Goal: Task Accomplishment & Management: Manage account settings

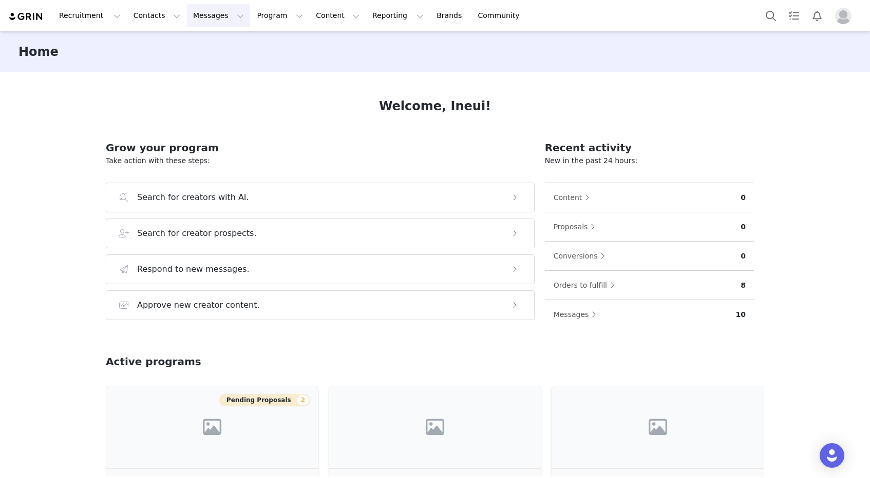
click at [198, 20] on button "Messages Messages" at bounding box center [218, 15] width 63 height 23
click at [199, 40] on p "Dashboard" at bounding box center [203, 45] width 39 height 11
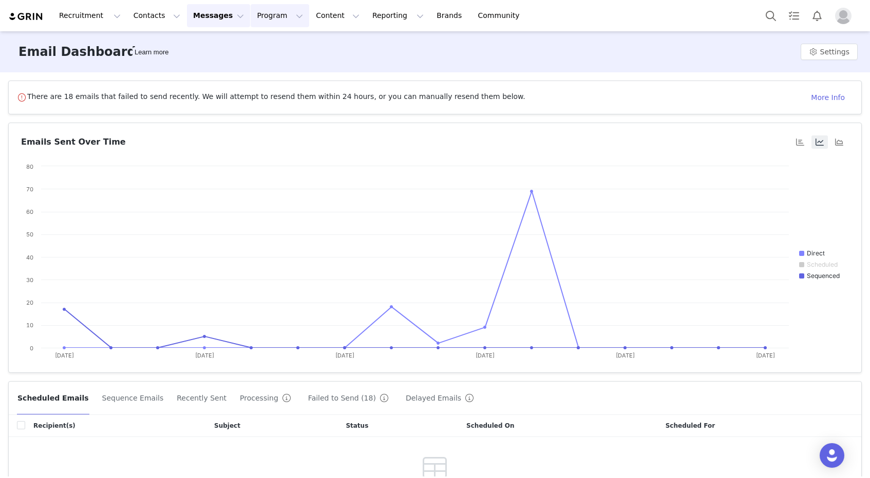
click at [251, 13] on button "Program Program" at bounding box center [280, 15] width 59 height 23
click at [268, 47] on p "Activations" at bounding box center [263, 45] width 40 height 11
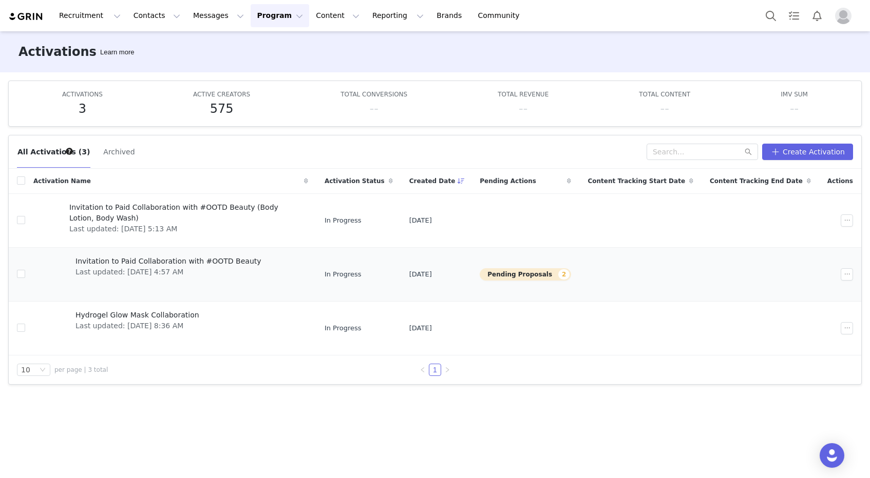
click at [218, 262] on span "Invitation to Paid Collaboration with #OOTD Beauty" at bounding box center [168, 261] width 186 height 11
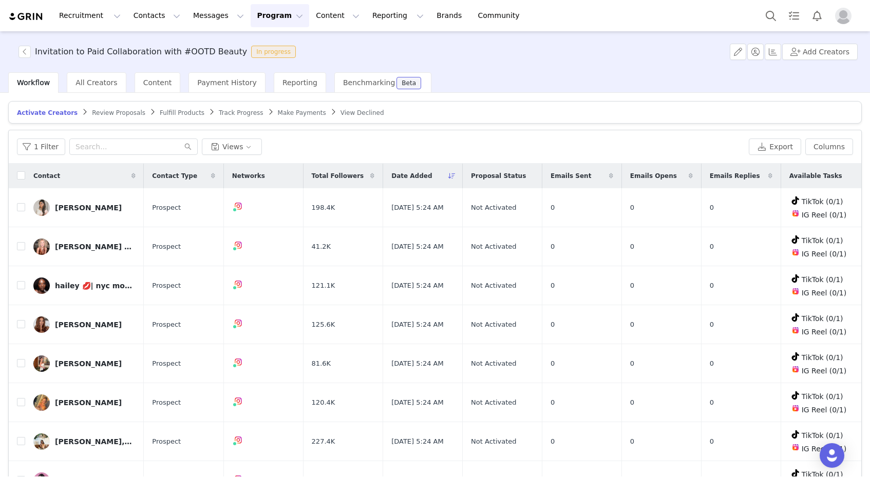
click at [398, 173] on span "Date Added" at bounding box center [411, 175] width 41 height 9
click at [398, 174] on span "Date Added" at bounding box center [411, 175] width 41 height 9
click at [25, 176] on input "checkbox" at bounding box center [21, 175] width 8 height 8
checkbox input "true"
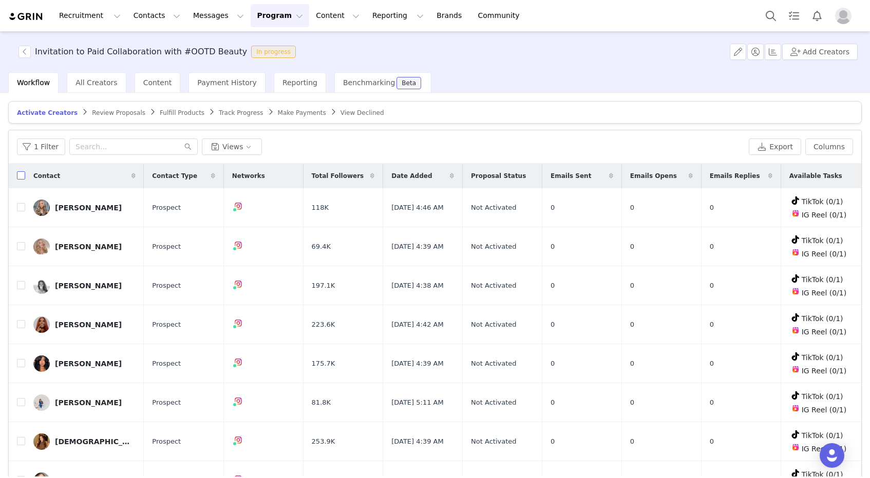
checkbox input "true"
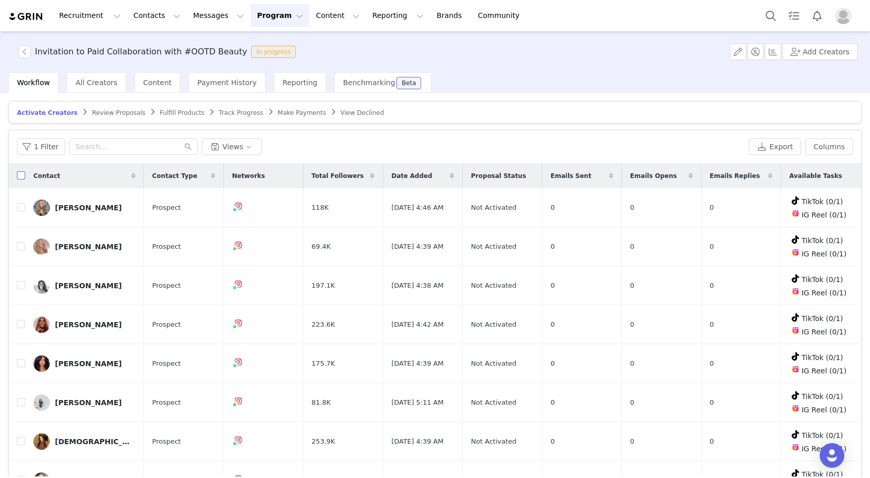
checkbox input "true"
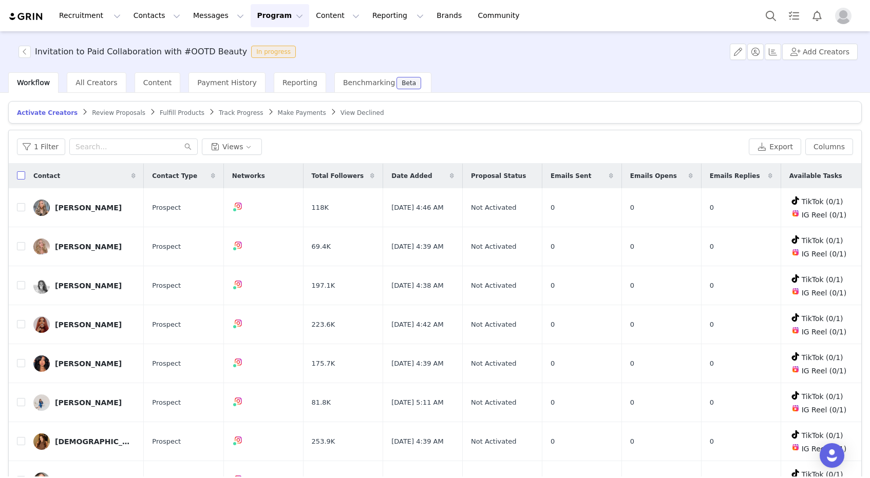
checkbox input "true"
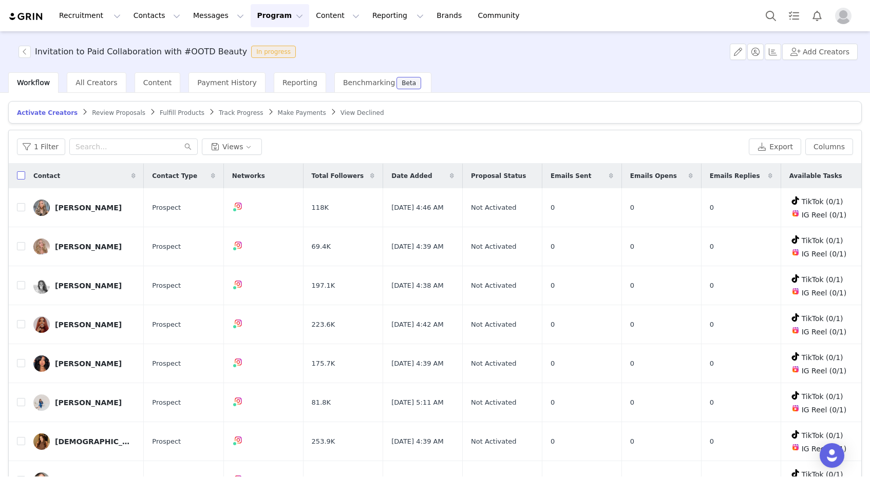
checkbox input "true"
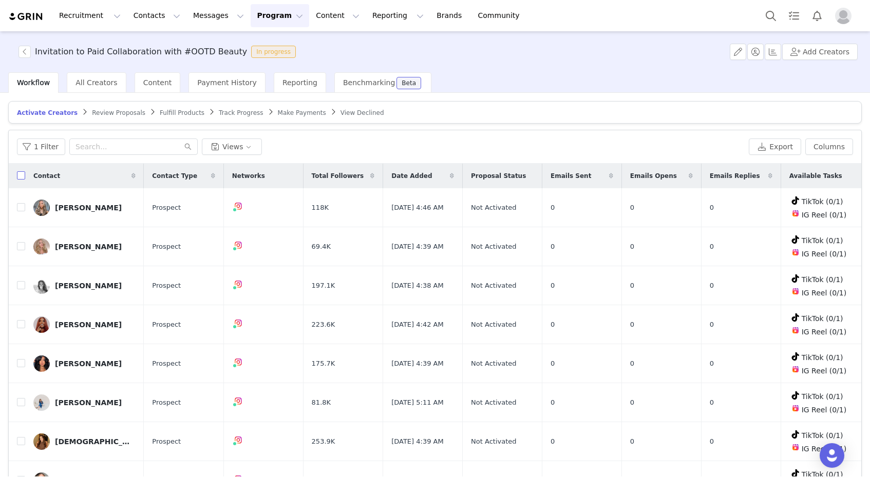
checkbox input "true"
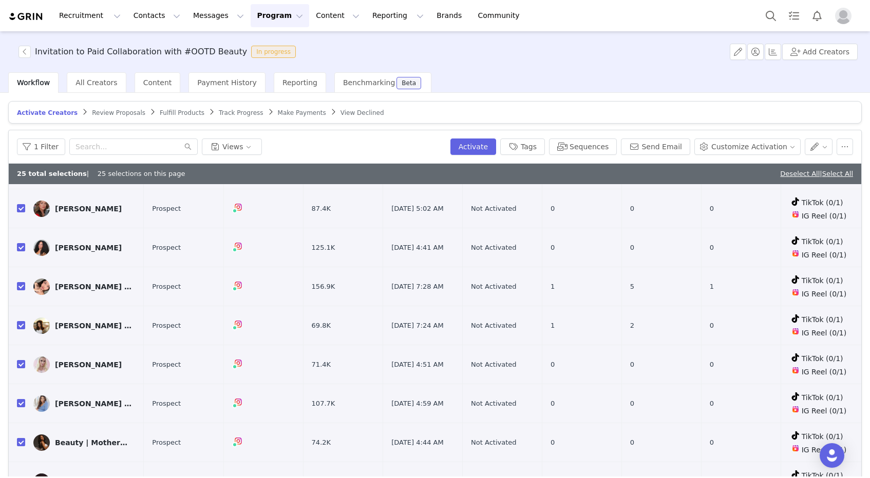
scroll to position [49, 0]
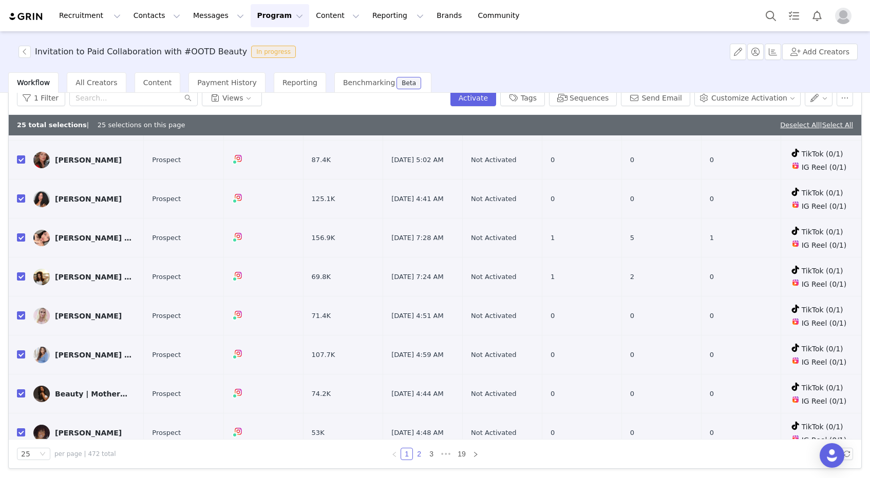
click at [421, 455] on link "2" at bounding box center [418, 454] width 11 height 11
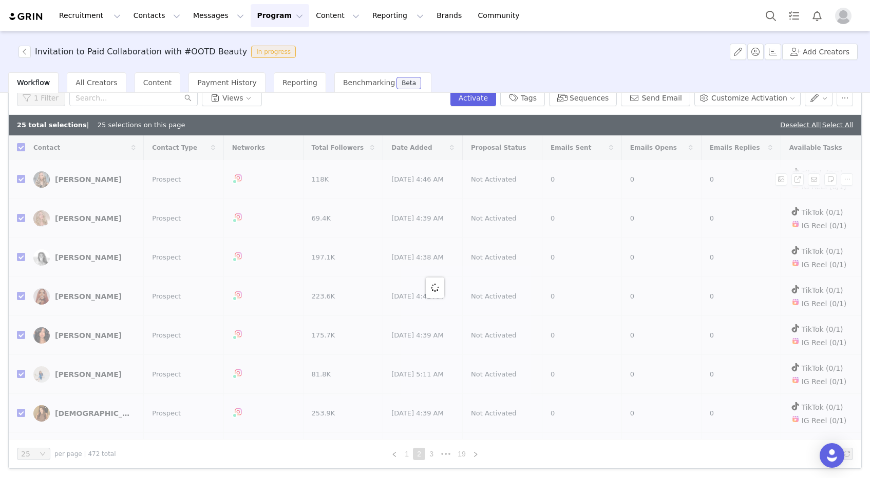
checkbox input "false"
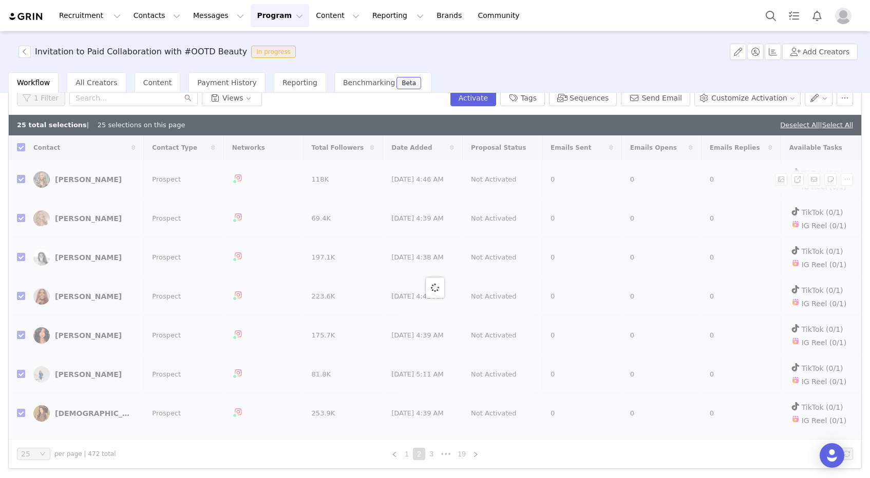
checkbox input "false"
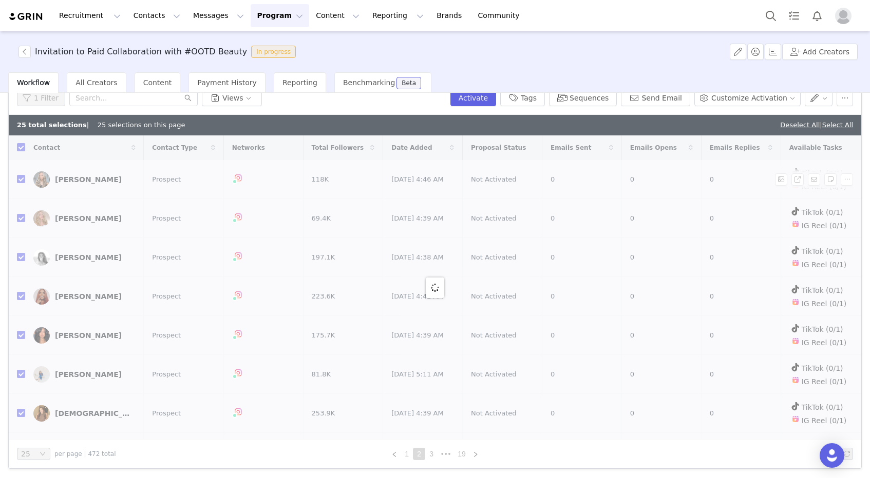
checkbox input "false"
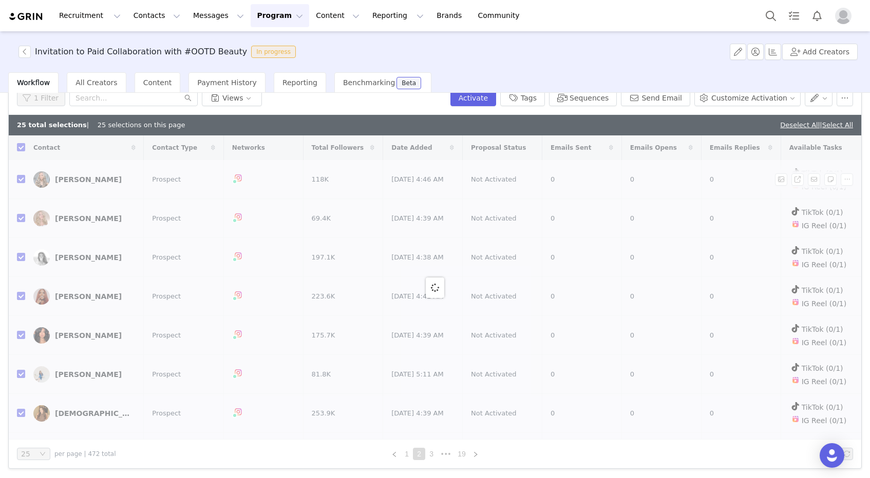
checkbox input "false"
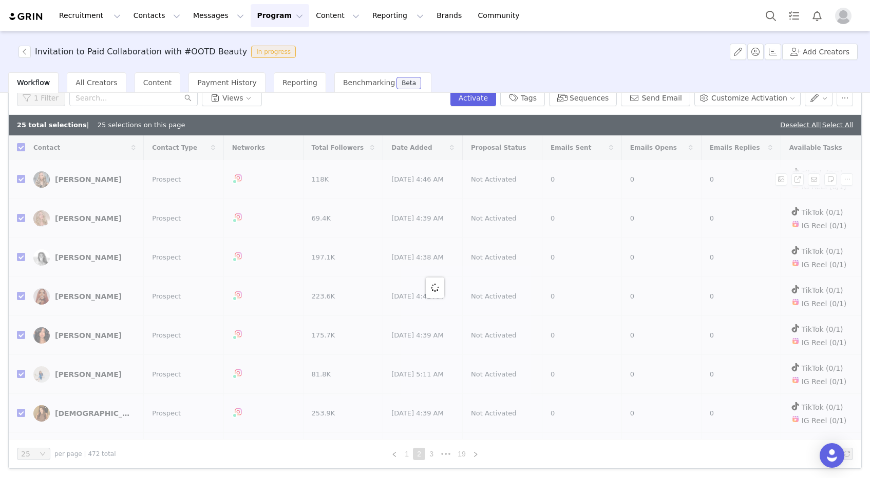
checkbox input "false"
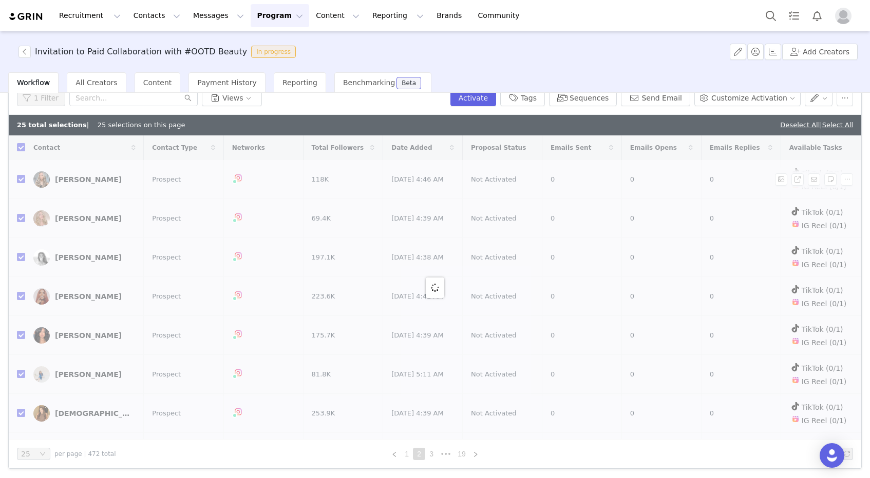
checkbox input "false"
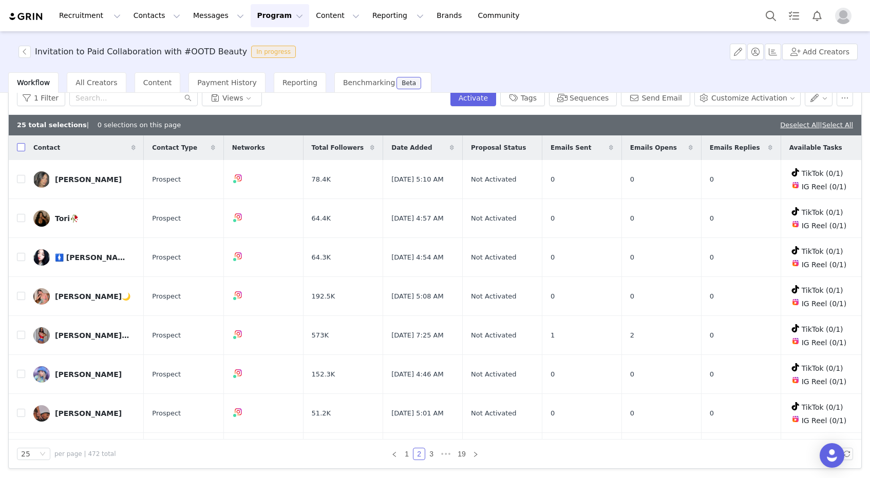
click at [21, 147] on input "checkbox" at bounding box center [21, 147] width 8 height 8
checkbox input "true"
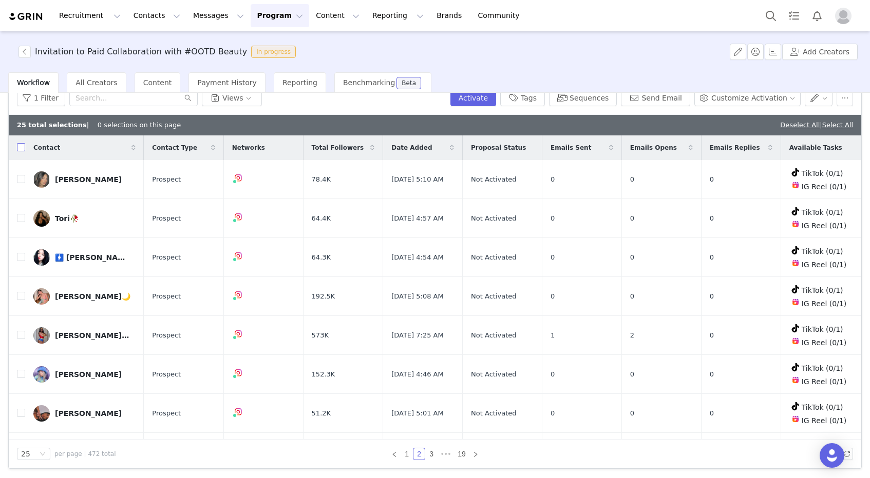
checkbox input "true"
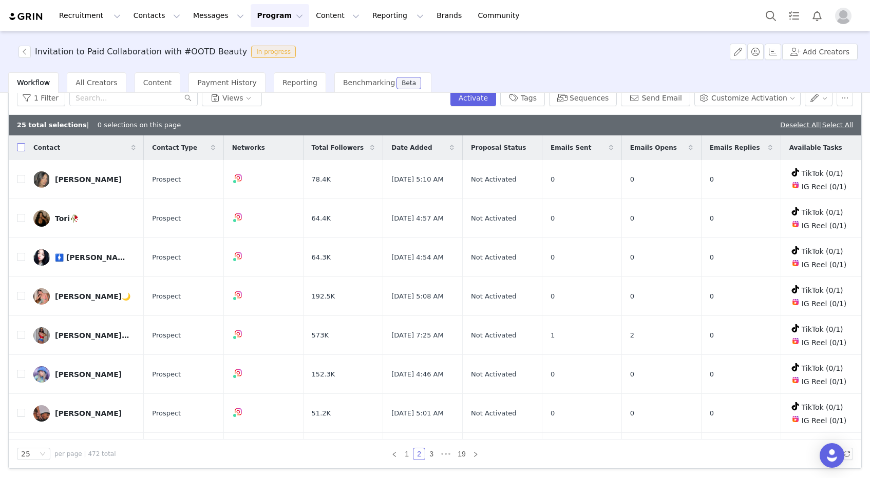
checkbox input "true"
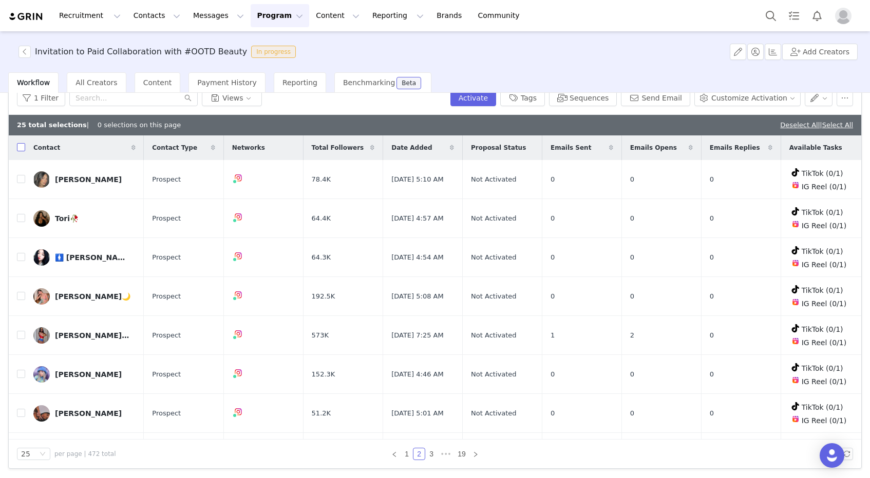
checkbox input "true"
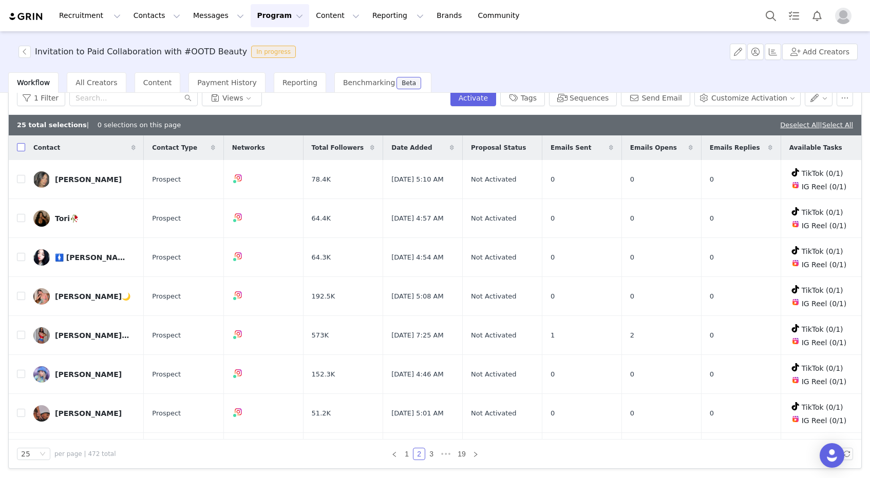
checkbox input "true"
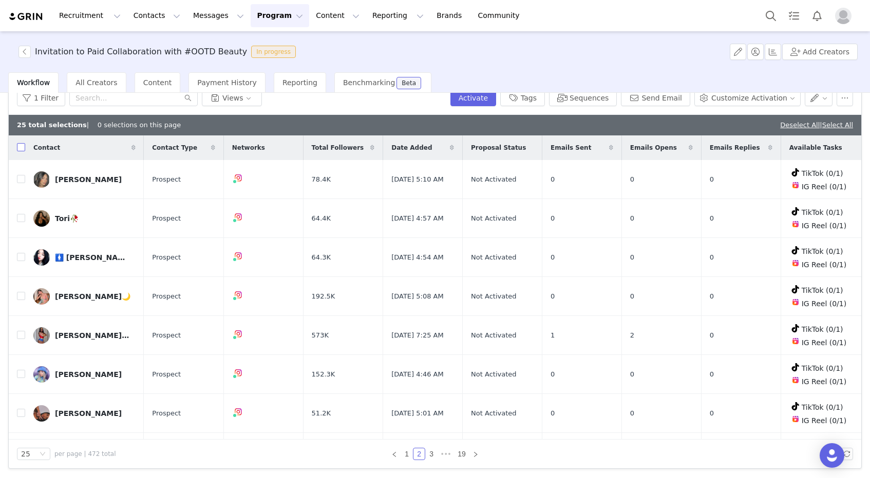
checkbox input "true"
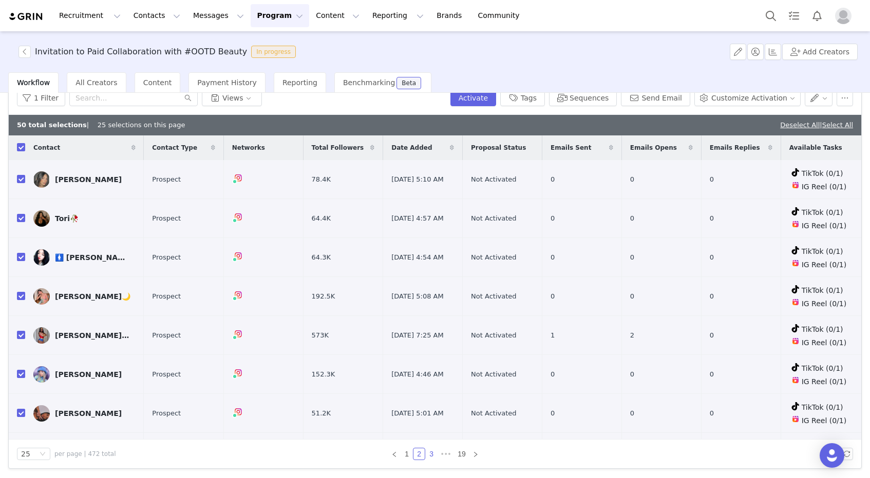
click at [429, 452] on link "3" at bounding box center [431, 454] width 11 height 11
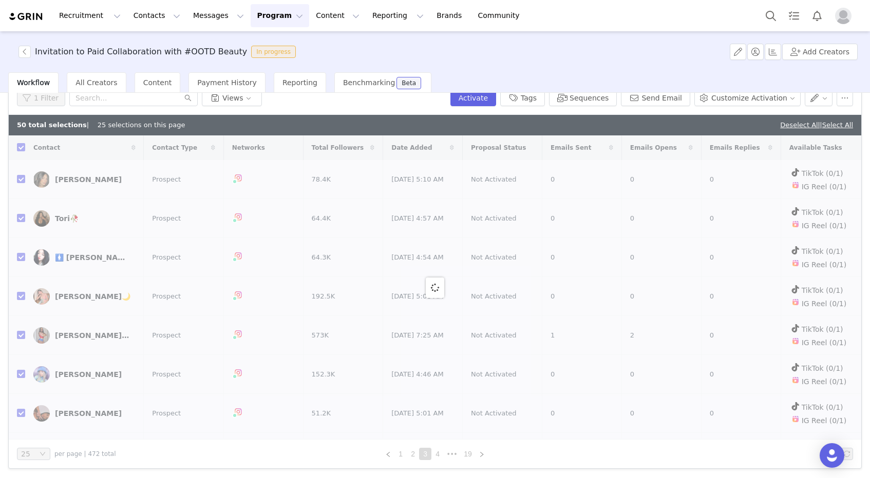
checkbox input "false"
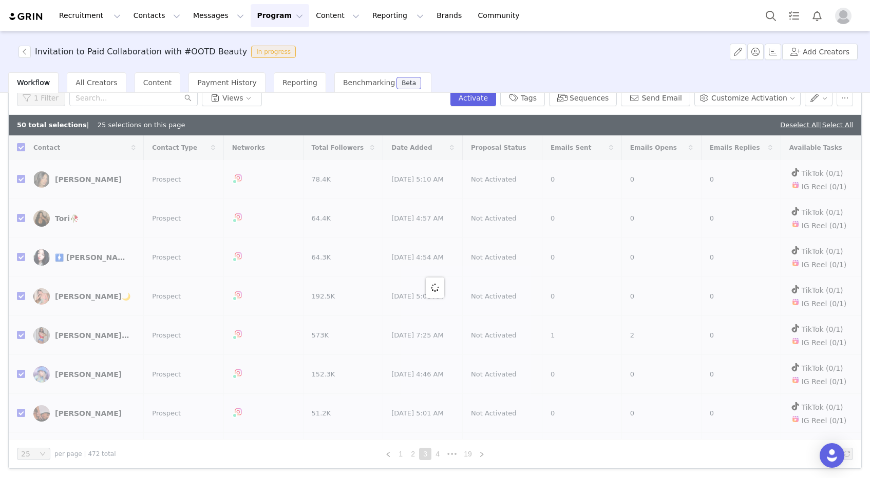
checkbox input "false"
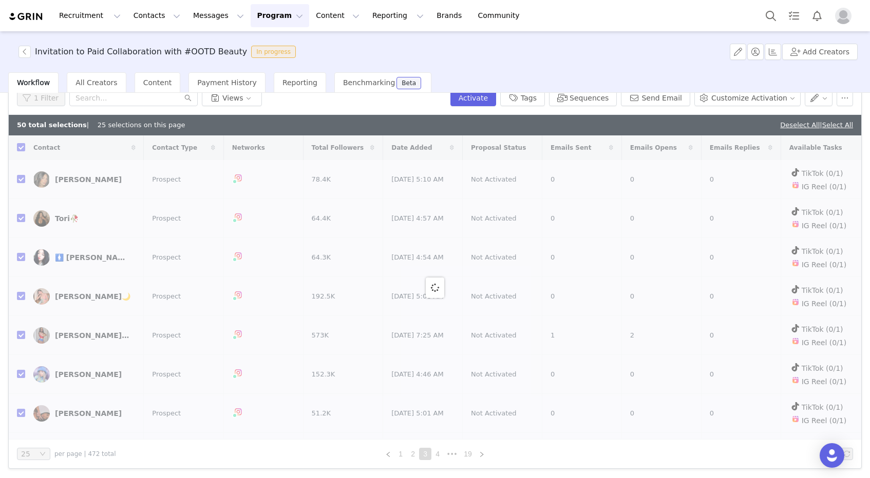
checkbox input "false"
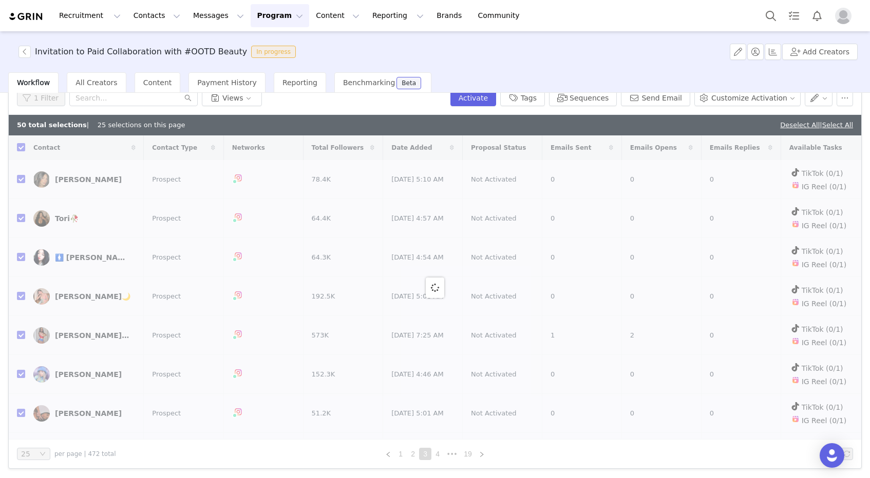
checkbox input "false"
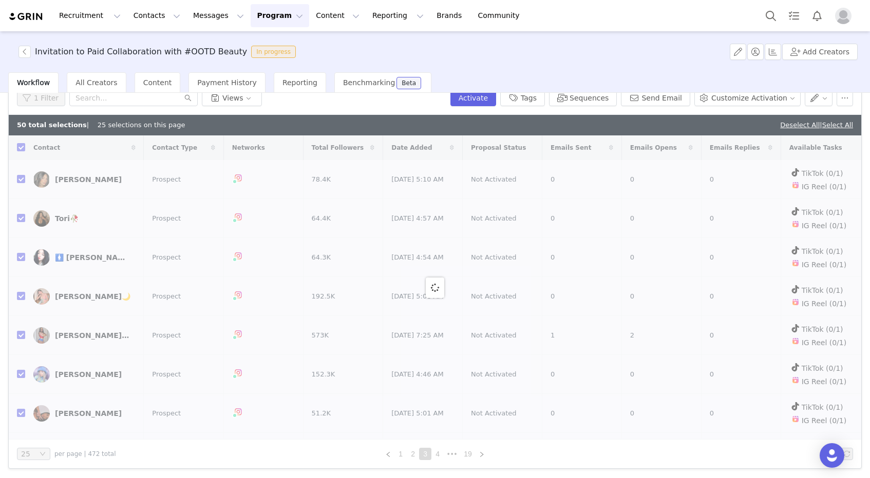
checkbox input "false"
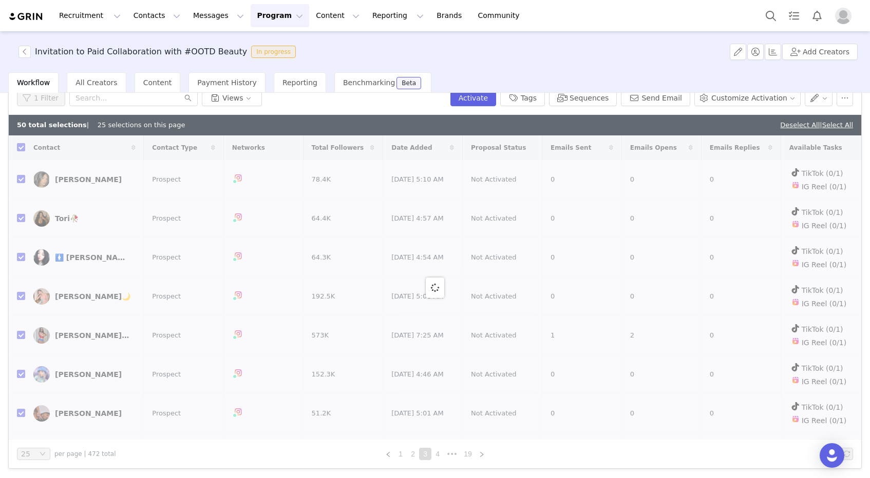
checkbox input "false"
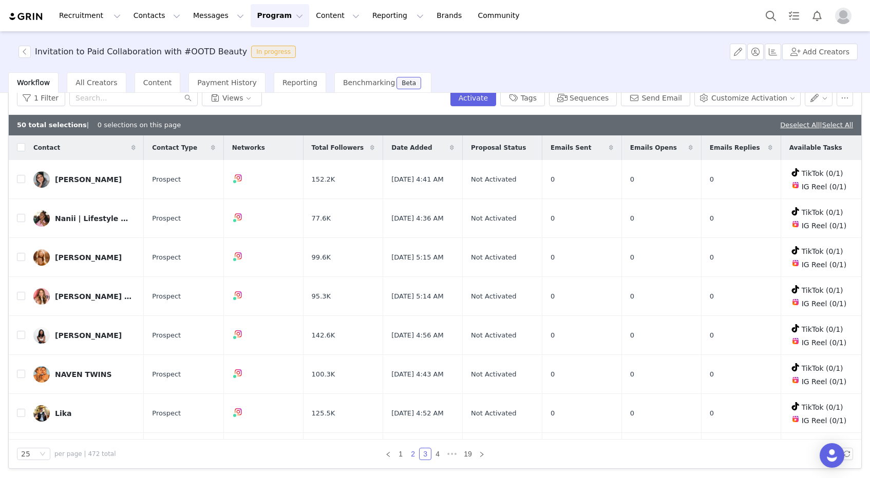
click at [413, 453] on link "2" at bounding box center [412, 454] width 11 height 11
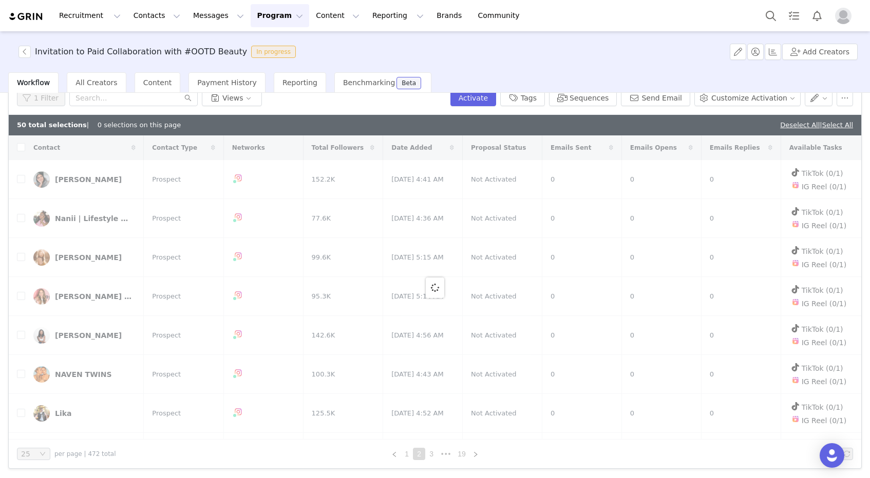
checkbox input "true"
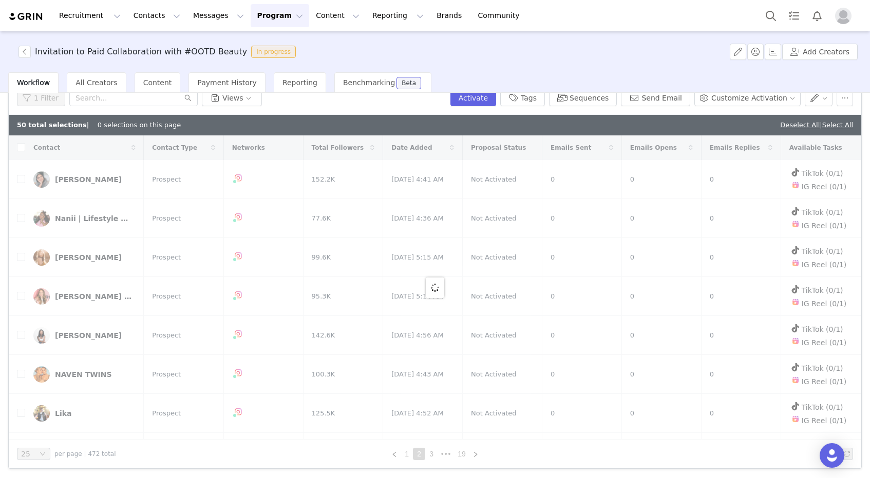
checkbox input "true"
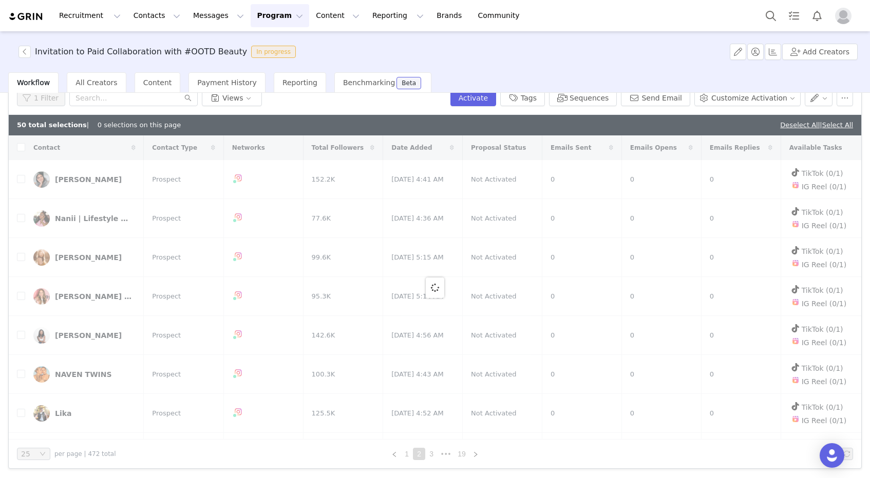
checkbox input "true"
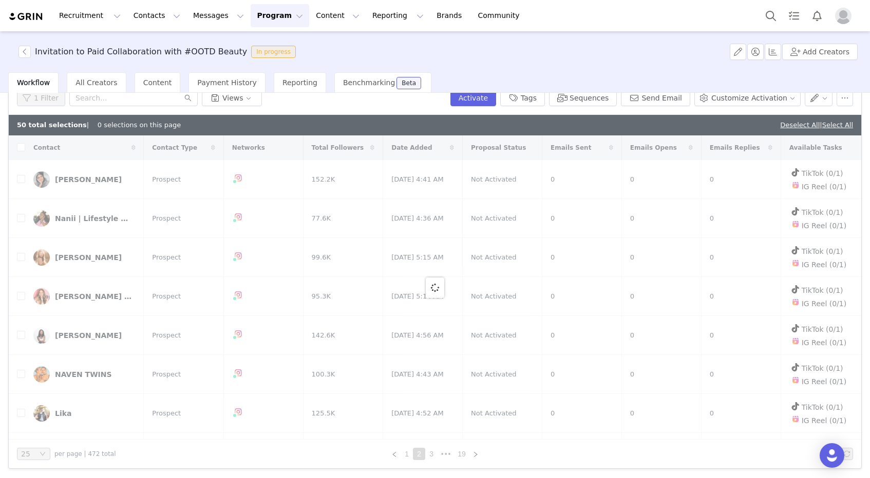
checkbox input "true"
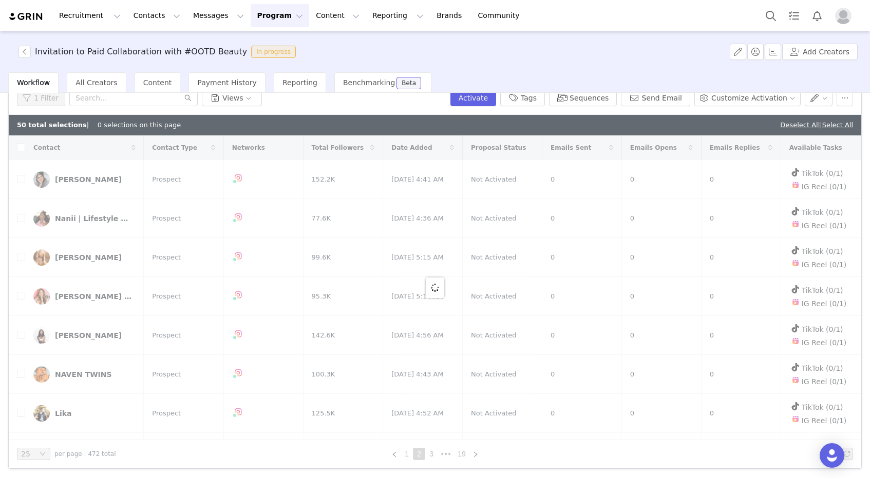
checkbox input "true"
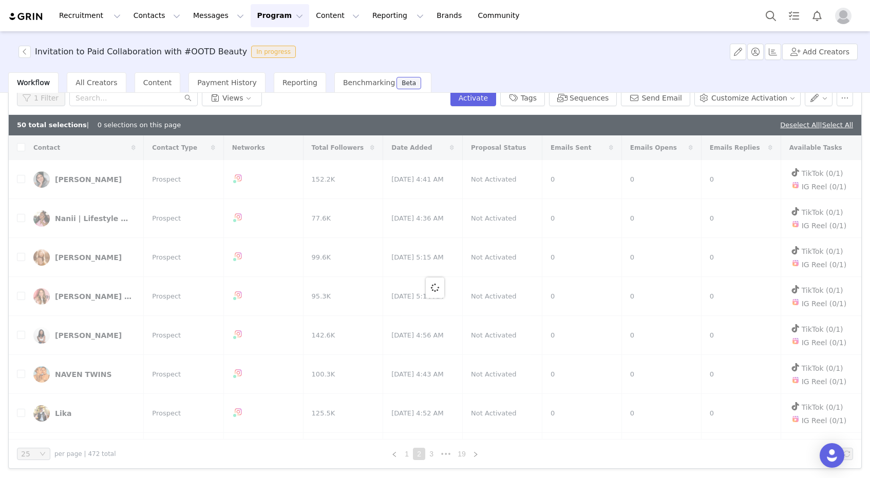
checkbox input "true"
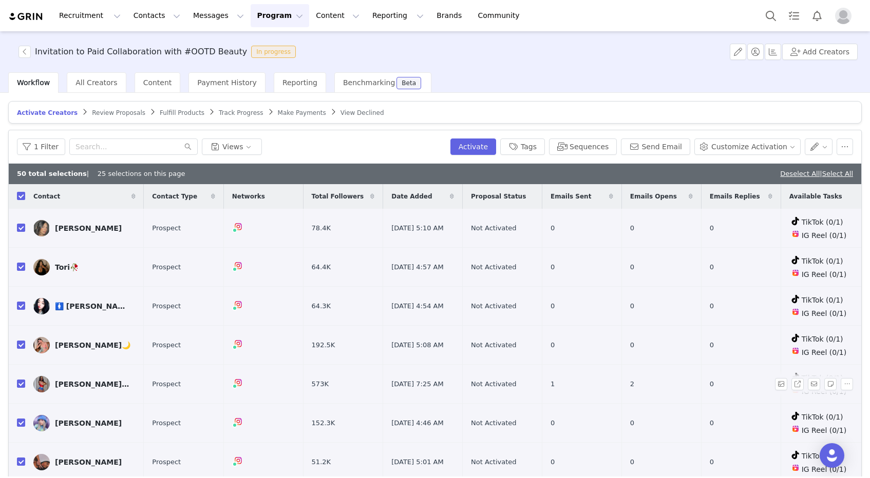
scroll to position [49, 0]
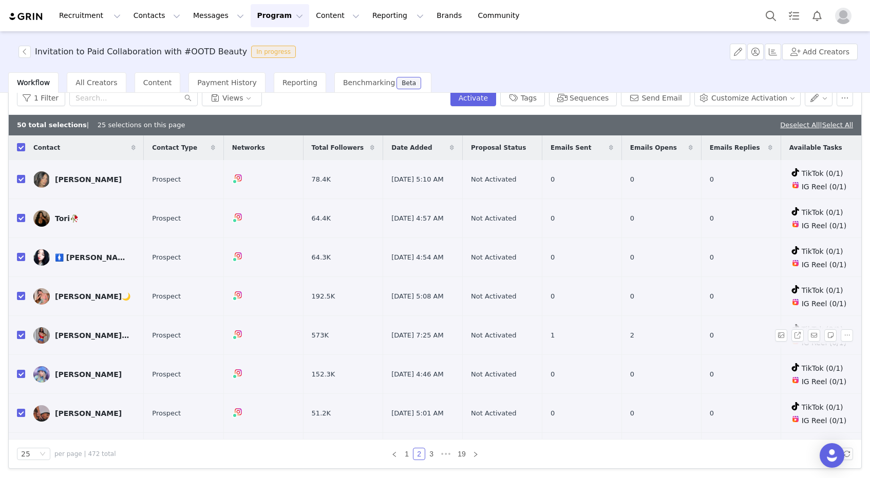
click at [20, 334] on input "checkbox" at bounding box center [21, 335] width 8 height 8
checkbox input "false"
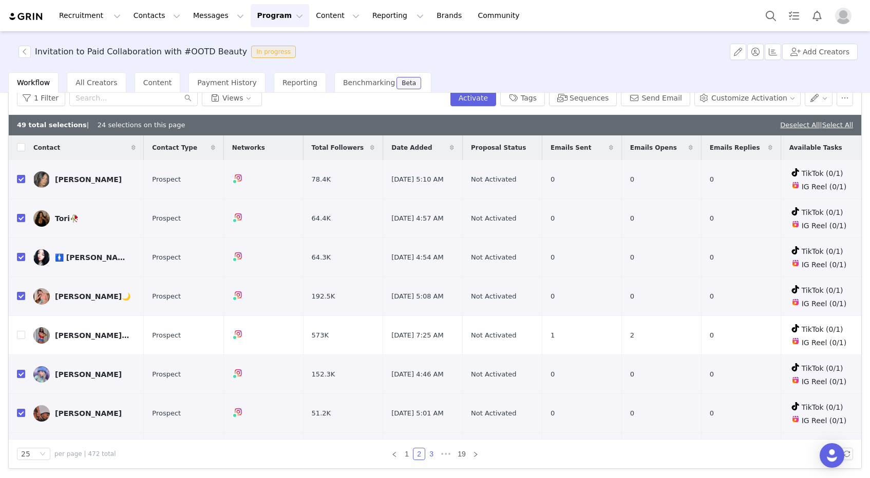
click at [432, 452] on link "3" at bounding box center [431, 454] width 11 height 11
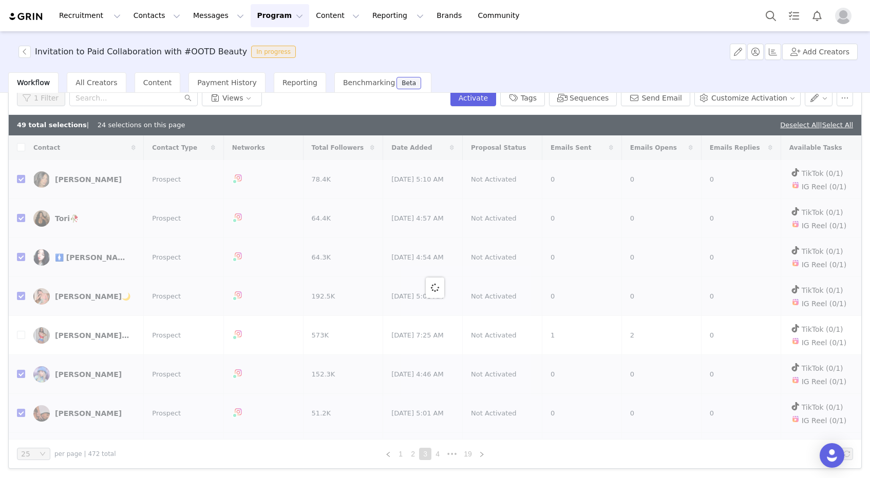
checkbox input "false"
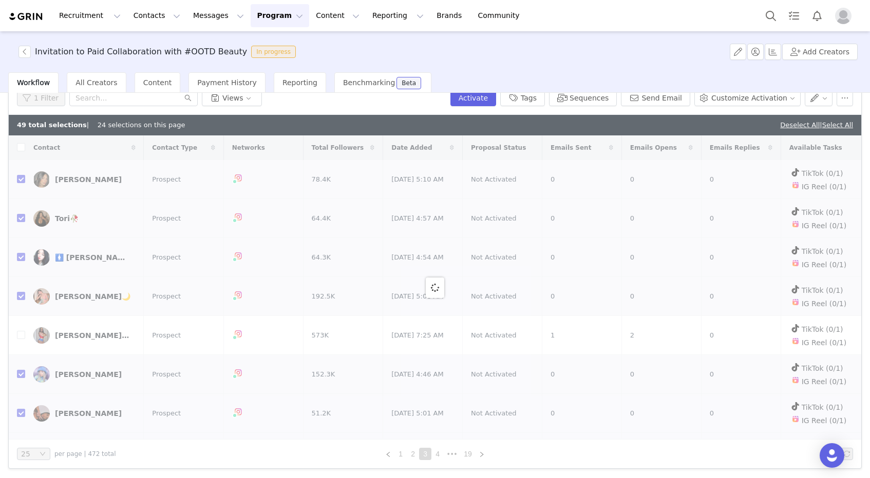
checkbox input "false"
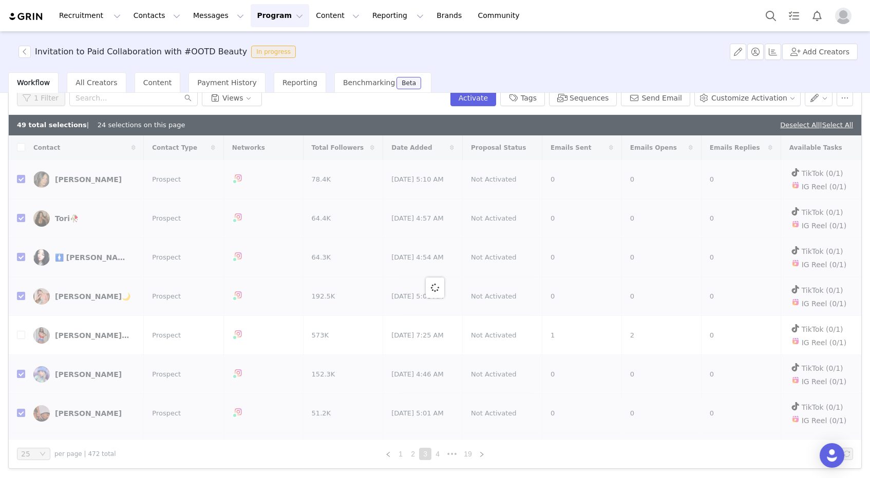
checkbox input "false"
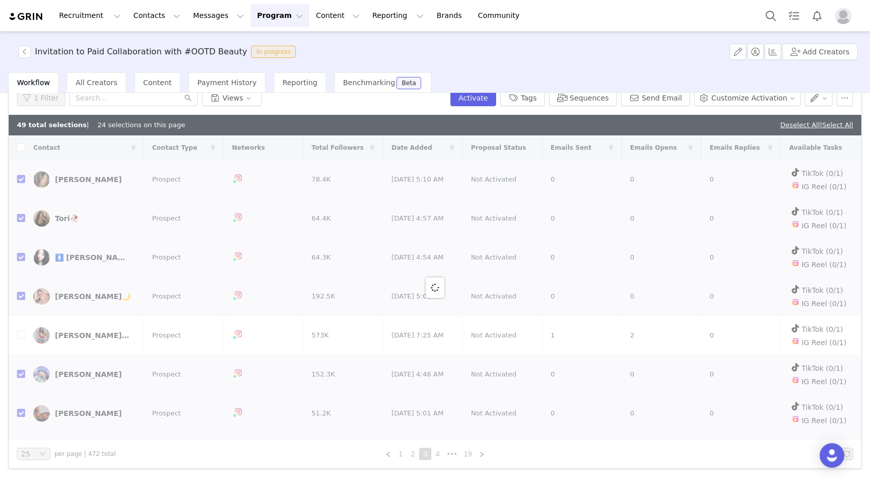
checkbox input "false"
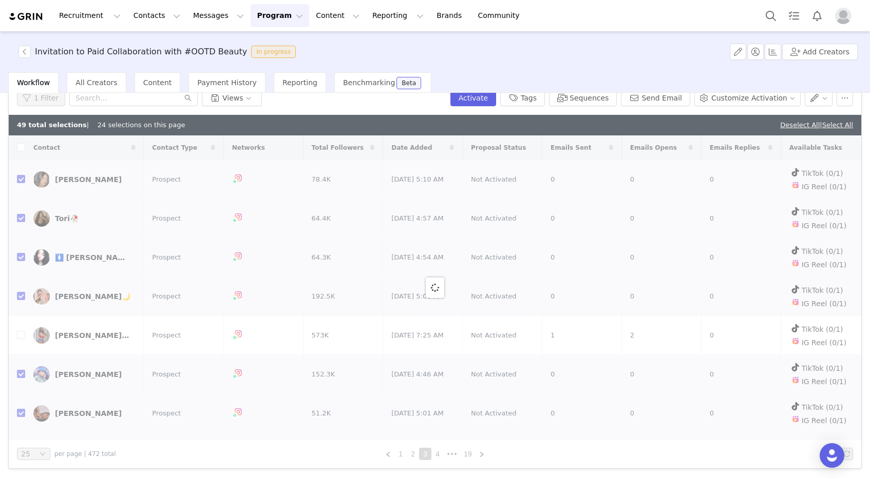
checkbox input "false"
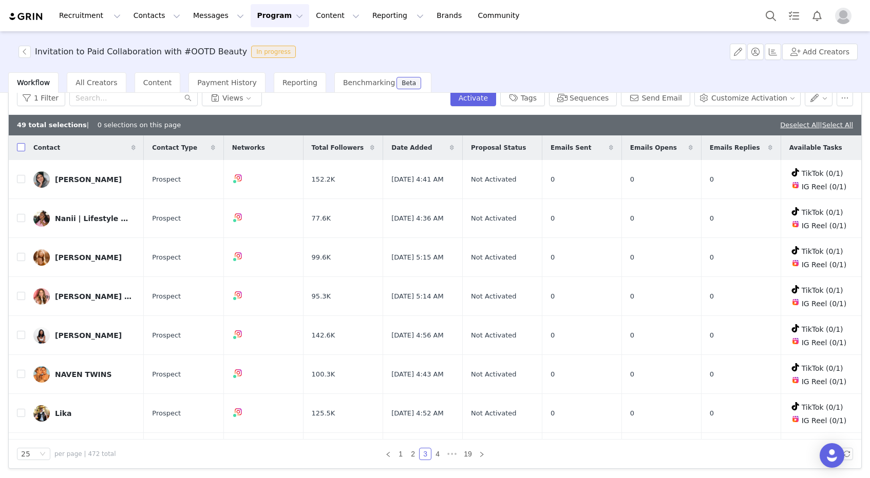
click at [18, 146] on input "checkbox" at bounding box center [21, 147] width 8 height 8
checkbox input "true"
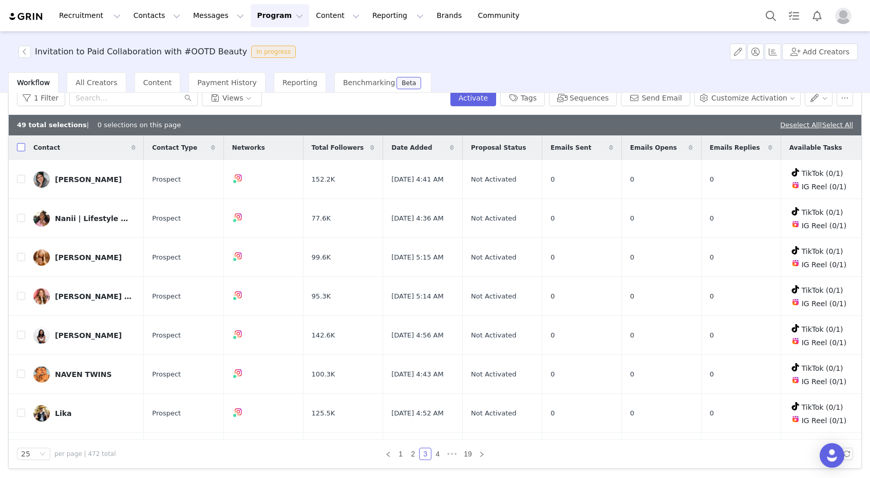
checkbox input "true"
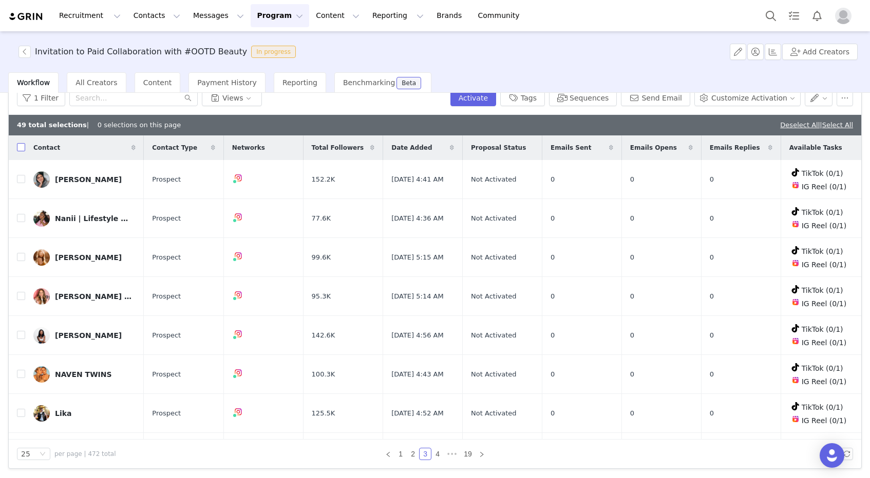
checkbox input "true"
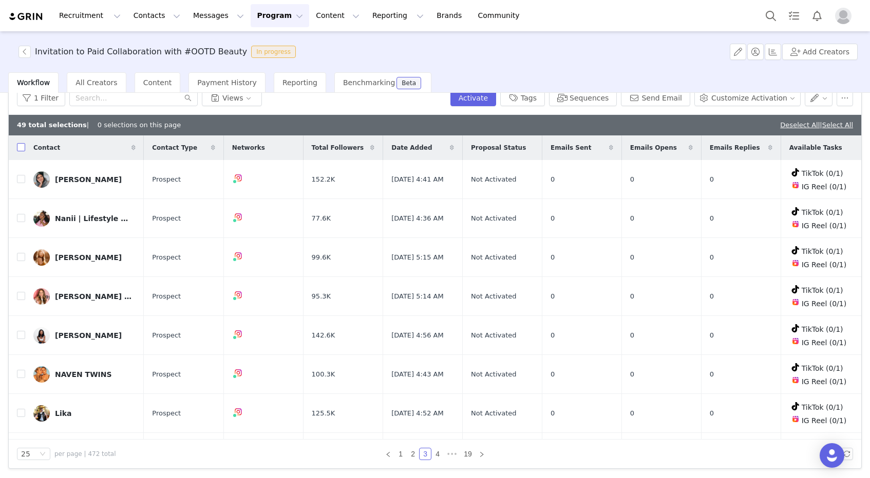
checkbox input "true"
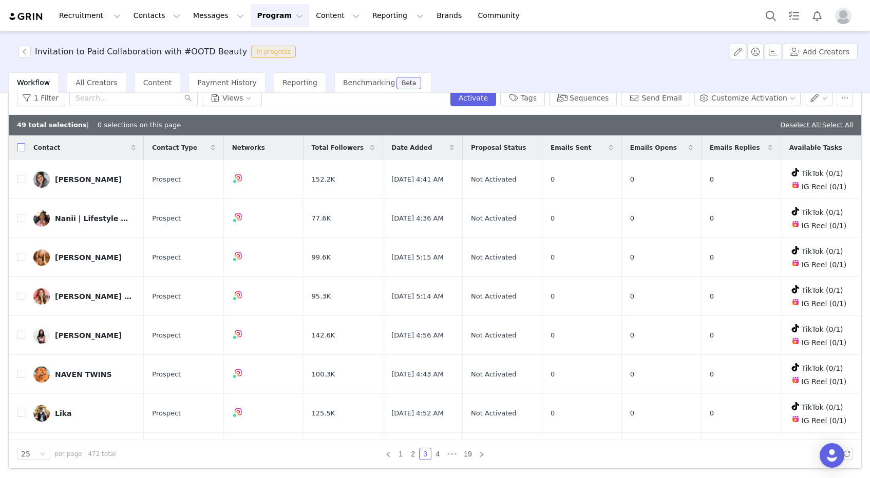
checkbox input "true"
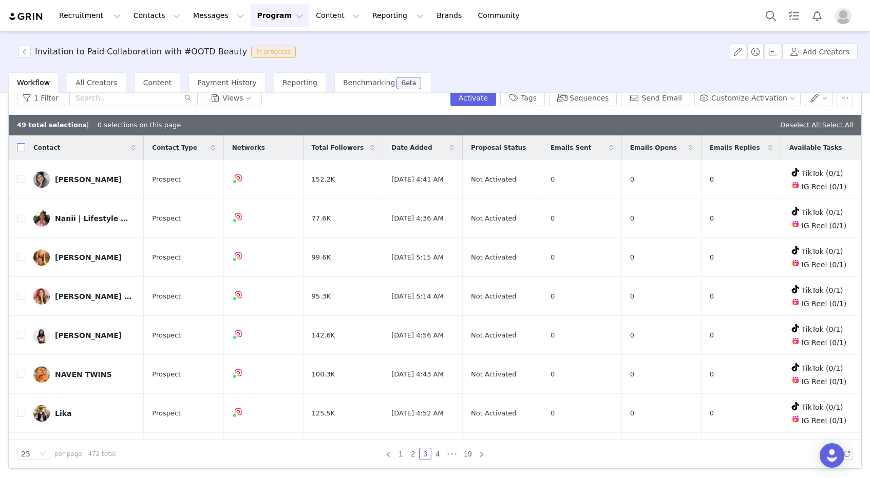
checkbox input "true"
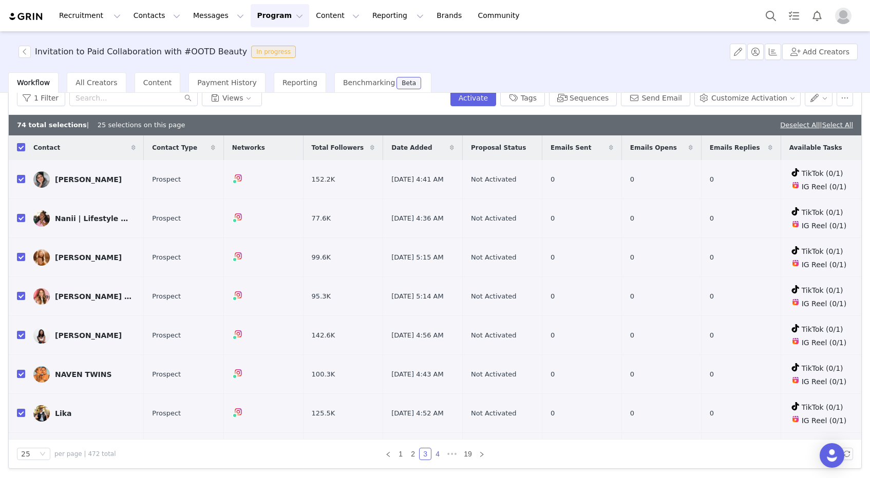
click at [436, 454] on link "4" at bounding box center [437, 454] width 11 height 11
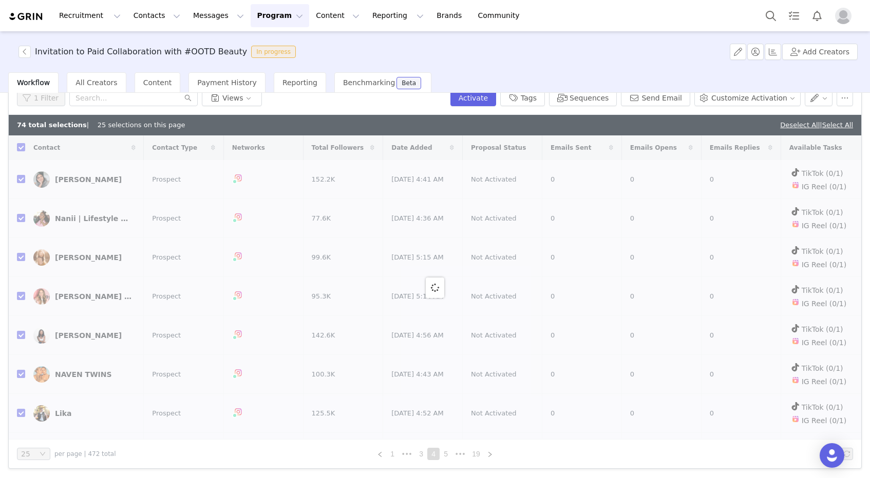
checkbox input "false"
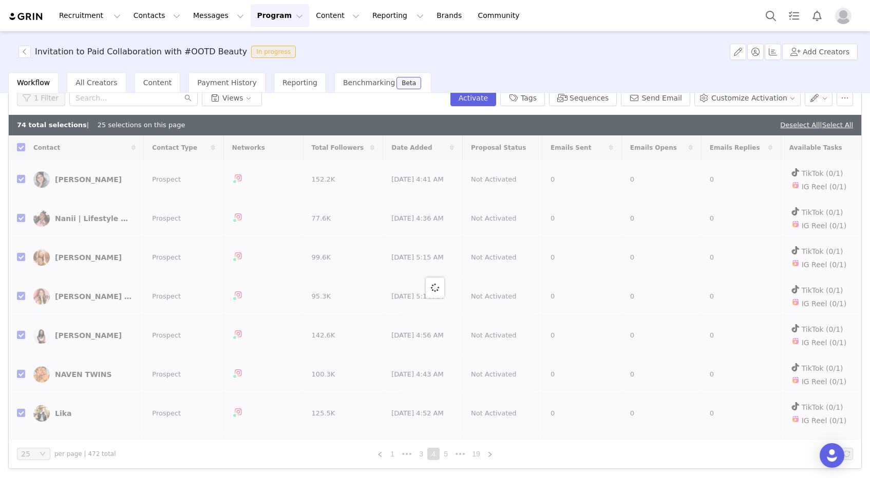
checkbox input "false"
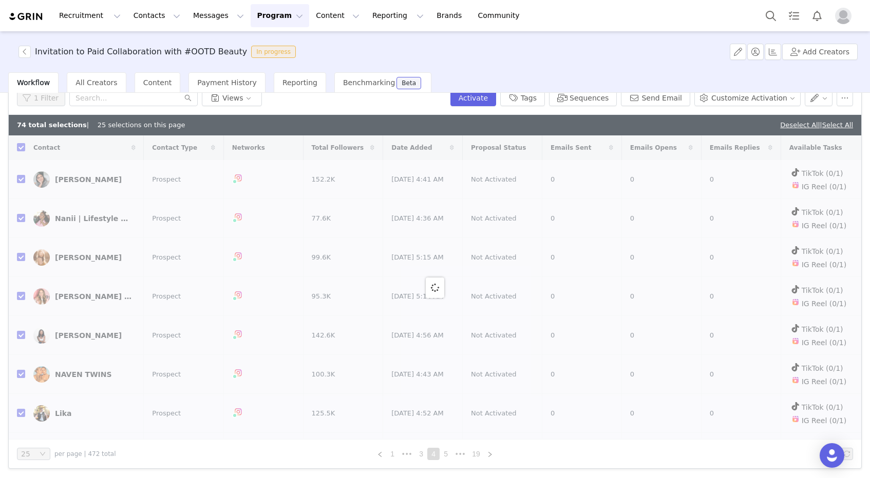
checkbox input "false"
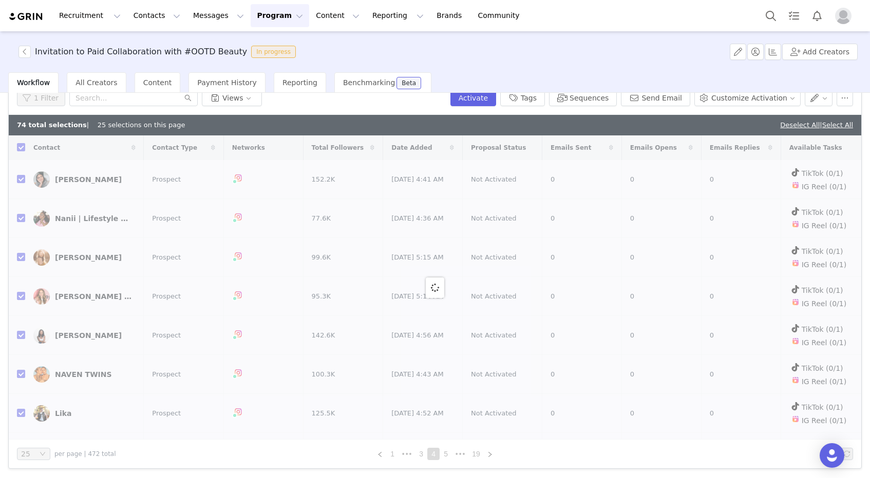
checkbox input "false"
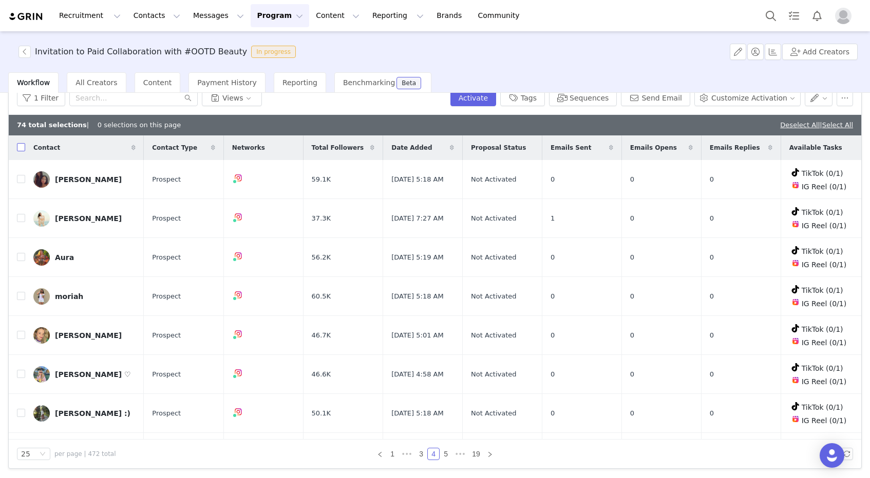
click at [17, 148] on input "checkbox" at bounding box center [21, 147] width 8 height 8
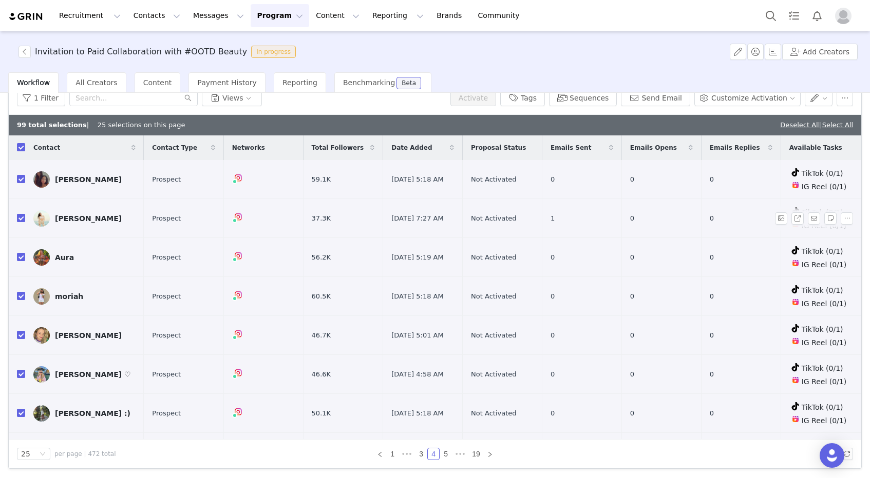
click at [23, 216] on input "checkbox" at bounding box center [21, 218] width 8 height 8
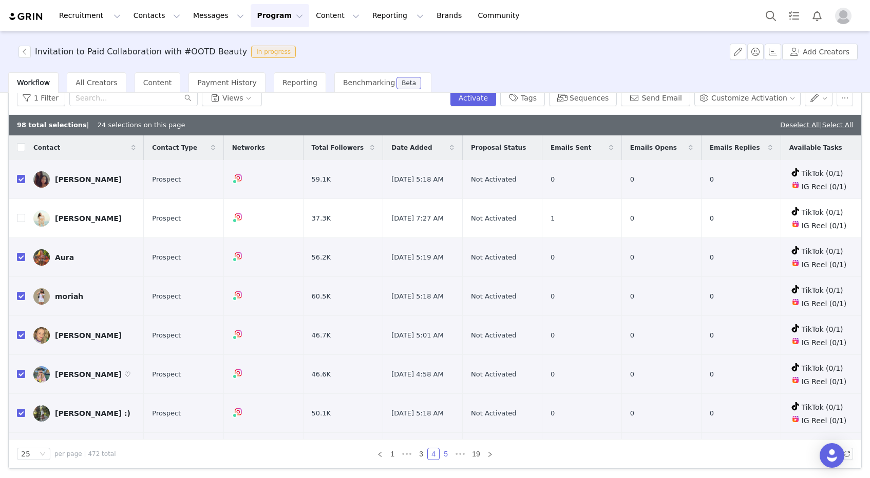
click at [443, 453] on link "5" at bounding box center [445, 454] width 11 height 11
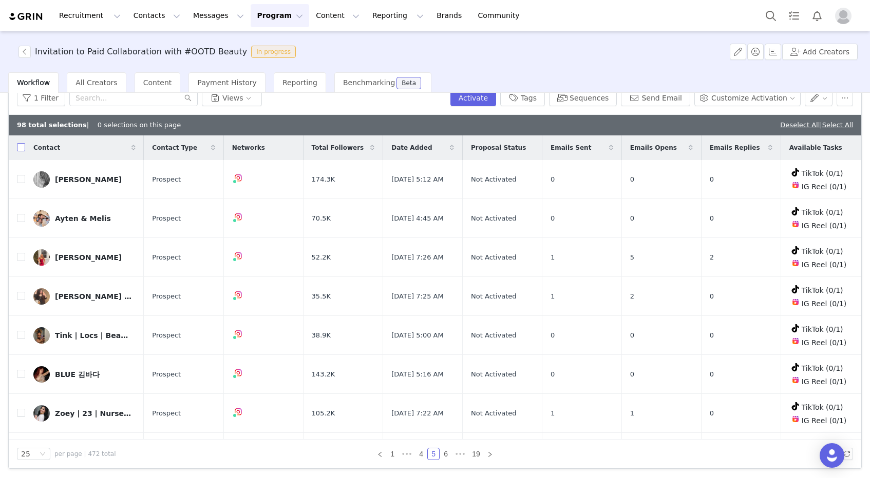
click at [18, 147] on input "checkbox" at bounding box center [21, 147] width 8 height 8
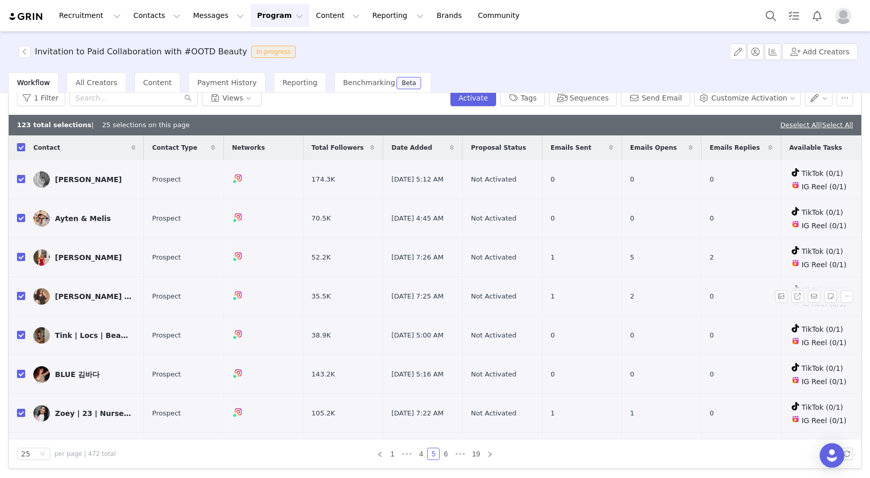
drag, startPoint x: 21, startPoint y: 257, endPoint x: 29, endPoint y: 305, distance: 49.5
click at [21, 257] on input "checkbox" at bounding box center [21, 257] width 8 height 8
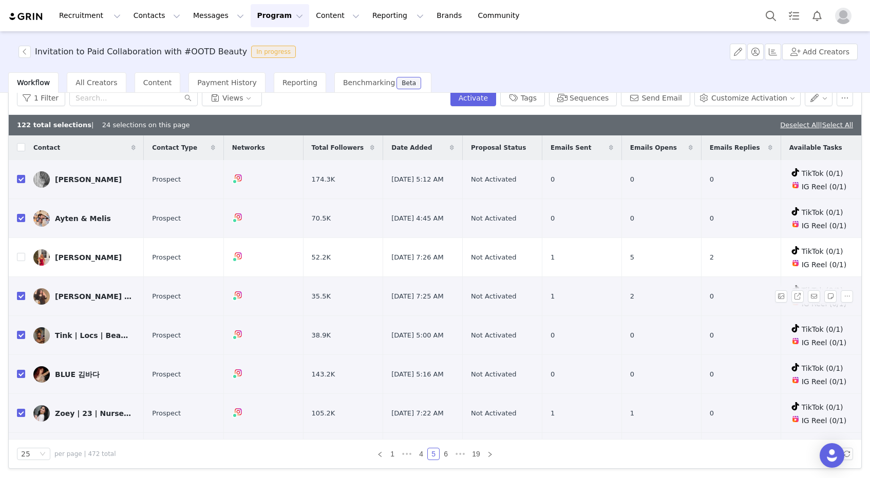
click at [20, 296] on input "checkbox" at bounding box center [21, 296] width 8 height 8
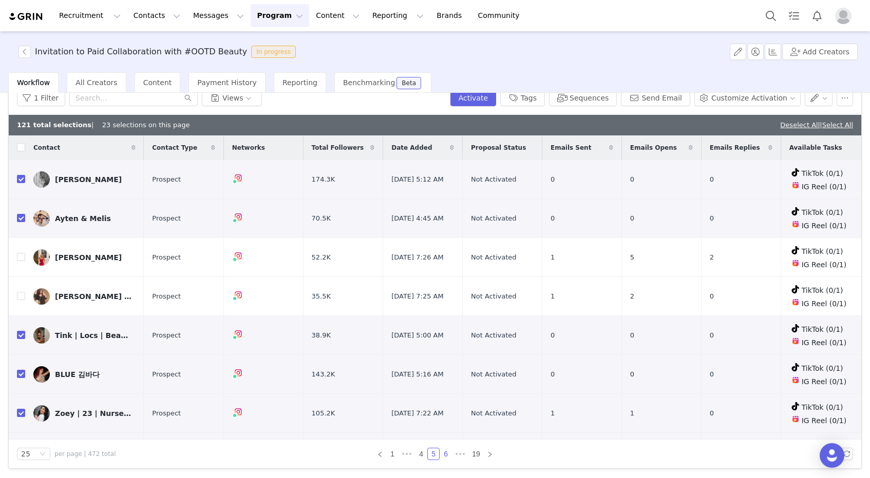
click at [443, 452] on link "6" at bounding box center [445, 454] width 11 height 11
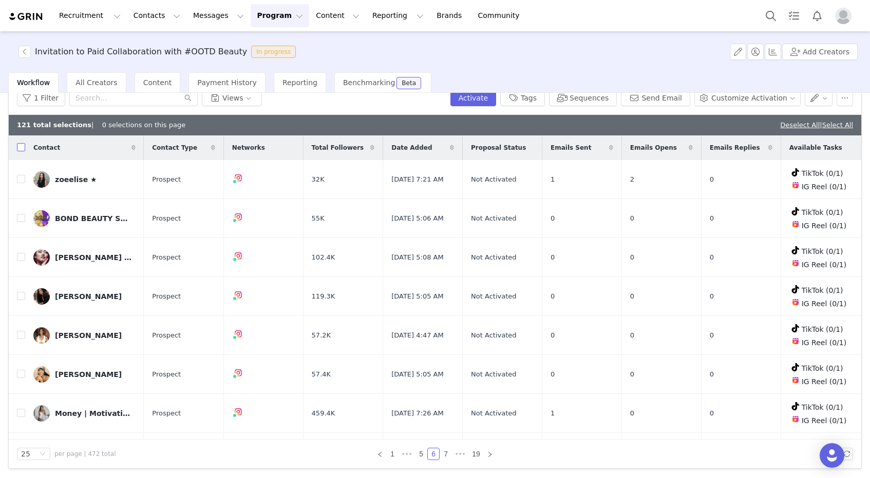
click at [22, 145] on input "checkbox" at bounding box center [21, 147] width 8 height 8
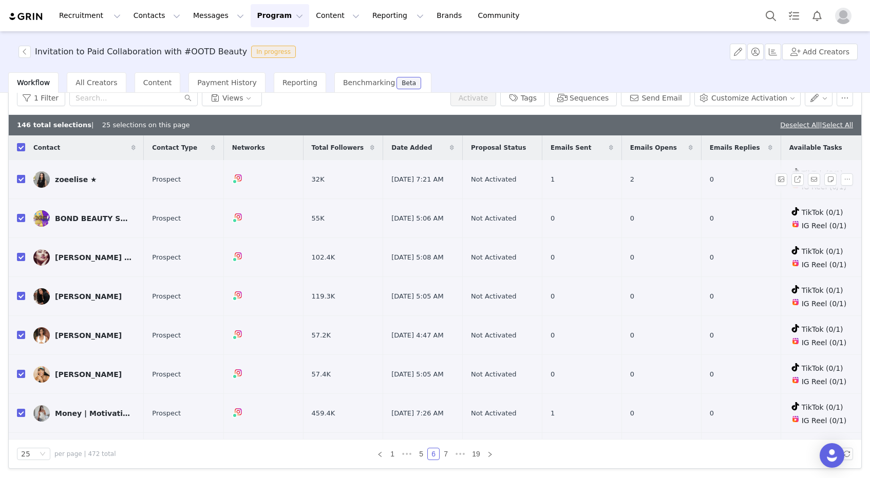
click at [22, 178] on input "checkbox" at bounding box center [21, 179] width 8 height 8
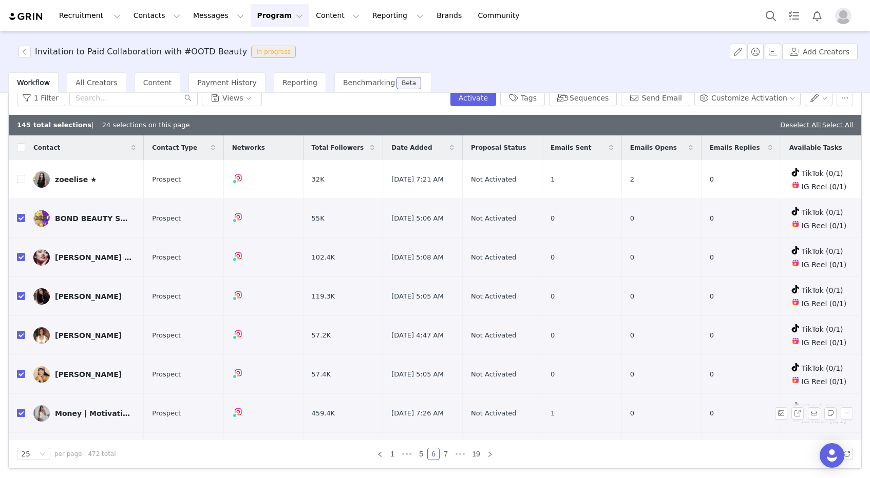
click at [21, 412] on input "checkbox" at bounding box center [21, 413] width 8 height 8
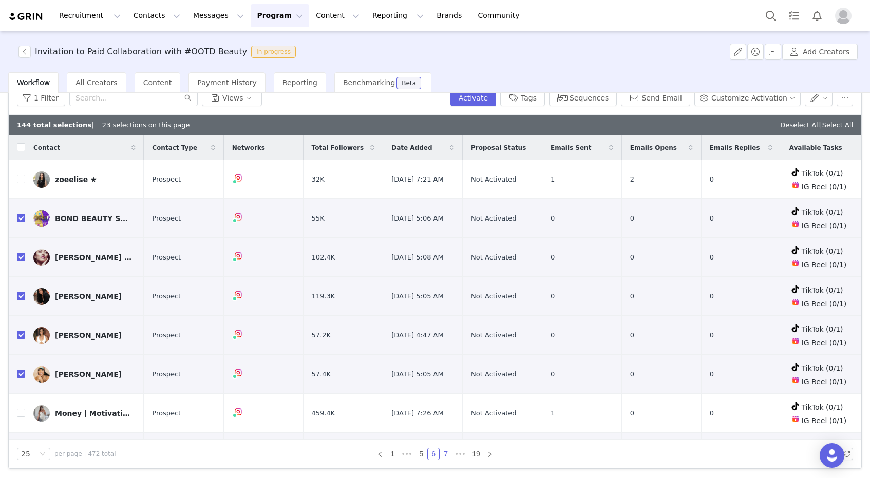
click at [448, 457] on link "7" at bounding box center [445, 454] width 11 height 11
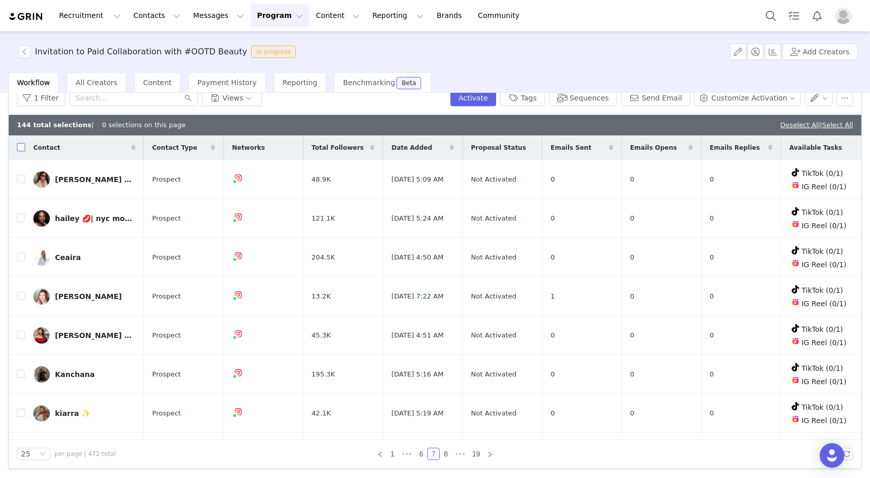
click at [23, 146] on input "checkbox" at bounding box center [21, 147] width 8 height 8
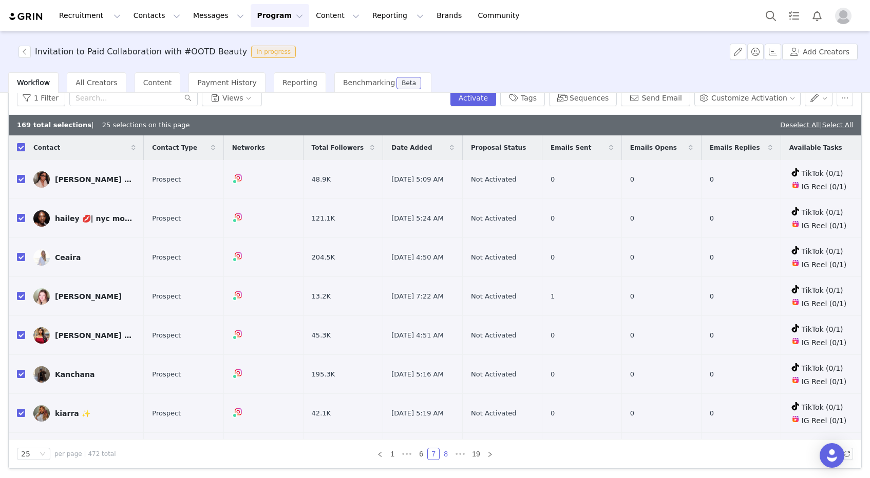
click at [443, 451] on link "8" at bounding box center [445, 454] width 11 height 11
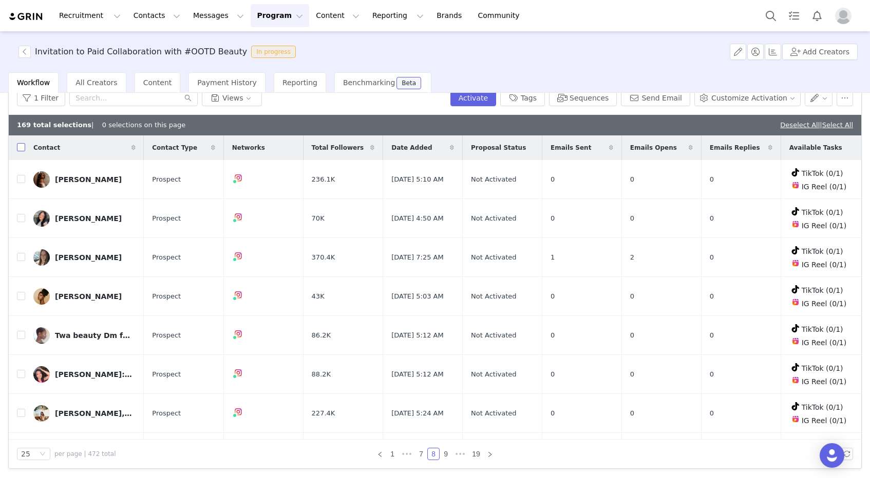
click at [22, 149] on input "checkbox" at bounding box center [21, 147] width 8 height 8
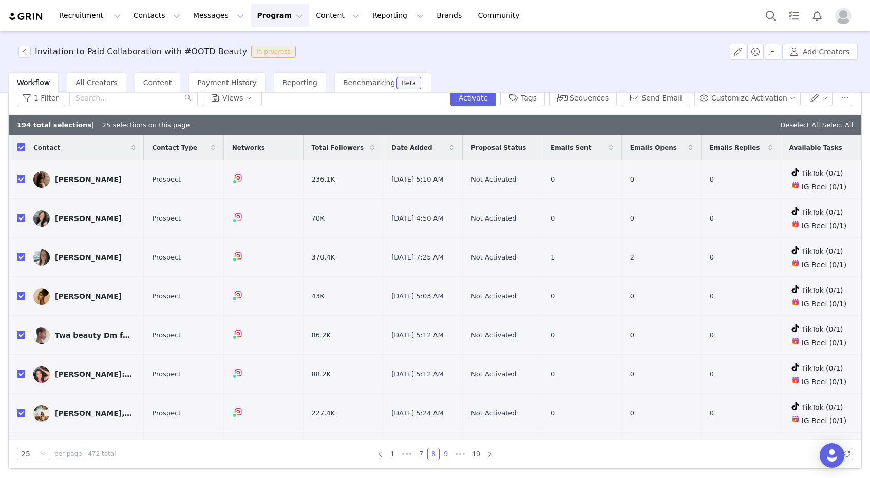
click at [446, 452] on link "9" at bounding box center [445, 454] width 11 height 11
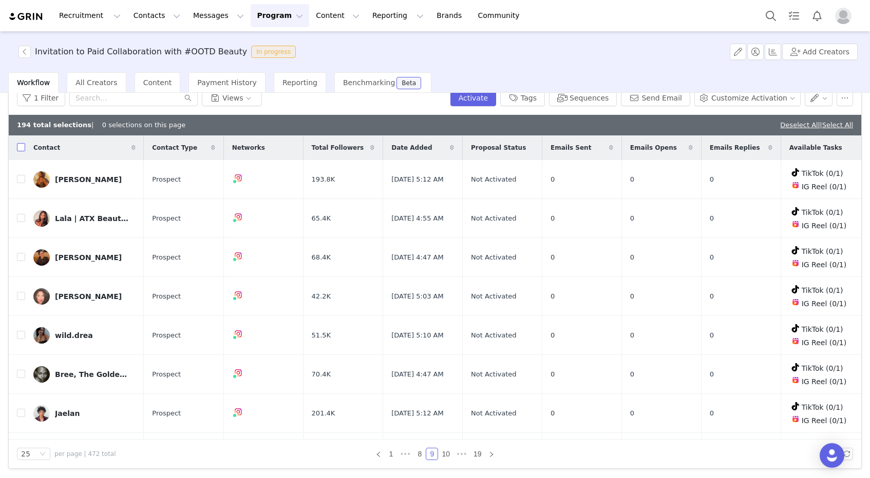
click at [23, 145] on input "checkbox" at bounding box center [21, 147] width 8 height 8
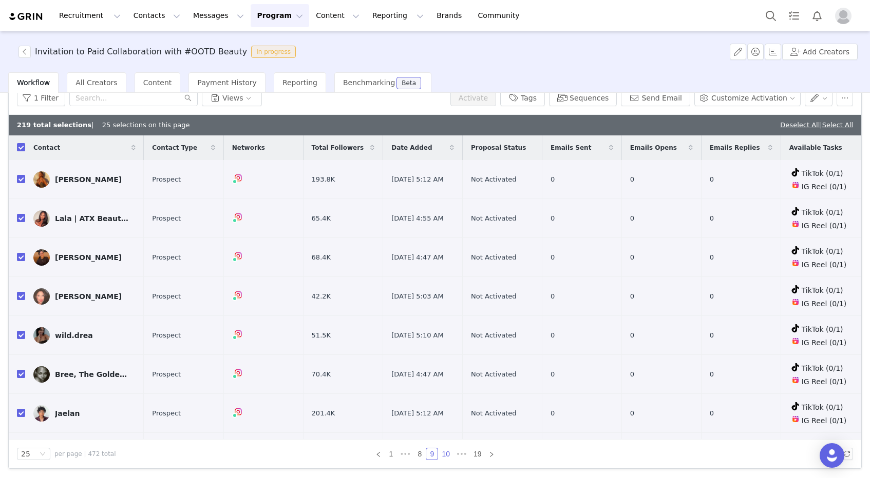
click at [447, 455] on link "10" at bounding box center [445, 454] width 14 height 11
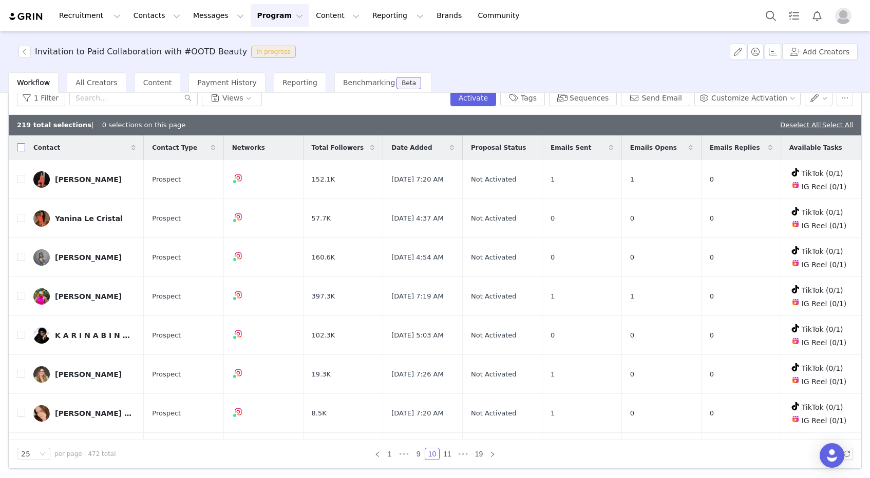
click at [17, 145] on input "checkbox" at bounding box center [21, 147] width 8 height 8
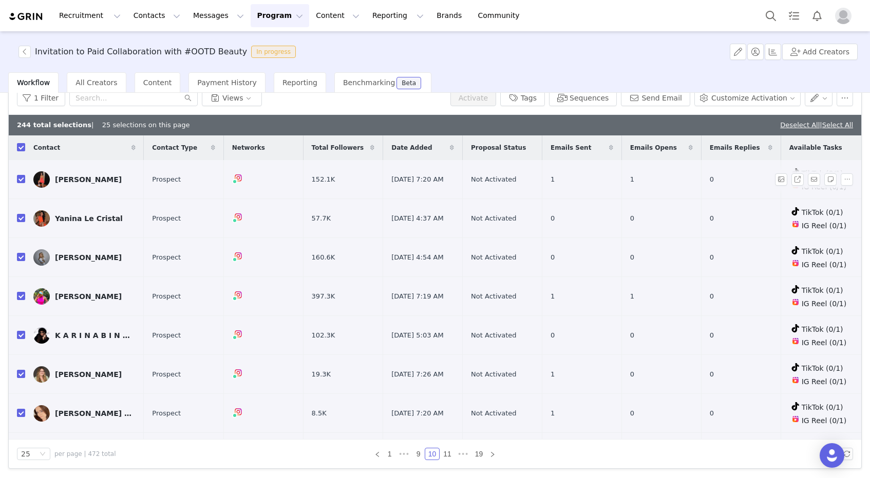
click at [20, 177] on input "checkbox" at bounding box center [21, 179] width 8 height 8
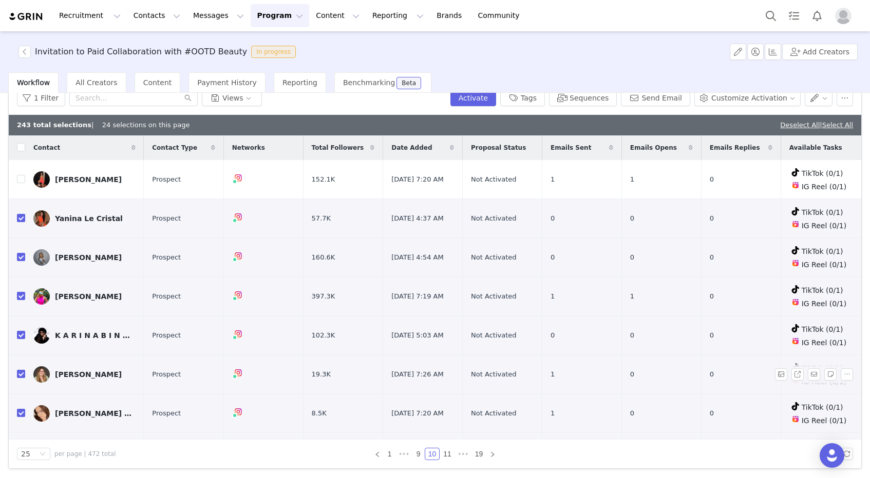
click at [16, 388] on td at bounding box center [17, 374] width 16 height 39
click at [17, 376] on label at bounding box center [21, 374] width 8 height 11
click at [17, 376] on input "checkbox" at bounding box center [21, 374] width 8 height 8
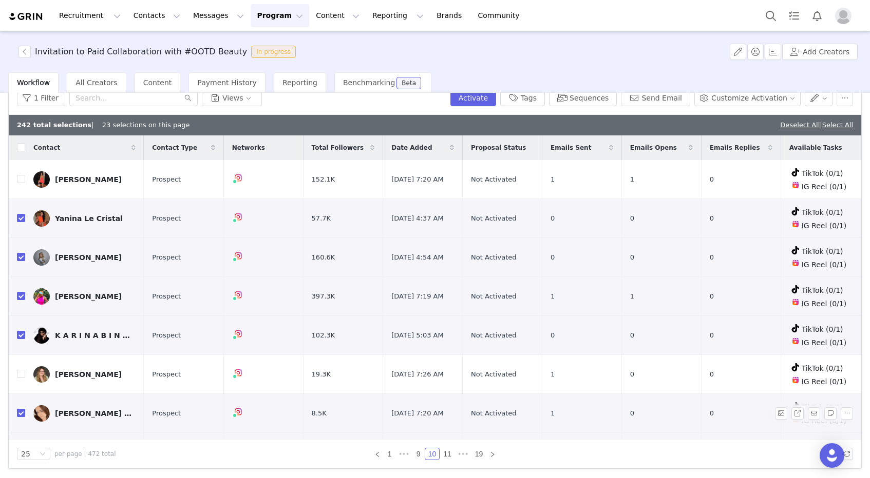
click at [23, 412] on input "checkbox" at bounding box center [21, 413] width 8 height 8
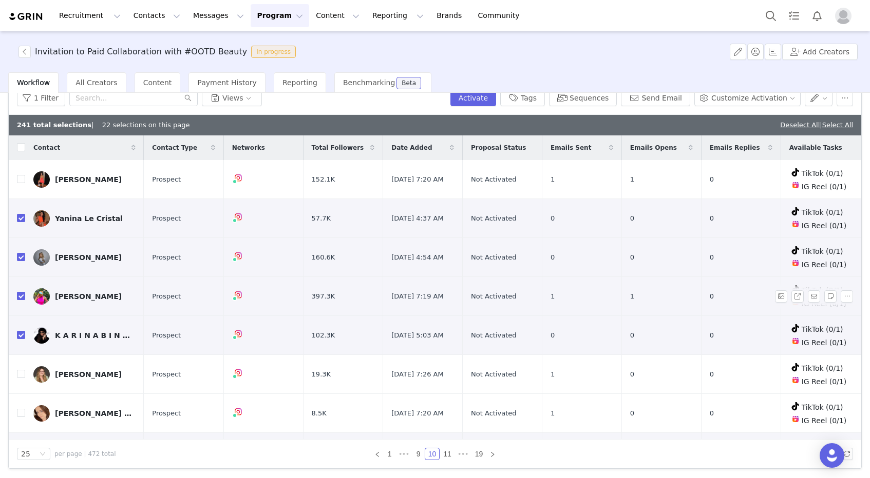
click at [24, 295] on input "checkbox" at bounding box center [21, 296] width 8 height 8
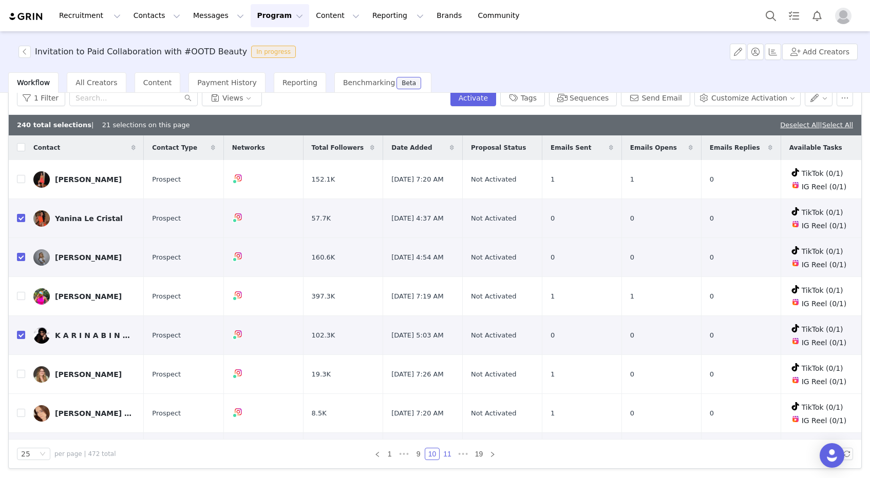
click at [450, 454] on link "11" at bounding box center [447, 454] width 14 height 11
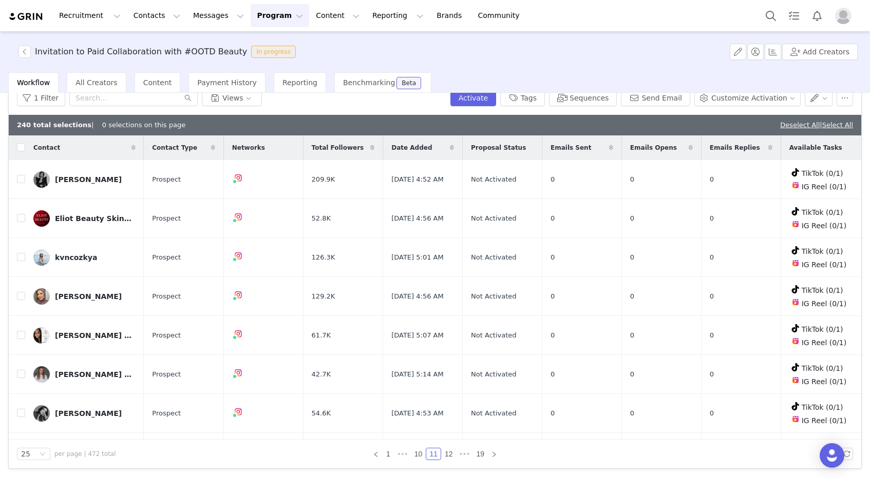
scroll to position [47, 0]
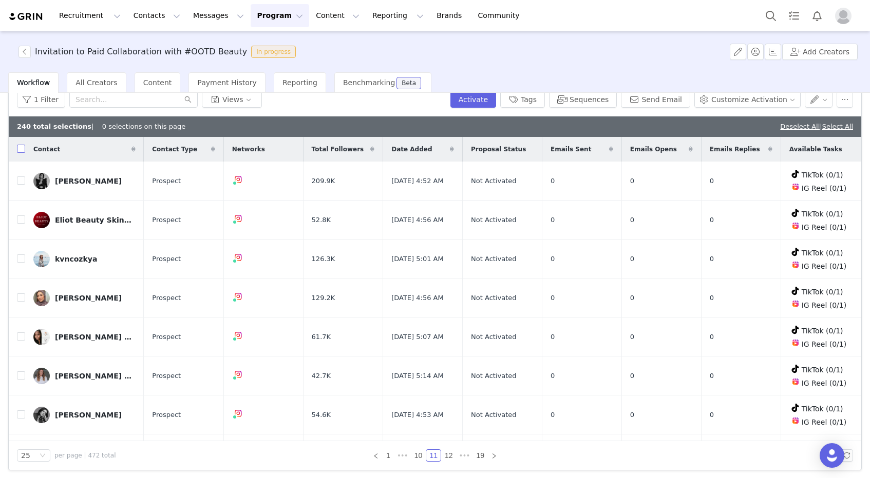
click at [21, 149] on input "checkbox" at bounding box center [21, 149] width 8 height 8
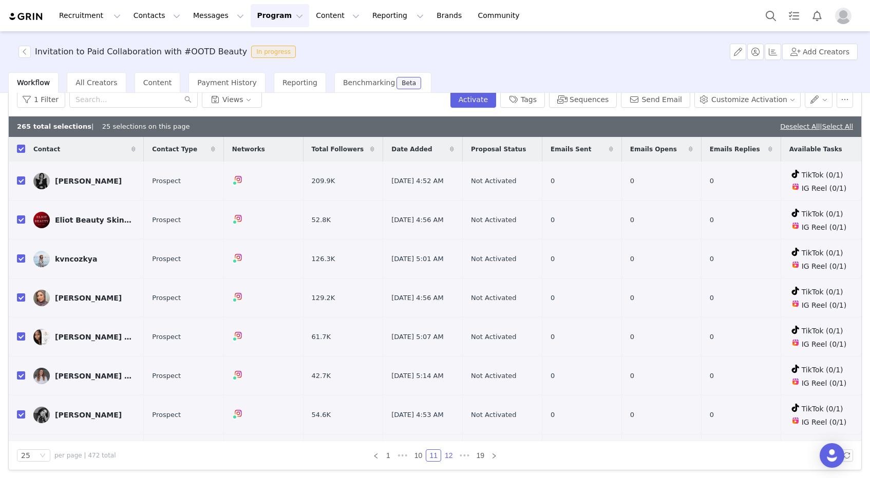
click at [448, 455] on link "12" at bounding box center [449, 455] width 14 height 11
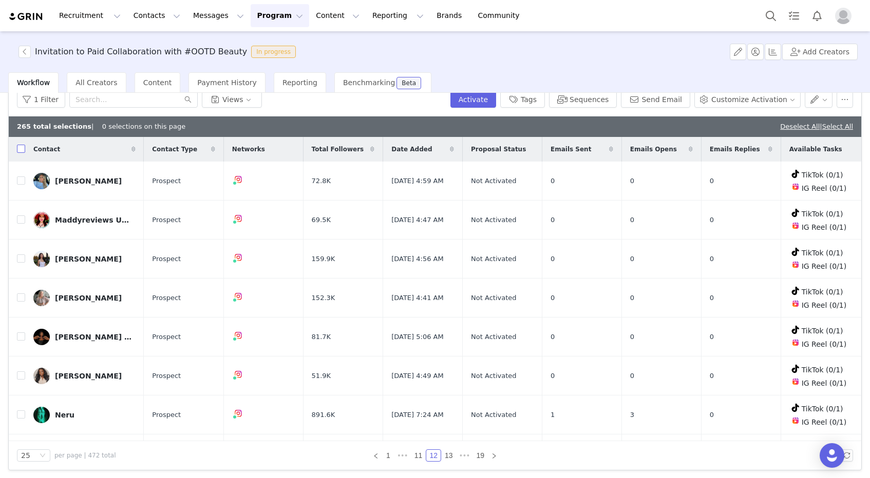
click at [20, 145] on input "checkbox" at bounding box center [21, 149] width 8 height 8
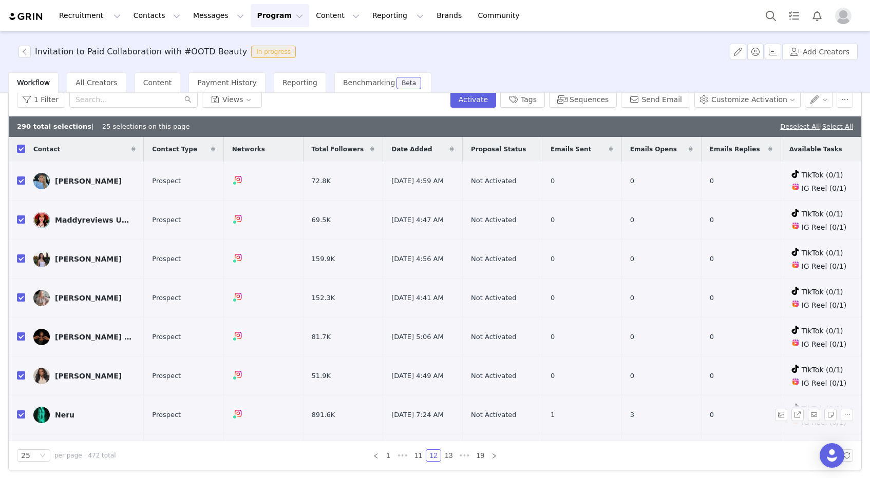
click at [16, 412] on td at bounding box center [17, 415] width 16 height 39
click at [17, 412] on input "checkbox" at bounding box center [21, 415] width 8 height 8
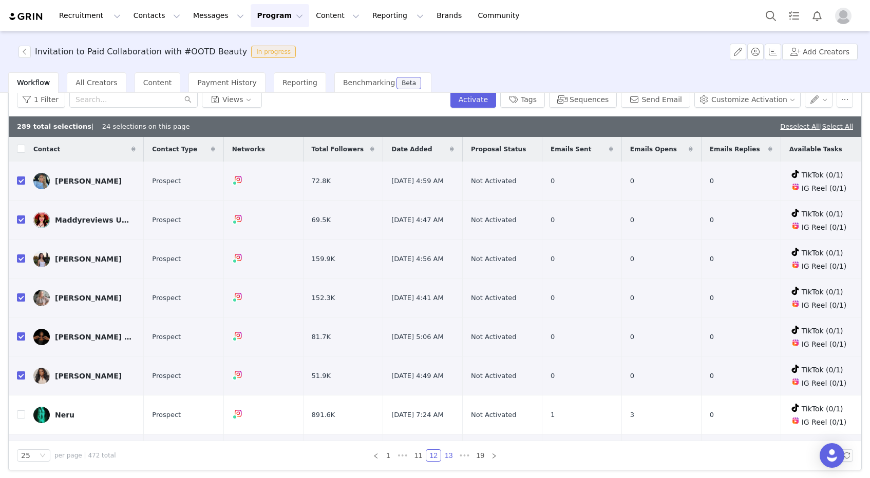
click at [449, 455] on link "13" at bounding box center [449, 455] width 14 height 11
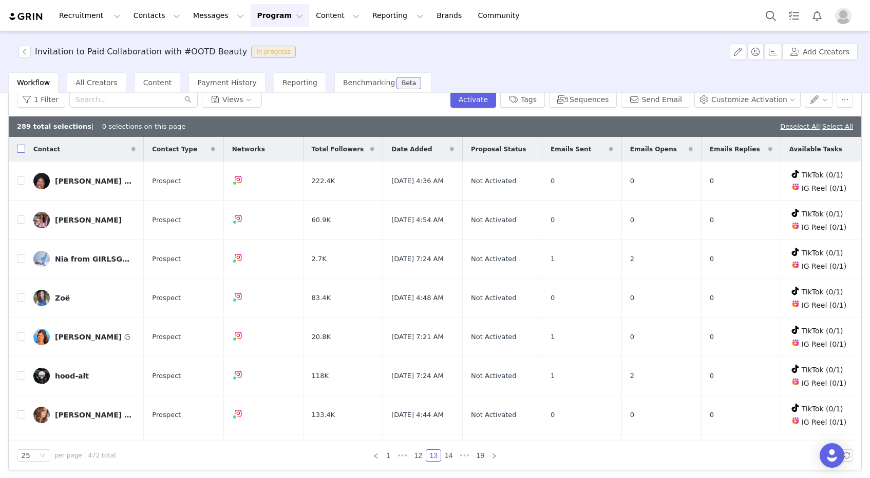
click at [17, 146] on input "checkbox" at bounding box center [21, 149] width 8 height 8
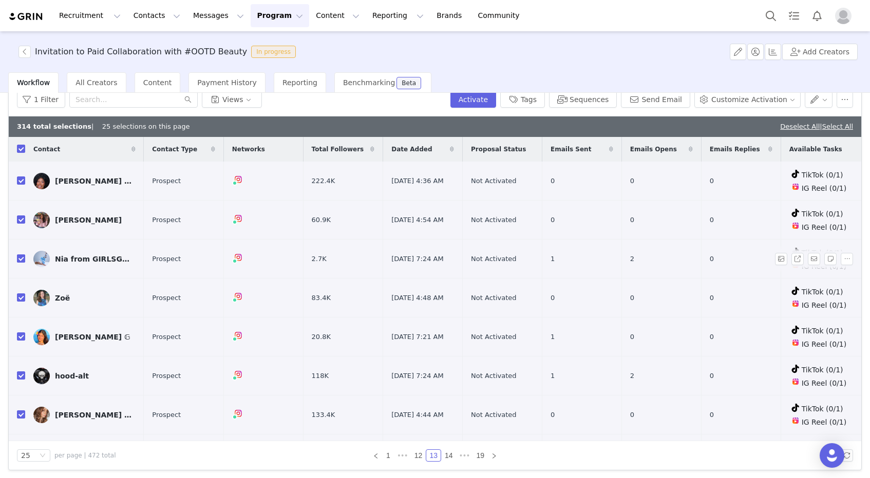
click at [20, 258] on input "checkbox" at bounding box center [21, 259] width 8 height 8
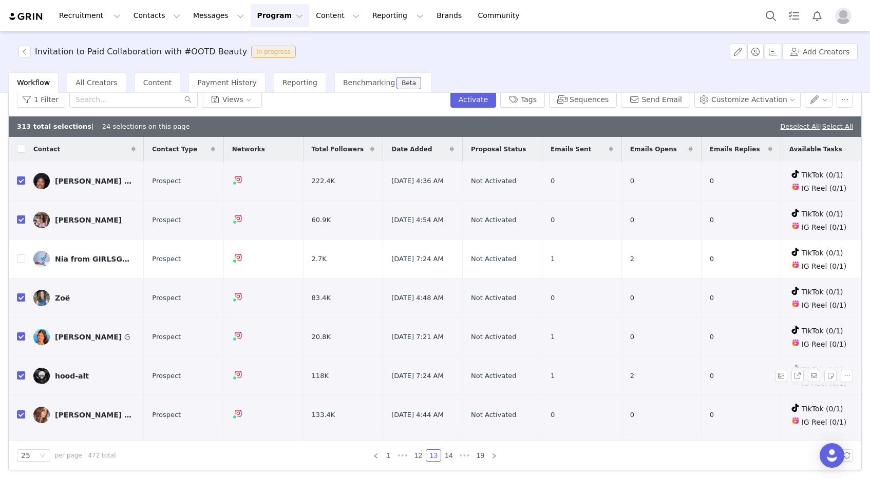
drag, startPoint x: 23, startPoint y: 336, endPoint x: 23, endPoint y: 361, distance: 25.7
click at [23, 336] on input "checkbox" at bounding box center [21, 337] width 8 height 8
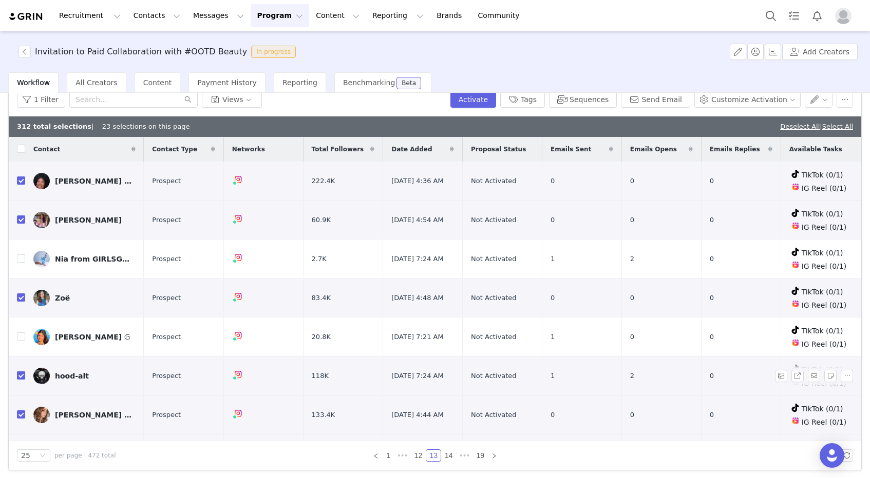
click at [22, 372] on input "checkbox" at bounding box center [21, 376] width 8 height 8
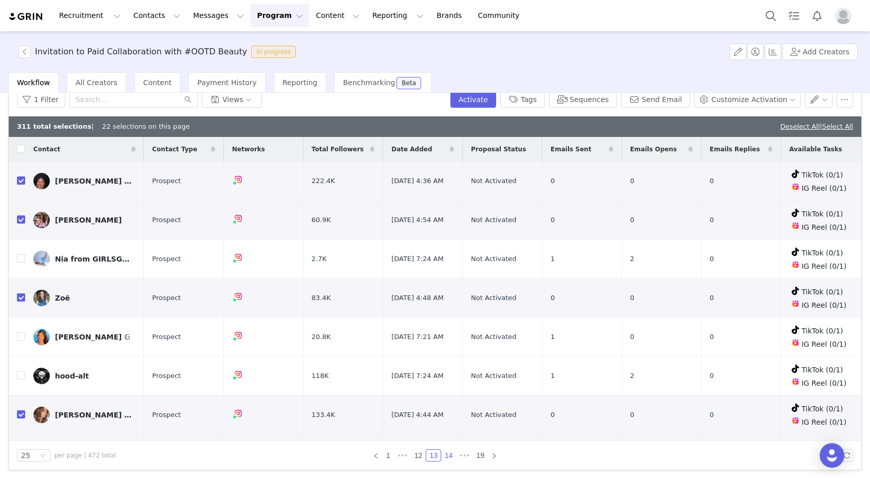
click at [449, 455] on link "14" at bounding box center [449, 455] width 14 height 11
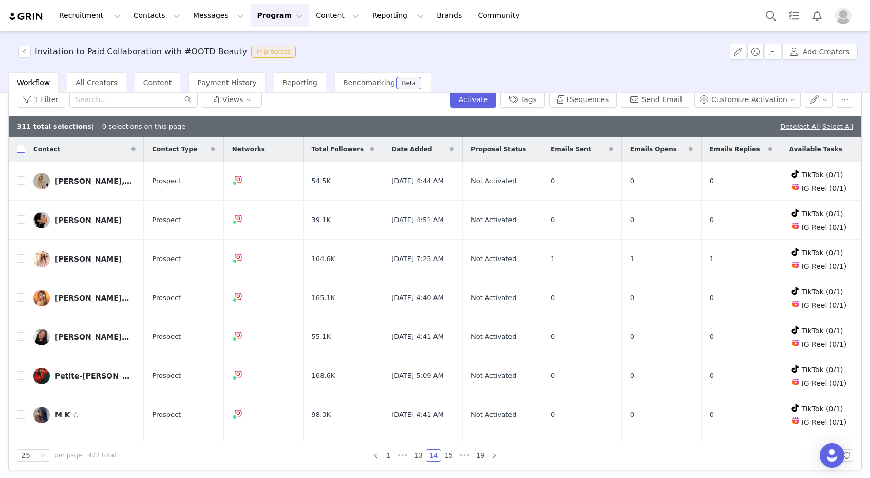
click at [23, 149] on input "checkbox" at bounding box center [21, 149] width 8 height 8
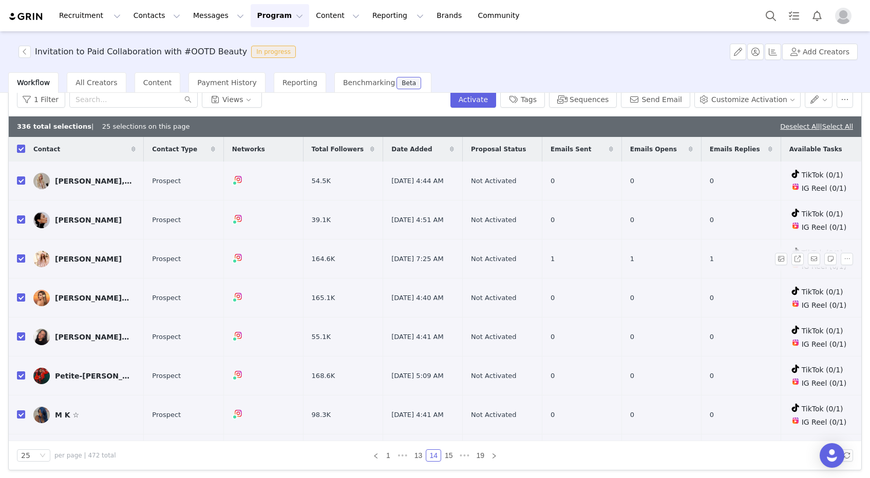
click at [22, 258] on input "checkbox" at bounding box center [21, 259] width 8 height 8
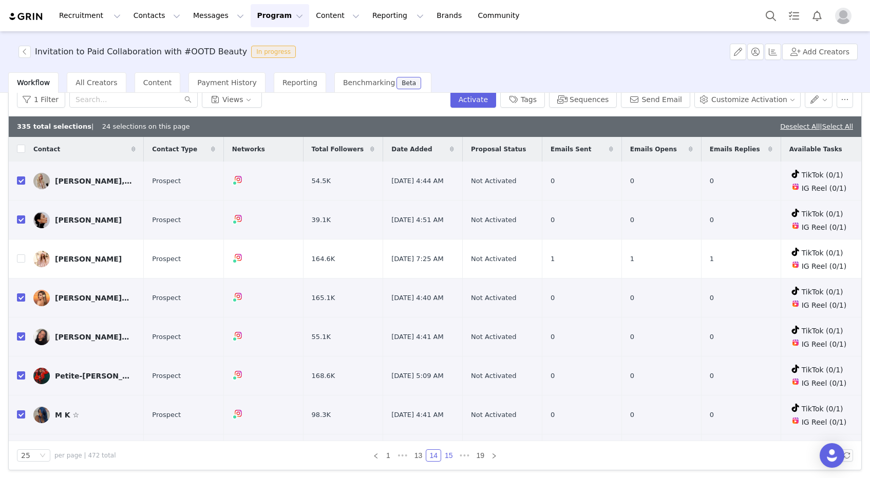
click at [447, 455] on link "15" at bounding box center [449, 455] width 14 height 11
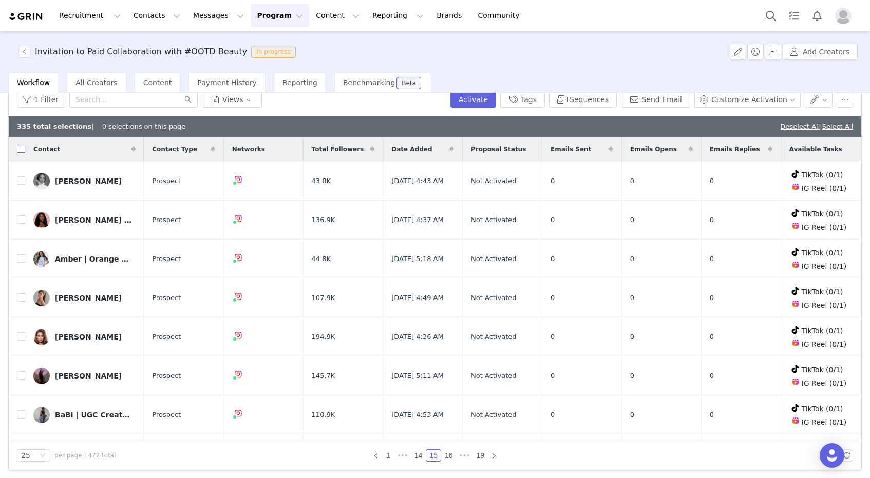
click at [24, 149] on input "checkbox" at bounding box center [21, 149] width 8 height 8
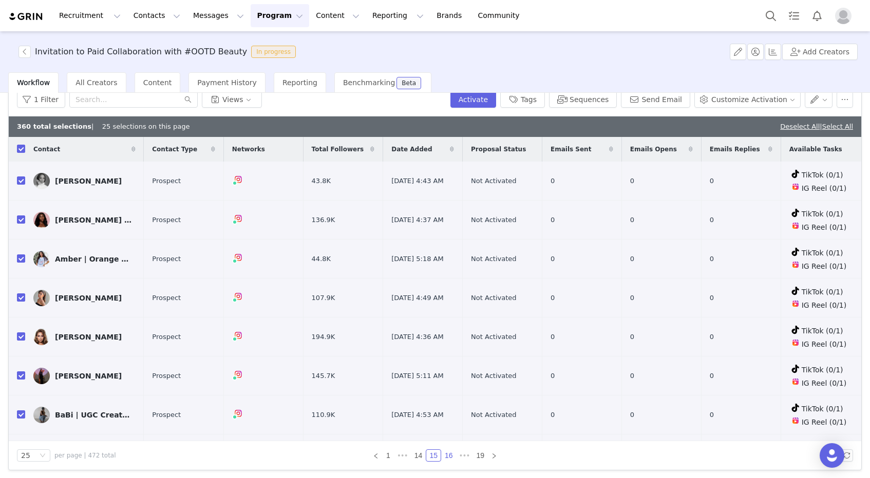
click at [446, 456] on link "16" at bounding box center [449, 455] width 14 height 11
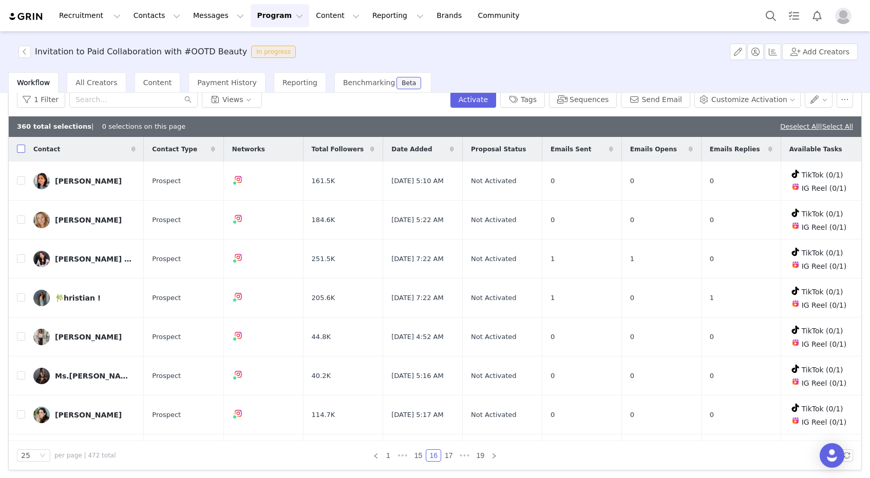
click at [25, 149] on input "checkbox" at bounding box center [21, 149] width 8 height 8
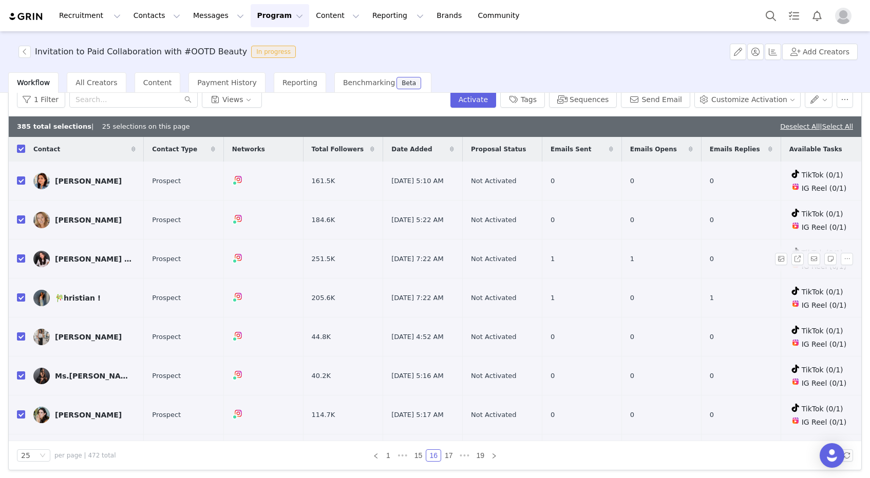
drag, startPoint x: 21, startPoint y: 293, endPoint x: 26, endPoint y: 270, distance: 23.7
click at [21, 294] on input "checkbox" at bounding box center [21, 298] width 8 height 8
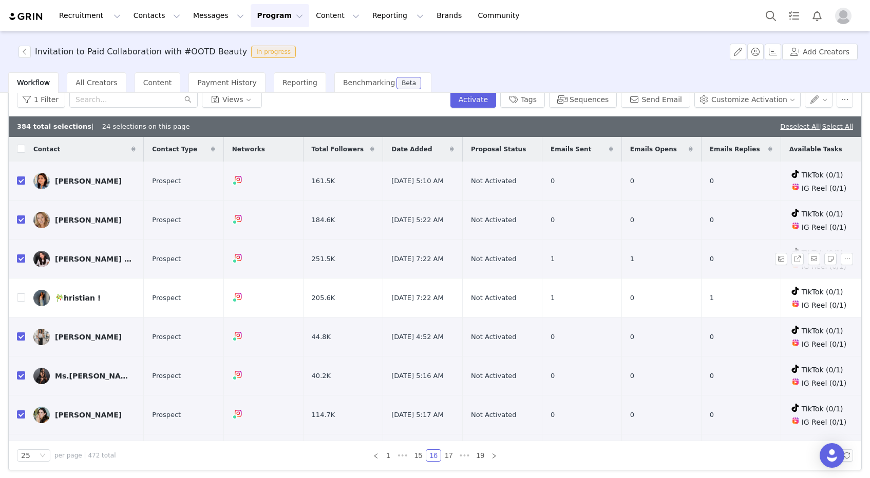
click at [19, 258] on input "checkbox" at bounding box center [21, 259] width 8 height 8
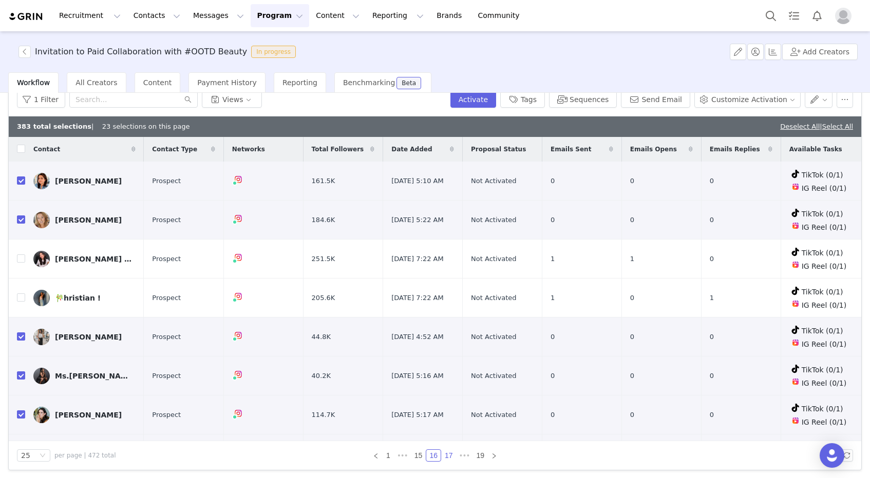
click at [447, 458] on link "17" at bounding box center [449, 455] width 14 height 11
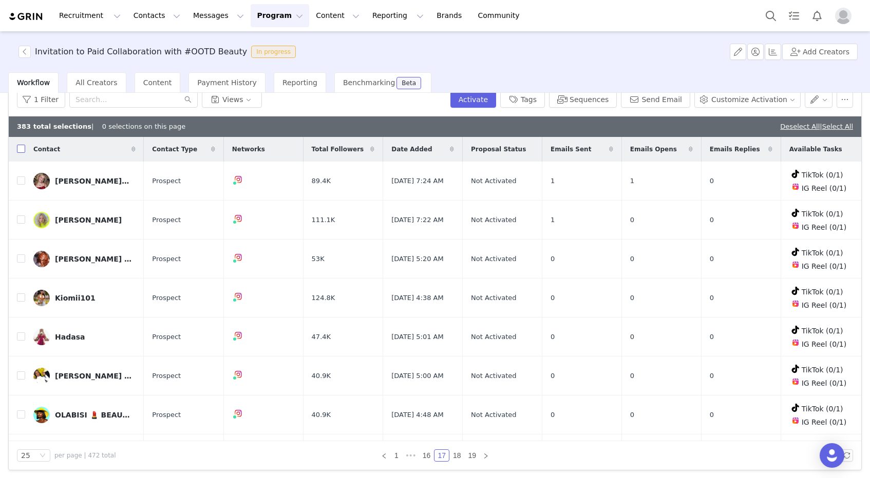
click at [23, 150] on input "checkbox" at bounding box center [21, 149] width 8 height 8
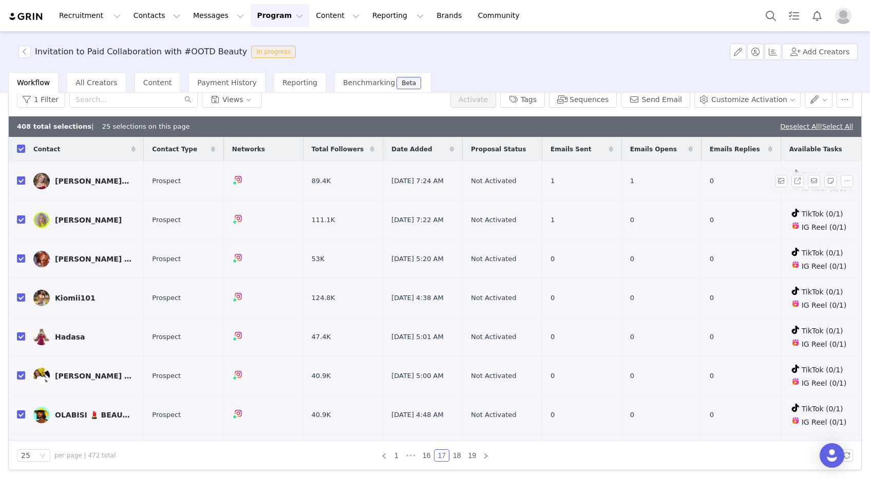
click at [22, 179] on input "checkbox" at bounding box center [21, 181] width 8 height 8
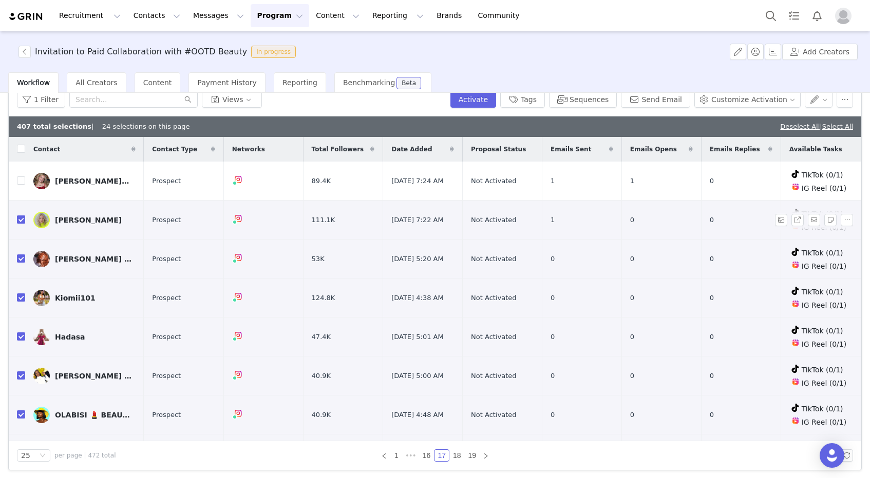
click at [18, 218] on input "checkbox" at bounding box center [21, 220] width 8 height 8
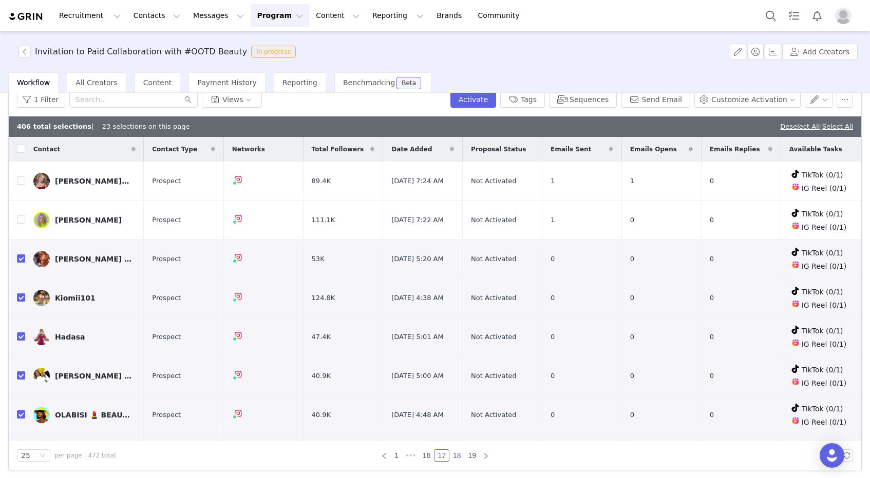
click at [456, 455] on link "18" at bounding box center [457, 455] width 14 height 11
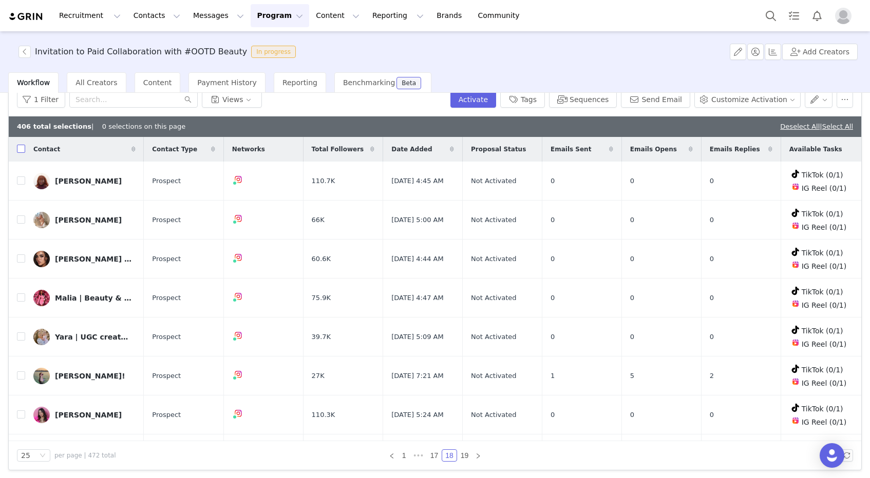
click at [20, 147] on input "checkbox" at bounding box center [21, 149] width 8 height 8
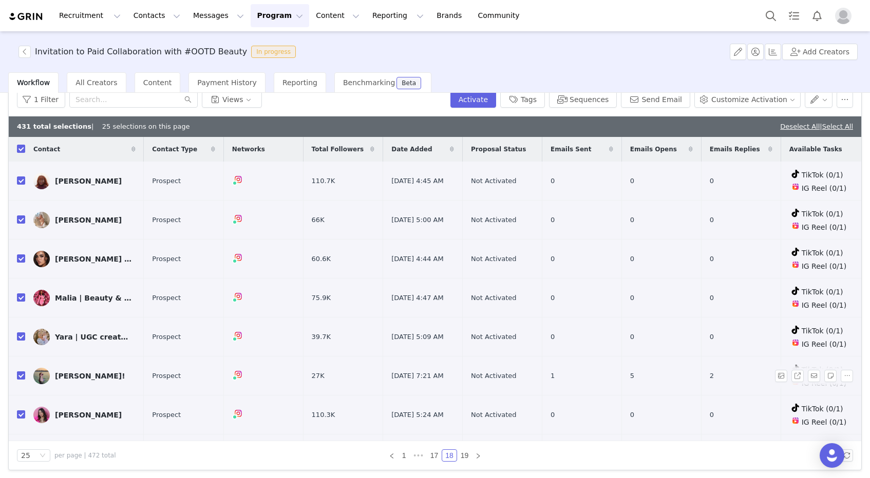
click at [23, 374] on input "checkbox" at bounding box center [21, 376] width 8 height 8
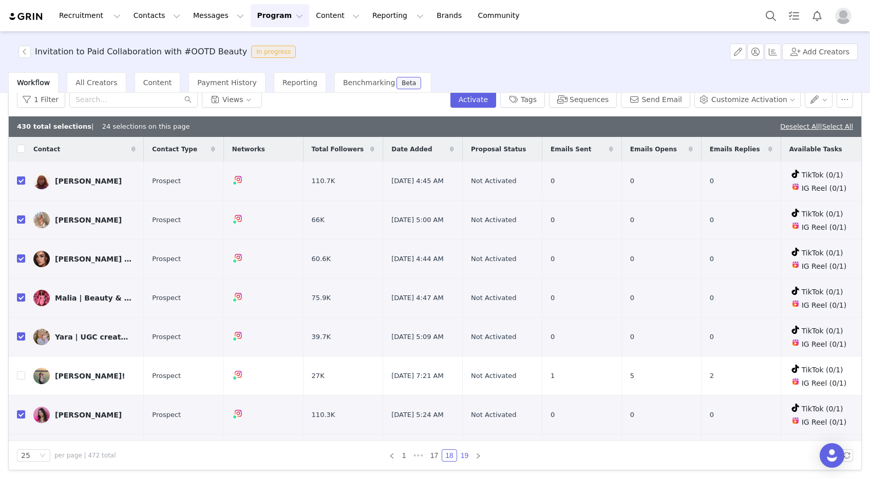
click at [464, 458] on link "19" at bounding box center [464, 455] width 14 height 11
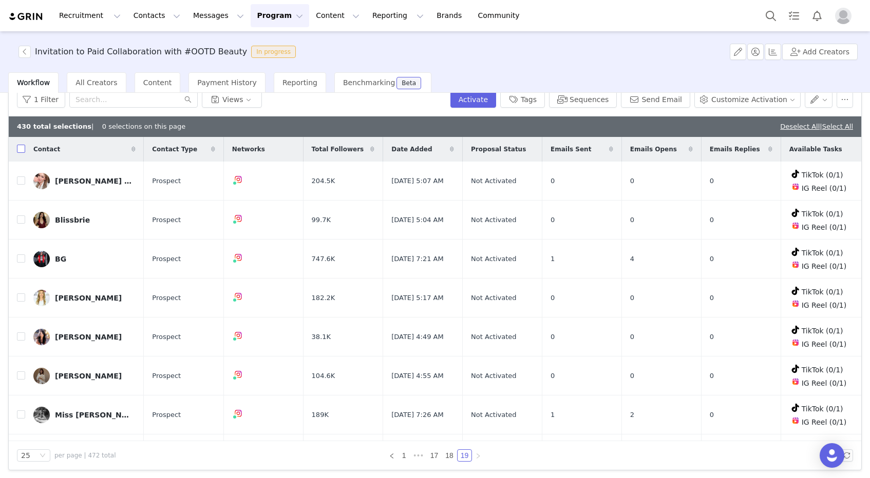
click at [18, 150] on input "checkbox" at bounding box center [21, 149] width 8 height 8
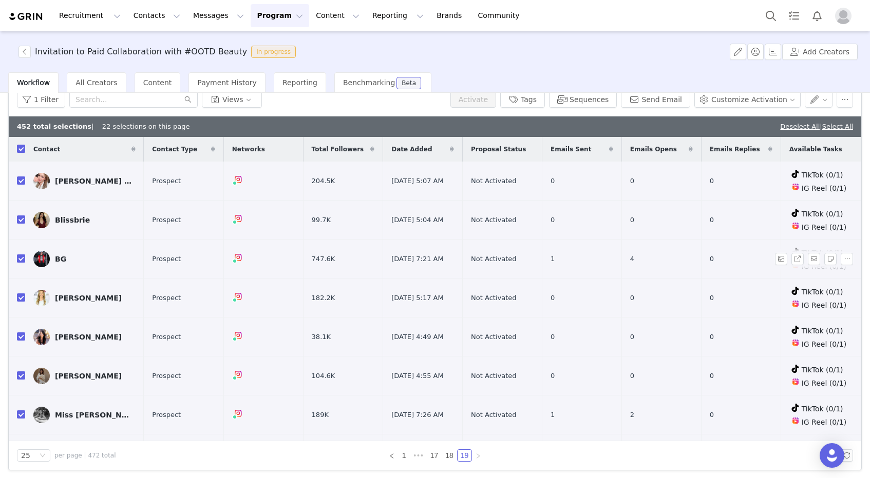
click at [19, 257] on input "checkbox" at bounding box center [21, 259] width 8 height 8
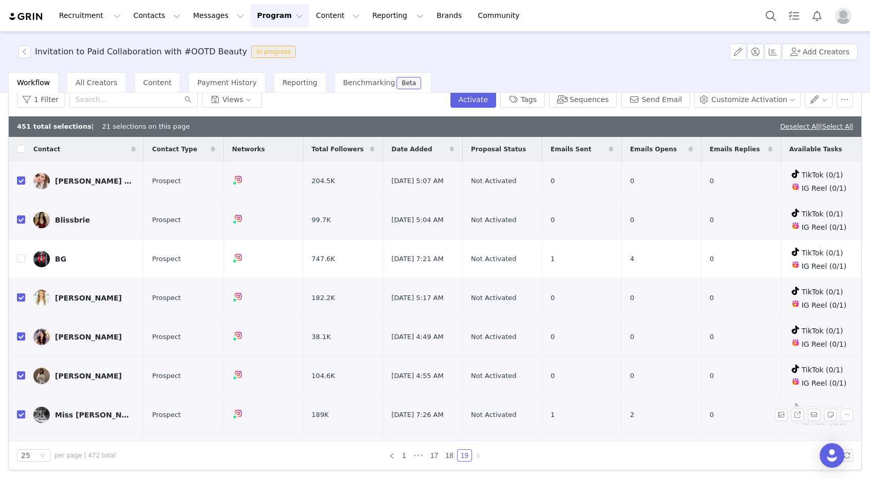
click at [22, 412] on input "checkbox" at bounding box center [21, 415] width 8 height 8
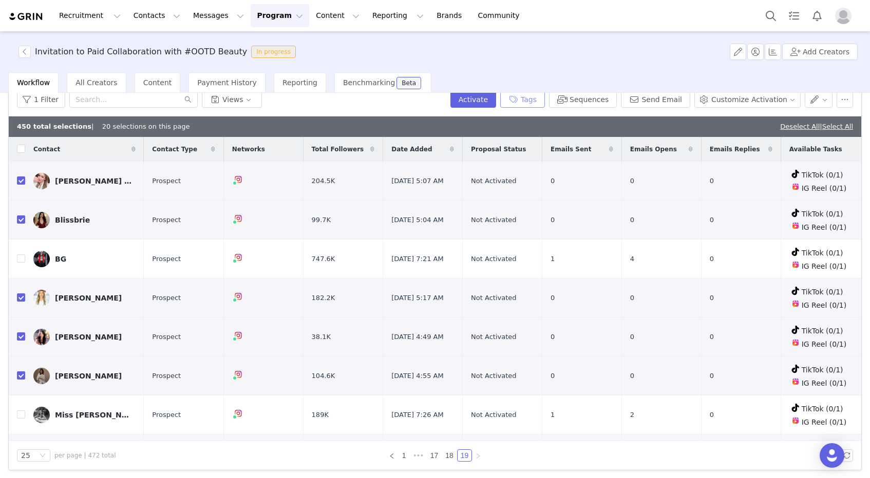
click at [545, 100] on button "Tags" at bounding box center [522, 99] width 45 height 16
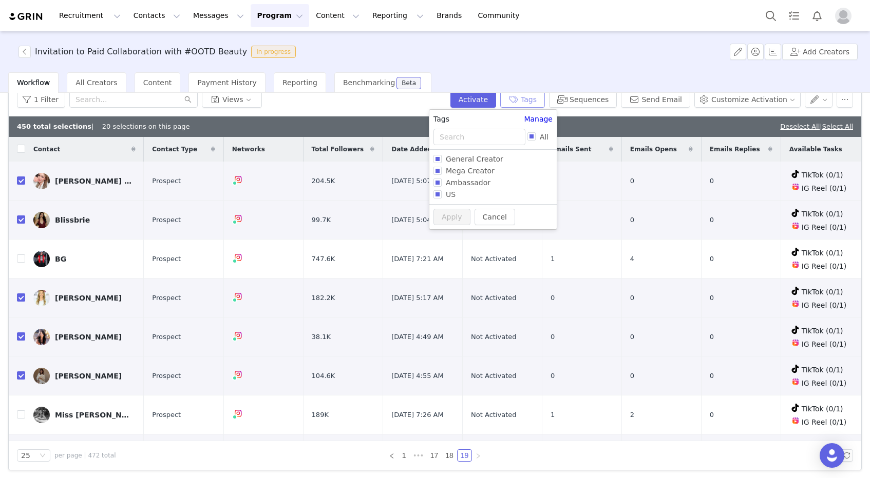
click at [545, 100] on button "Tags" at bounding box center [522, 99] width 45 height 16
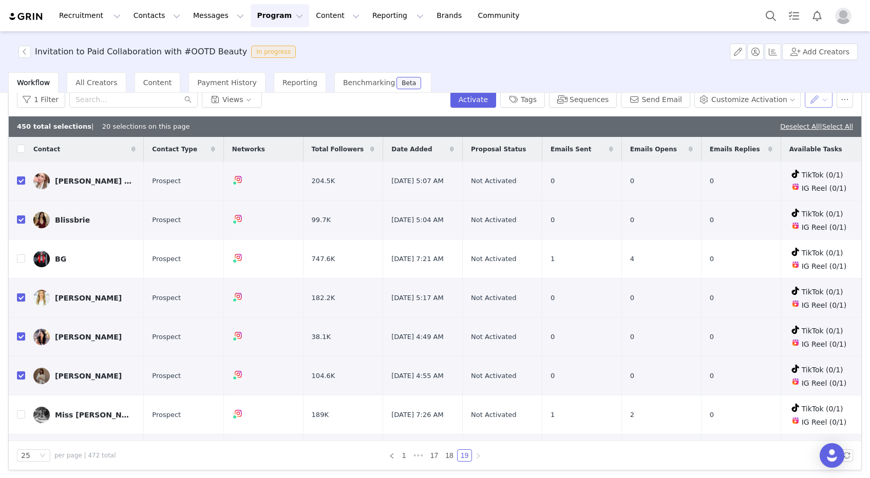
click at [823, 104] on button "button" at bounding box center [818, 99] width 28 height 16
click at [490, 105] on button "Activate" at bounding box center [473, 99] width 46 height 16
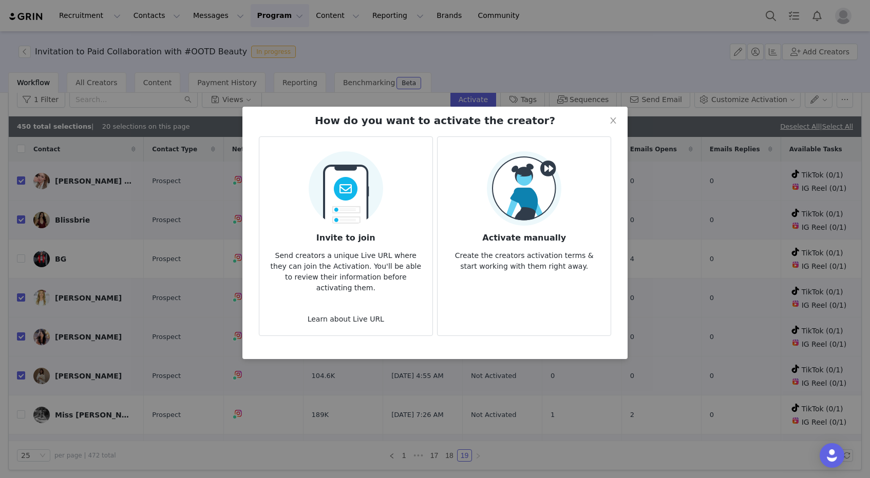
click at [365, 217] on img at bounding box center [346, 185] width 74 height 81
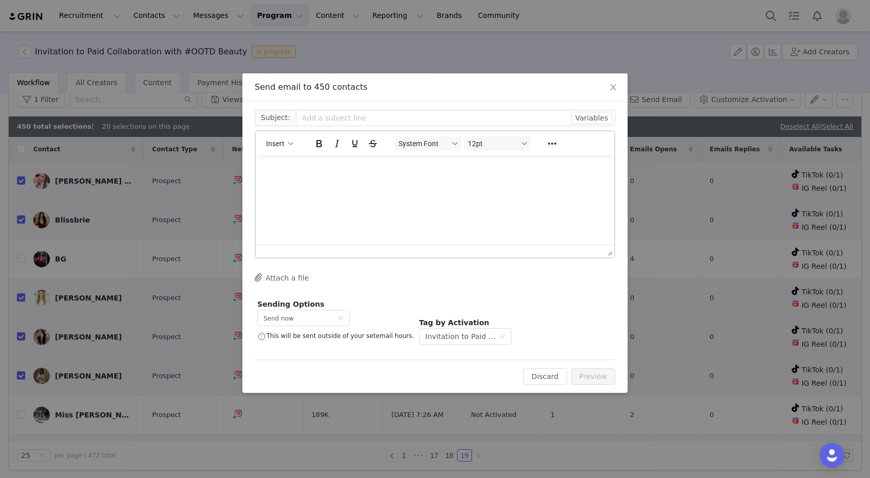
scroll to position [0, 0]
click at [276, 145] on span "Insert" at bounding box center [275, 144] width 18 height 8
click at [281, 168] on div "Insert Template" at bounding box center [315, 161] width 103 height 16
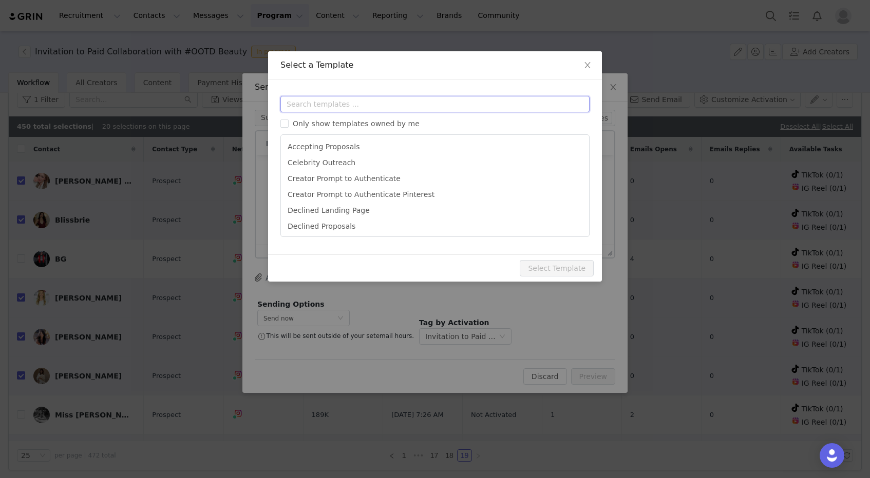
click at [347, 98] on input "text" at bounding box center [434, 104] width 309 height 16
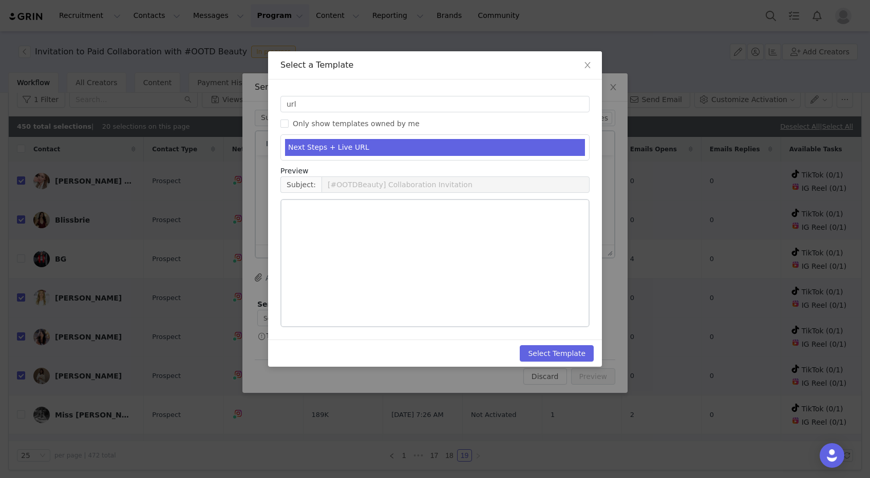
click at [328, 147] on li "Next Steps + Live URL" at bounding box center [435, 147] width 300 height 17
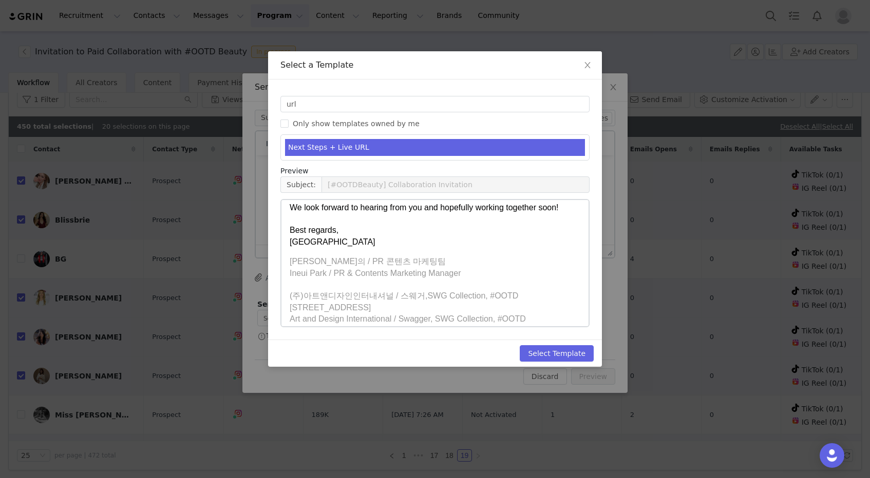
scroll to position [188, 0]
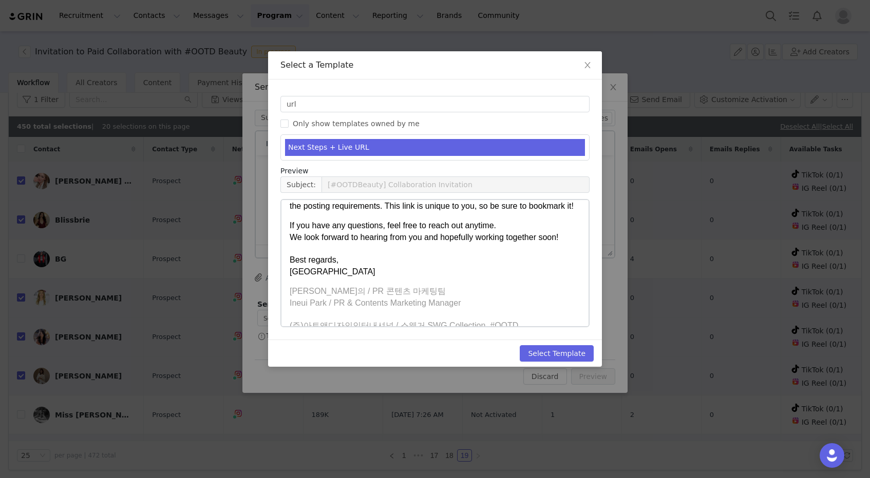
click at [428, 271] on p "If you have any questions, feel free to reach out anytime. We look forward to h…" at bounding box center [435, 248] width 291 height 57
click at [540, 350] on button "Select Template" at bounding box center [557, 354] width 74 height 16
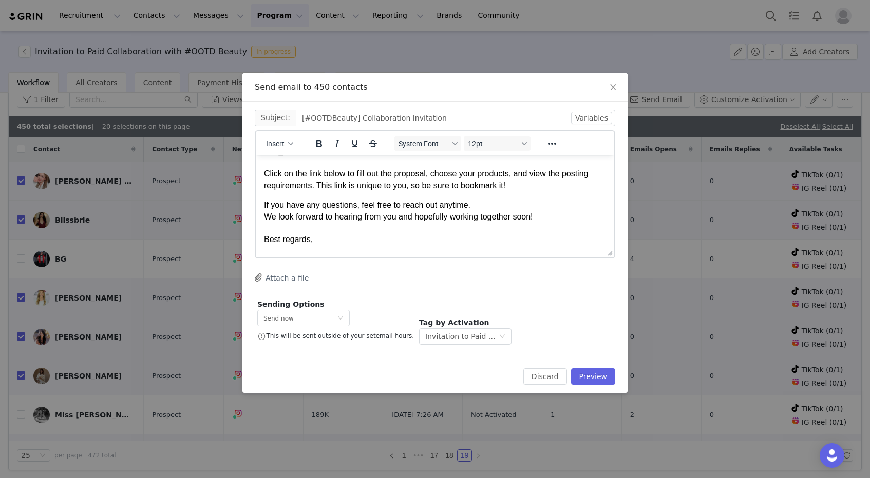
scroll to position [244, 0]
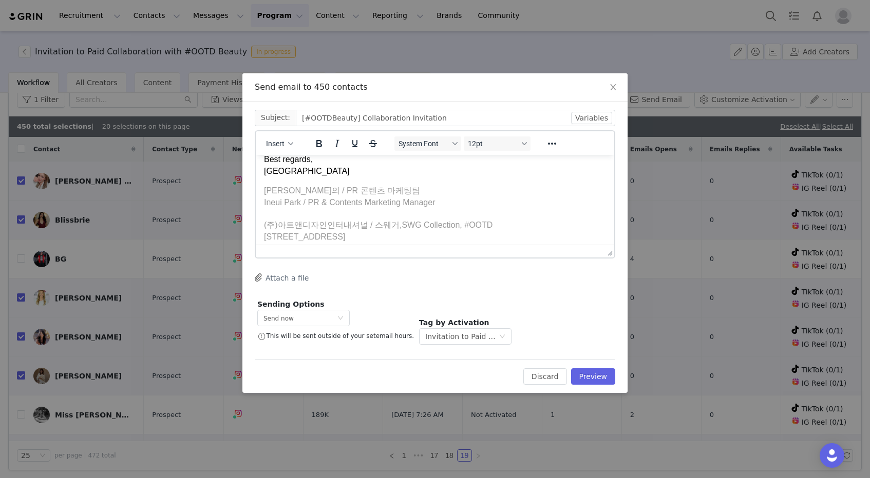
click at [354, 173] on p "If you have any questions, feel free to reach out anytime. We look forward to h…" at bounding box center [435, 147] width 342 height 57
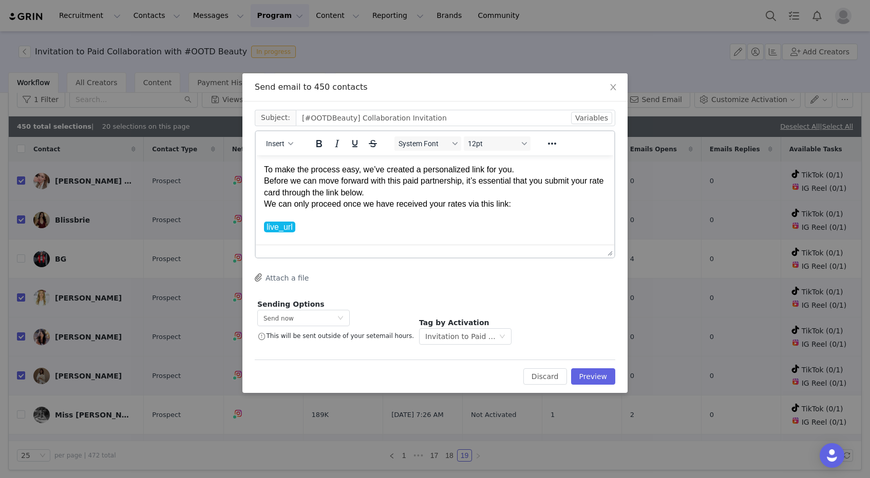
scroll to position [0, 0]
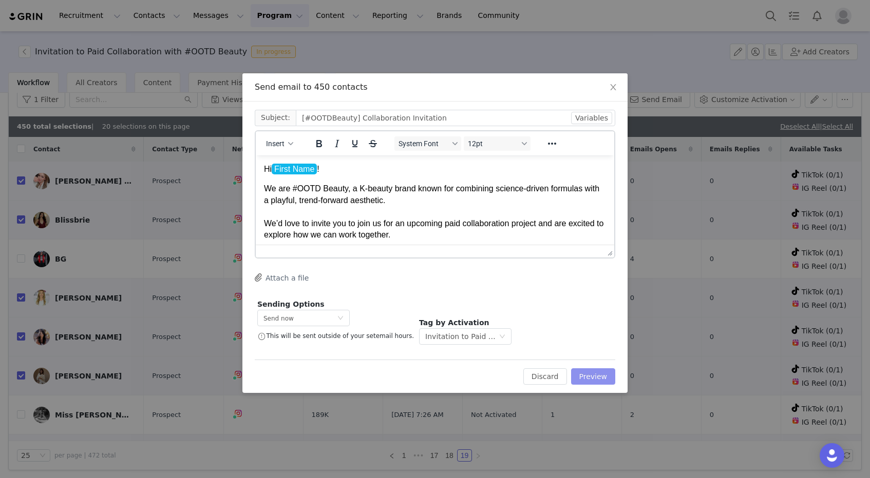
click at [581, 377] on button "Preview" at bounding box center [593, 377] width 45 height 16
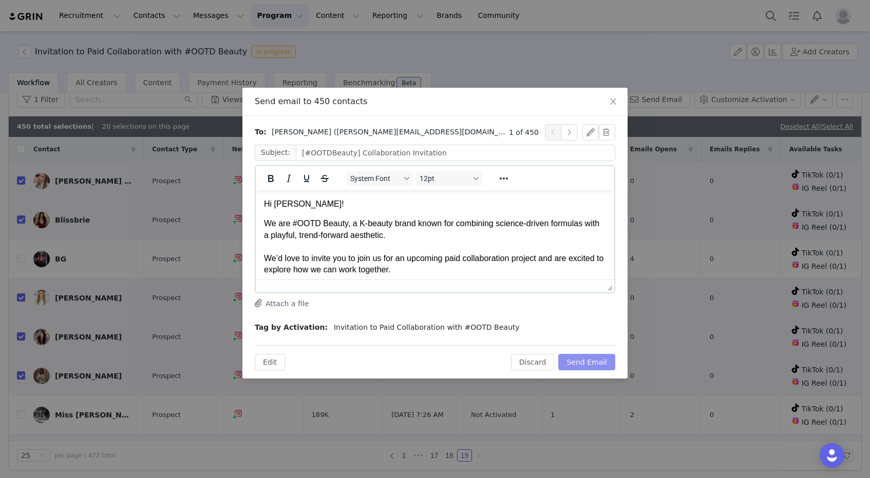
click at [589, 361] on button "Send Email" at bounding box center [586, 362] width 57 height 16
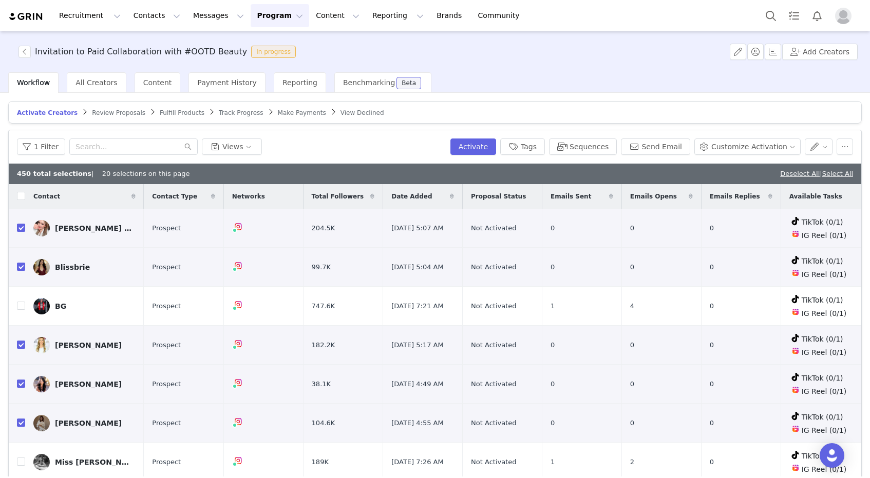
click at [548, 115] on article "Activate Creators Review Proposals Fulfill Products Track Progress Make Payment…" at bounding box center [434, 112] width 853 height 23
click at [264, 17] on button "Program Program" at bounding box center [280, 15] width 59 height 23
click at [271, 46] on p "Activations" at bounding box center [263, 45] width 40 height 11
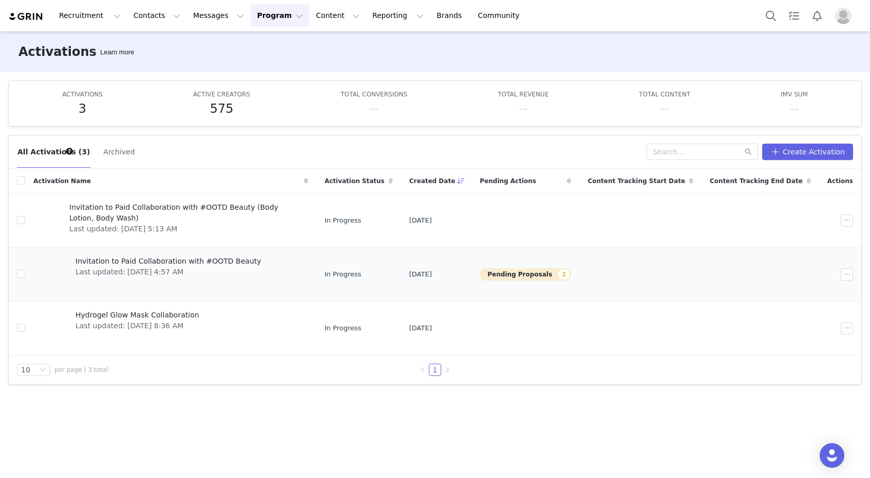
click at [521, 280] on button "Pending Proposals 2" at bounding box center [524, 274] width 91 height 12
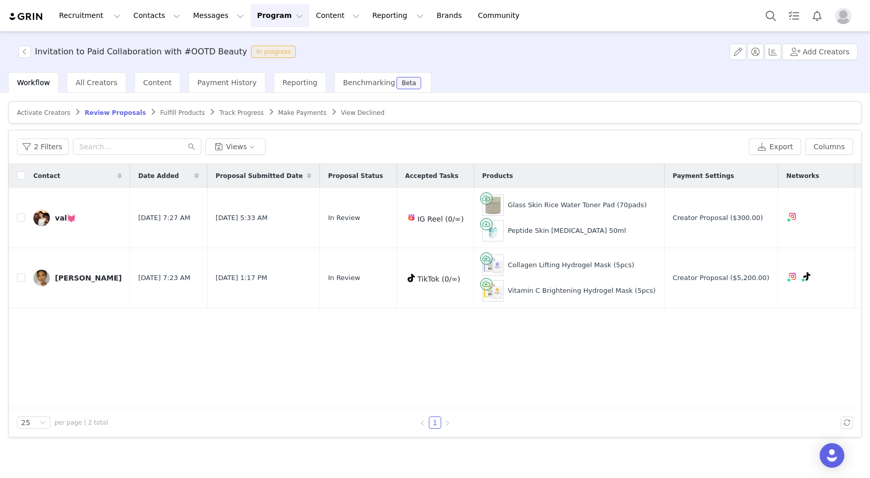
click at [635, 373] on div "Contact Date Added Proposal Submitted Date Proposal Status Accepted Tasks Produ…" at bounding box center [435, 286] width 852 height 245
drag, startPoint x: 648, startPoint y: 373, endPoint x: 457, endPoint y: 301, distance: 203.4
click at [648, 373] on div "Contact Date Added Proposal Submitted Date Proposal Status Accepted Tasks Produ…" at bounding box center [435, 286] width 852 height 245
click at [36, 109] on div "Activate Creators" at bounding box center [43, 113] width 53 height 8
click at [35, 111] on span "Activate Creators" at bounding box center [43, 112] width 53 height 7
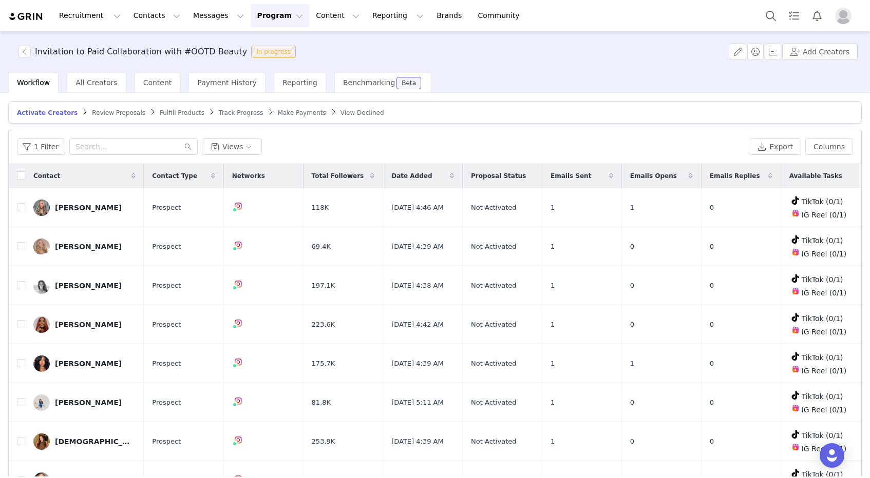
click at [579, 177] on span "Emails Sent" at bounding box center [570, 175] width 41 height 9
click at [658, 174] on span "Emails Opens" at bounding box center [653, 175] width 47 height 9
click at [728, 175] on span "Emails Replies" at bounding box center [734, 175] width 50 height 9
click at [430, 15] on link "Brands Brands" at bounding box center [450, 15] width 41 height 23
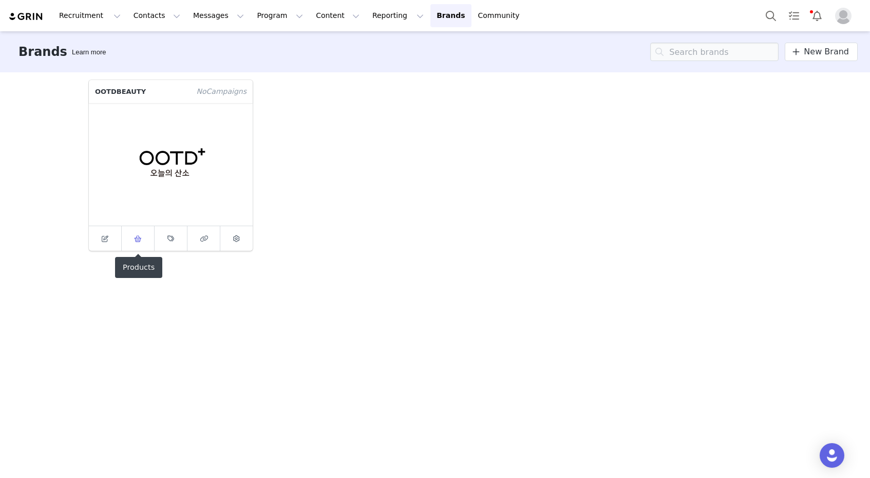
click at [137, 239] on icon at bounding box center [138, 239] width 8 height 7
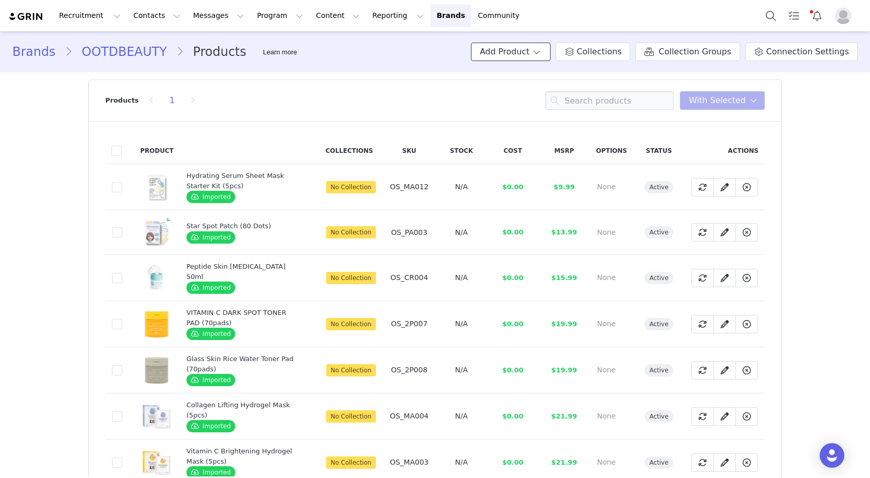
click at [546, 52] on button "Add Product" at bounding box center [511, 52] width 80 height 18
click at [534, 74] on span "New Product" at bounding box center [530, 74] width 45 height 8
click at [547, 56] on button "Add Product" at bounding box center [511, 52] width 80 height 18
click at [533, 91] on span "Import From Store" at bounding box center [540, 91] width 65 height 8
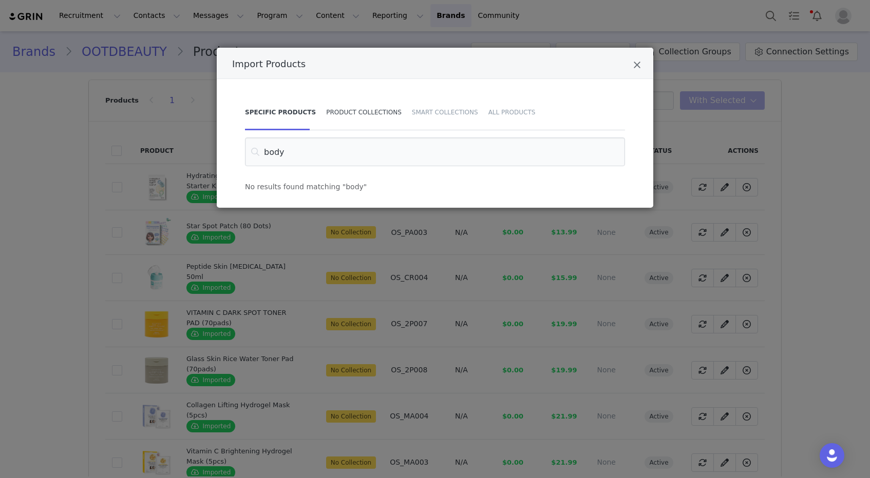
type input "body"
click at [362, 116] on div "Product Collections" at bounding box center [364, 112] width 86 height 36
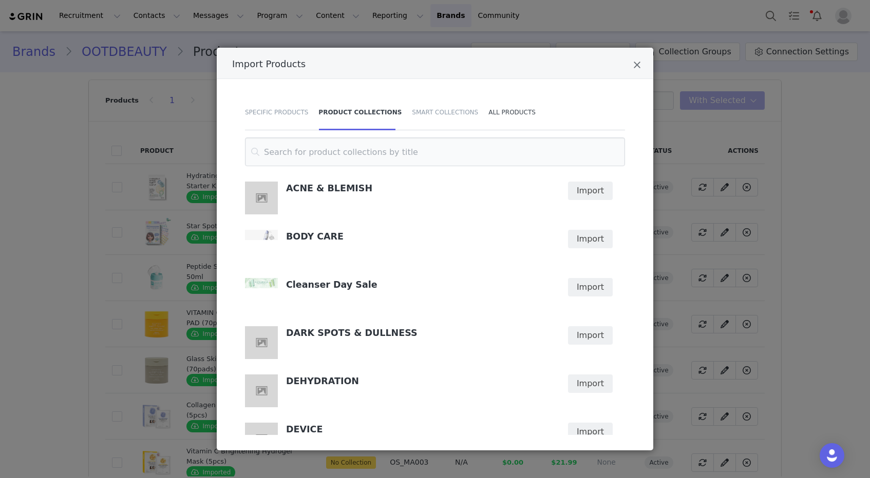
click at [506, 116] on div "All Products" at bounding box center [509, 112] width 52 height 36
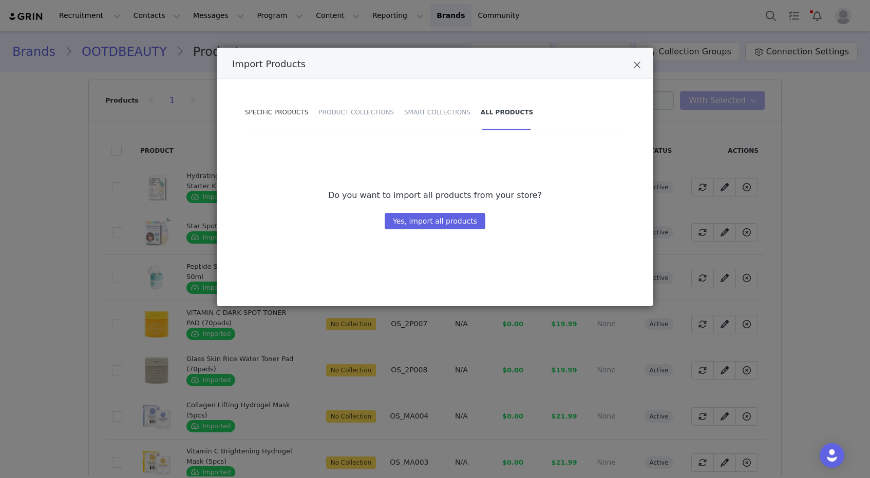
click at [278, 117] on div "Specific Products" at bounding box center [279, 112] width 68 height 36
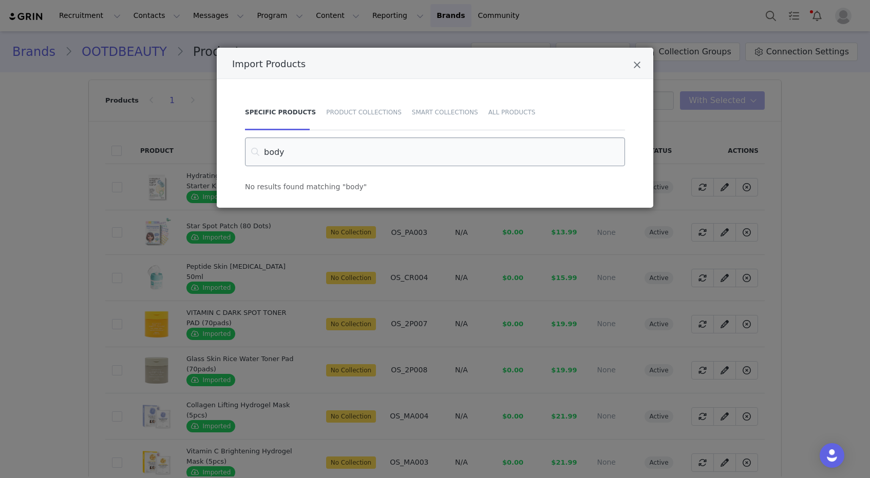
click at [294, 150] on input "body" at bounding box center [435, 152] width 380 height 29
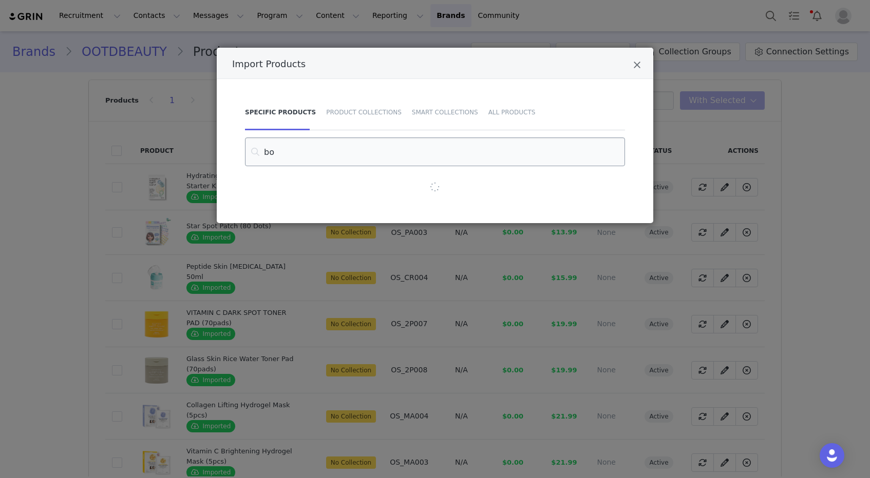
type input "b"
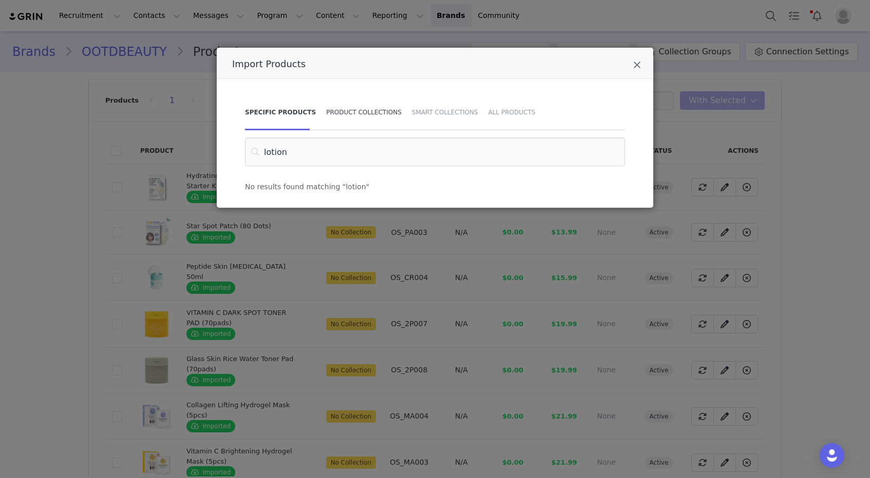
type input "lotion"
click at [388, 114] on div "Product Collections" at bounding box center [364, 112] width 86 height 36
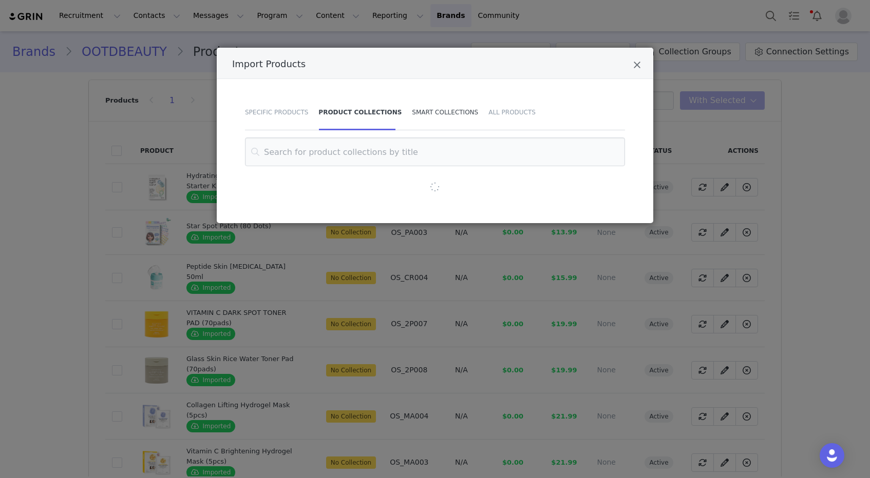
click at [465, 113] on div "Smart Collections" at bounding box center [445, 112] width 76 height 36
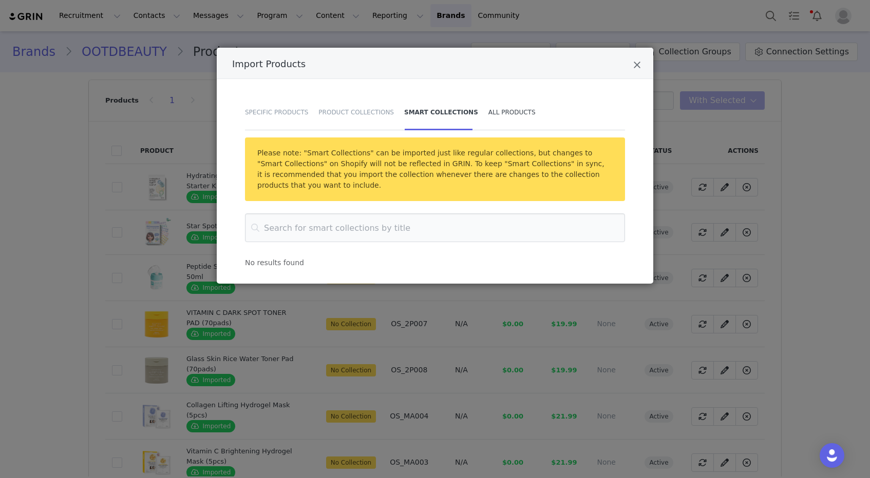
click at [511, 111] on div "All Products" at bounding box center [509, 112] width 52 height 36
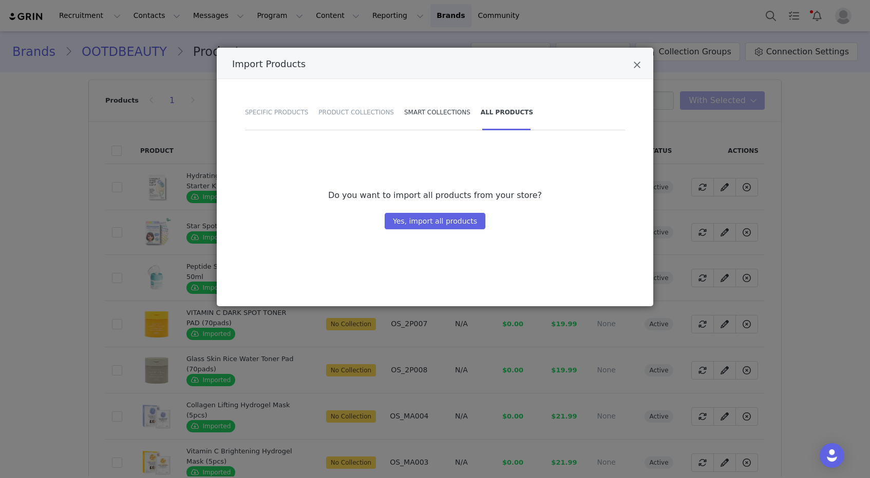
click at [438, 111] on div "Smart Collections" at bounding box center [437, 112] width 76 height 36
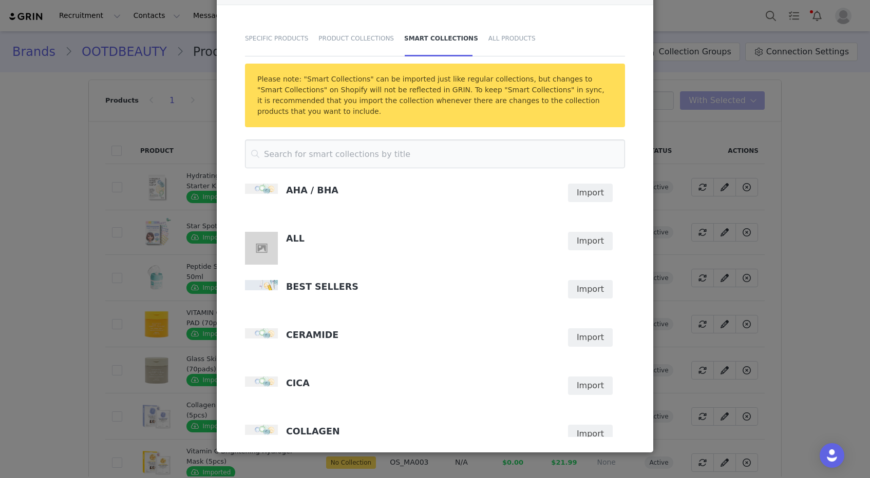
click at [721, 209] on div "Import Products Specific Products Product Collections Smart Collections All Pro…" at bounding box center [435, 239] width 870 height 478
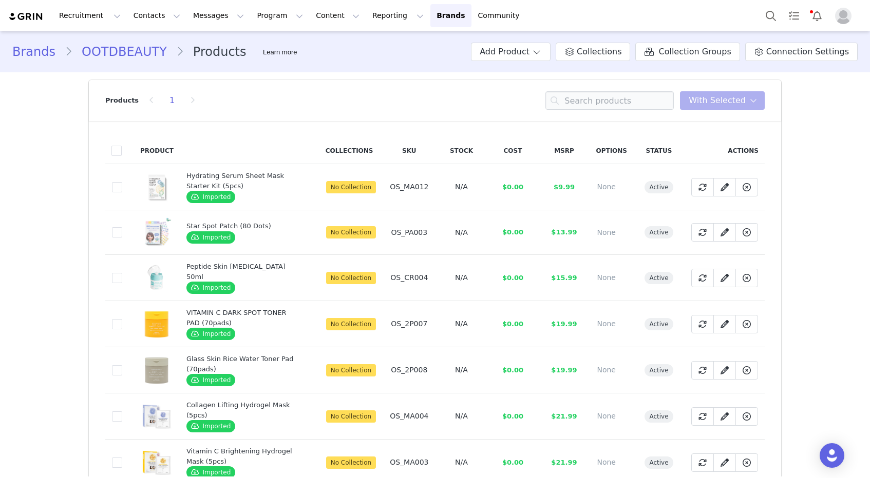
click at [482, 100] on div "Products 1 You have 0 product s selected Add to Collections Remove from Collect…" at bounding box center [434, 100] width 659 height 41
click at [606, 60] on link "Collections" at bounding box center [592, 52] width 74 height 18
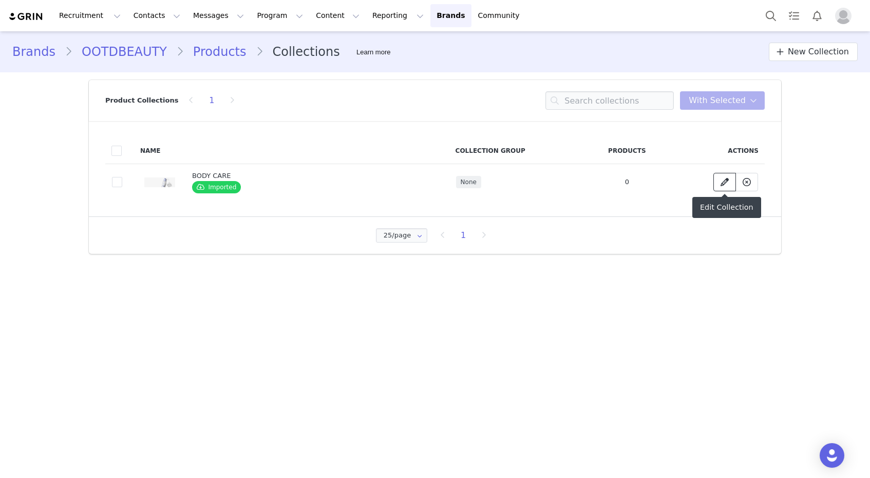
click at [719, 182] on span at bounding box center [724, 182] width 12 height 12
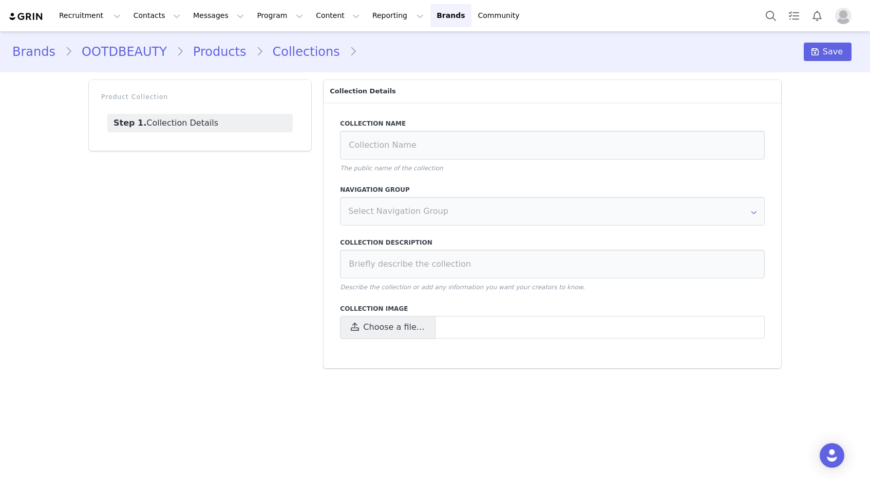
type input "BODY CARE"
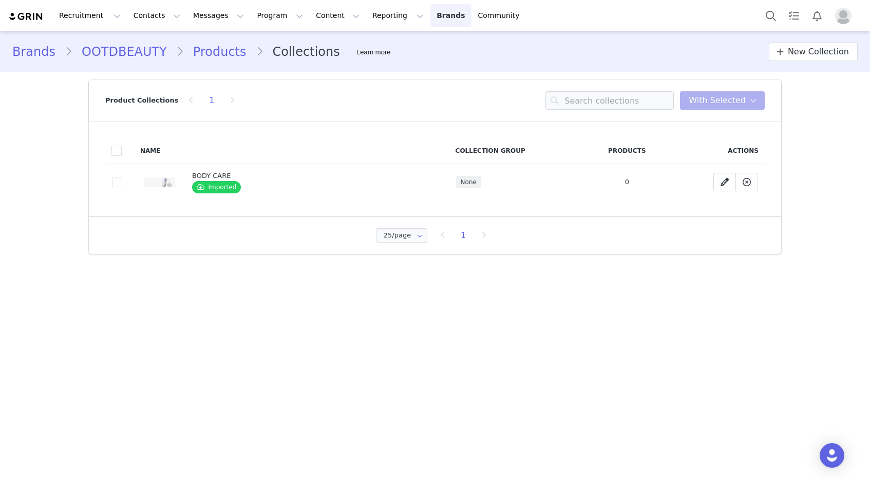
click at [430, 15] on link "Brands Brands" at bounding box center [450, 15] width 41 height 23
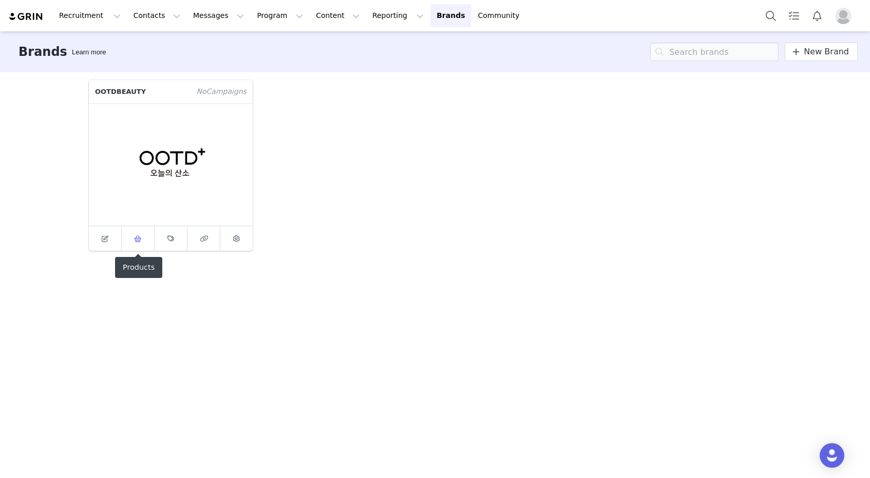
click at [144, 245] on span at bounding box center [138, 239] width 12 height 12
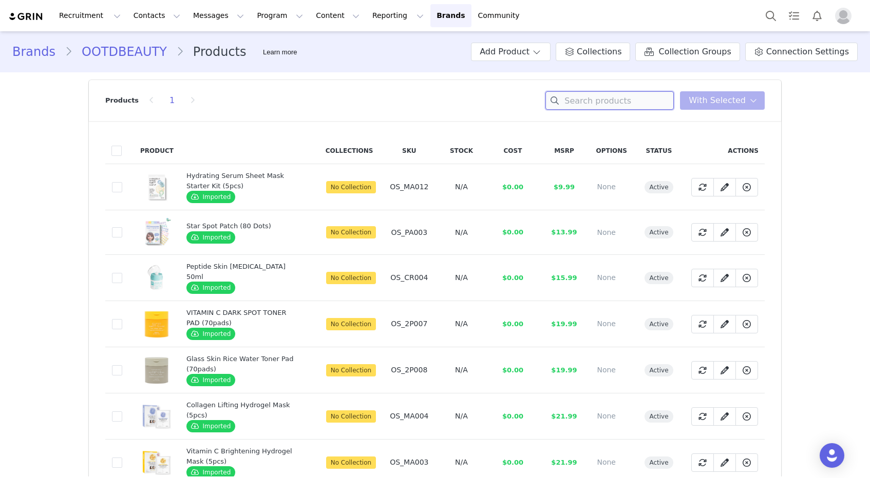
click at [637, 99] on input at bounding box center [609, 100] width 128 height 18
click at [541, 57] on button "Add Product" at bounding box center [511, 52] width 80 height 18
click at [546, 92] on span "Import From Store" at bounding box center [540, 91] width 65 height 8
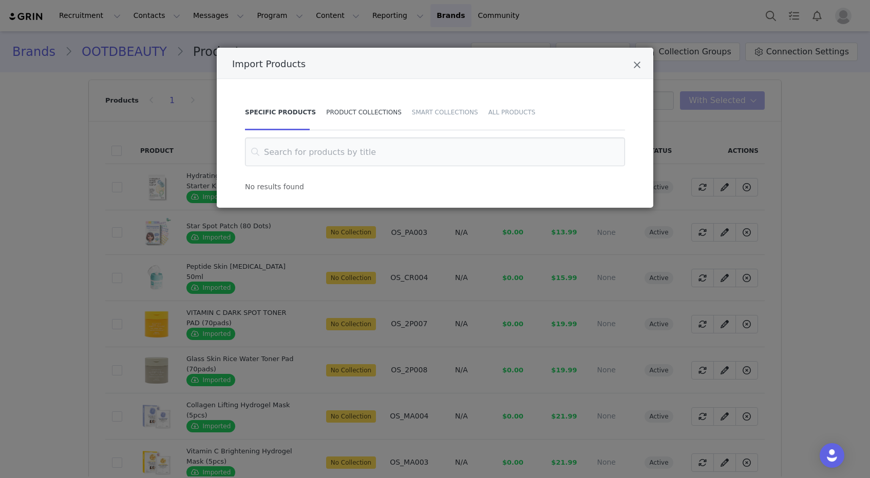
click at [333, 114] on div "Product Collections" at bounding box center [364, 112] width 86 height 36
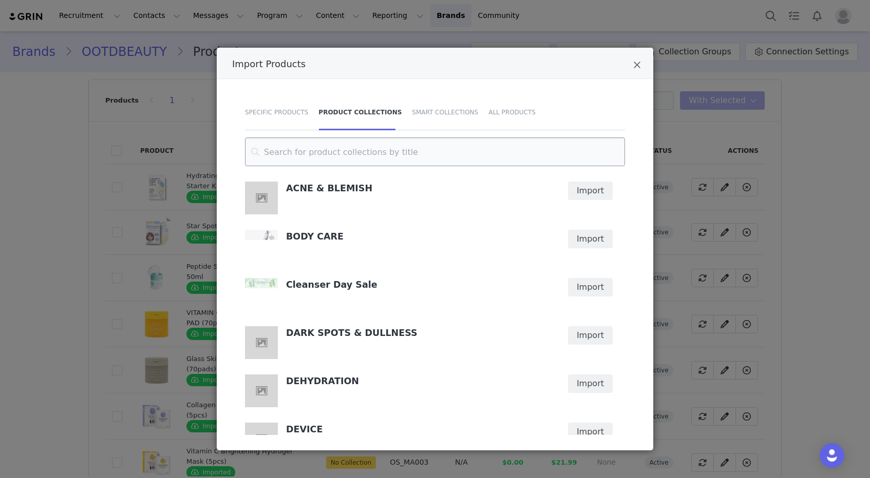
click at [360, 151] on input "Import Products" at bounding box center [435, 152] width 380 height 29
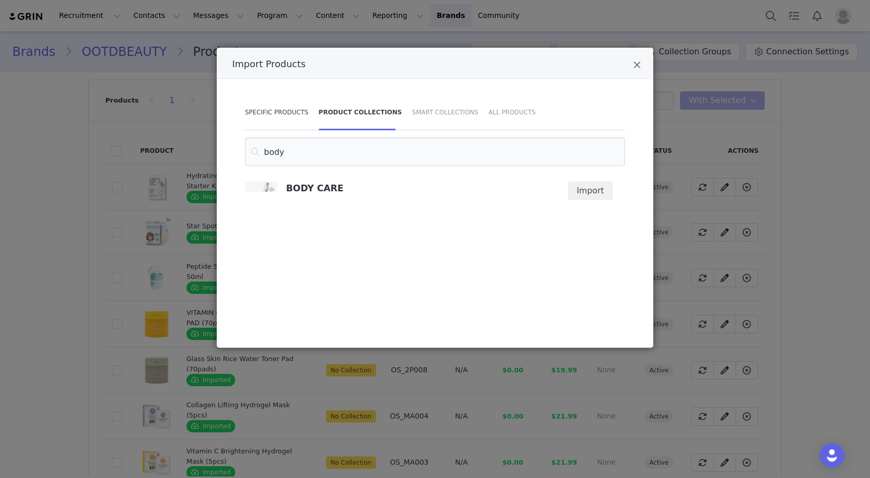
type input "body"
click at [286, 106] on div "Specific Products" at bounding box center [279, 112] width 68 height 36
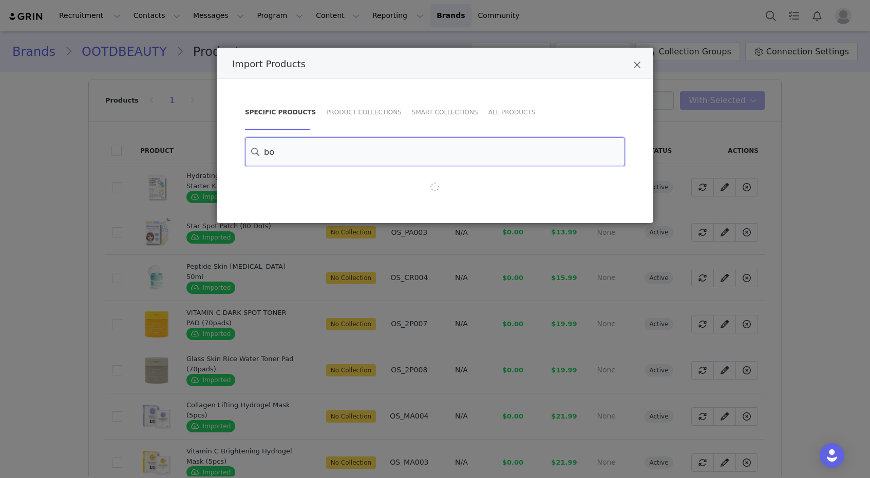
type input "b"
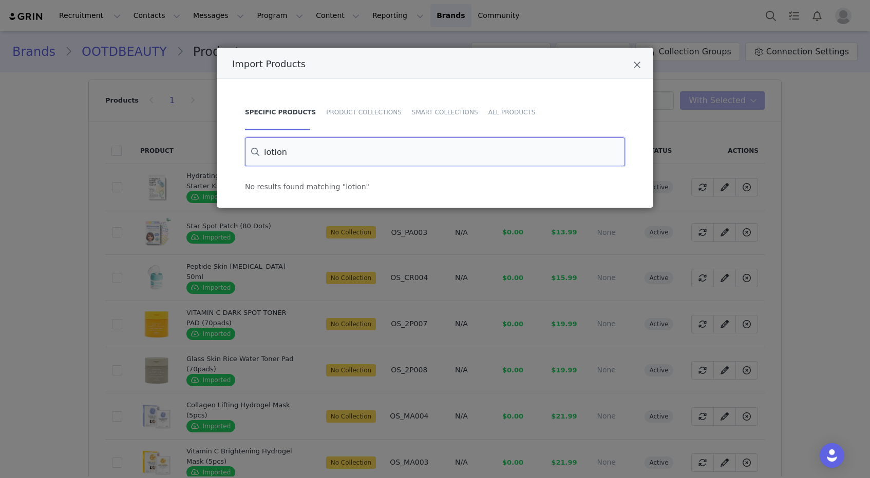
click at [451, 154] on input "lotion" at bounding box center [435, 152] width 380 height 29
paste input "Body Wash"
type input "Body Wash"
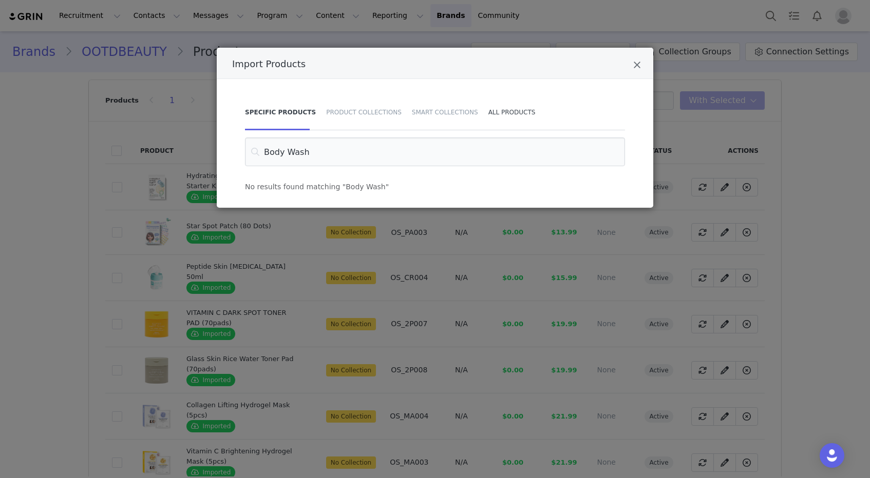
click at [501, 109] on div "All Products" at bounding box center [509, 112] width 52 height 36
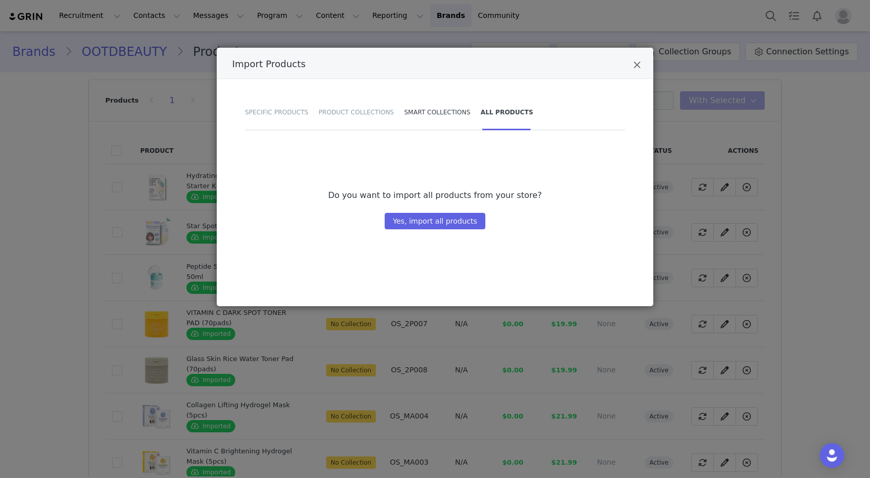
click at [420, 107] on div "Smart Collections" at bounding box center [437, 112] width 76 height 36
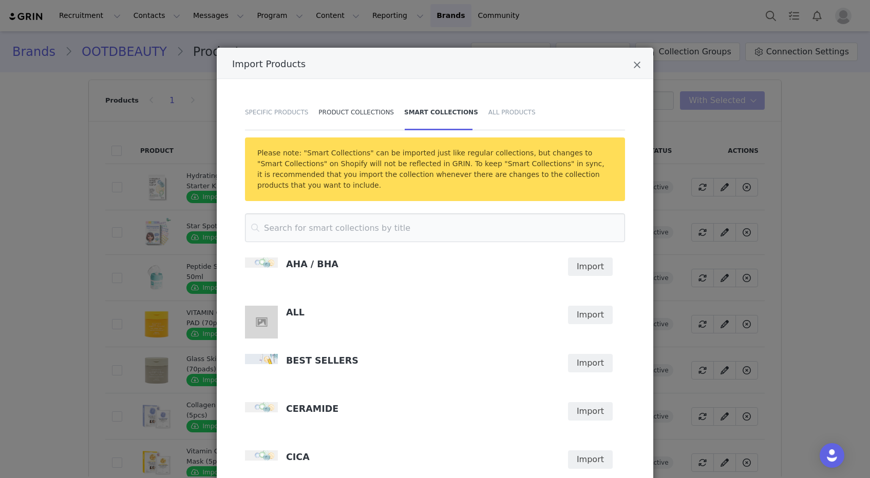
click at [372, 114] on div "Product Collections" at bounding box center [356, 112] width 86 height 36
type input "body"
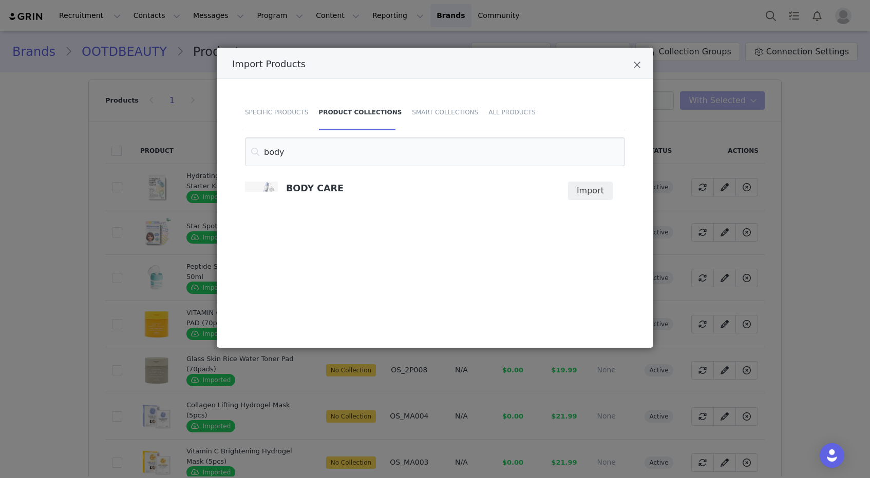
click at [293, 201] on article "BODY CARE" at bounding box center [397, 200] width 304 height 36
click at [297, 196] on div "BODY CARE" at bounding box center [417, 189] width 263 height 15
click at [303, 190] on h4 "BODY CARE" at bounding box center [417, 188] width 263 height 12
click at [585, 187] on button "Import" at bounding box center [590, 191] width 45 height 18
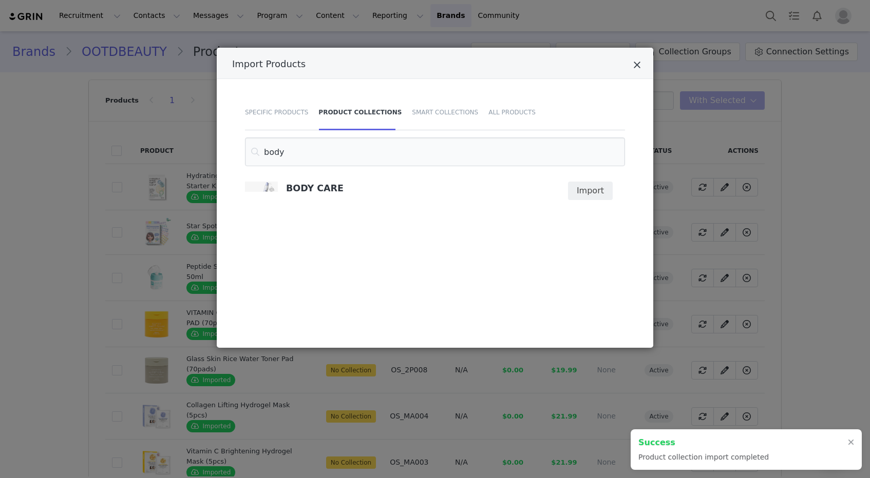
click at [638, 65] on icon "Close" at bounding box center [637, 65] width 8 height 10
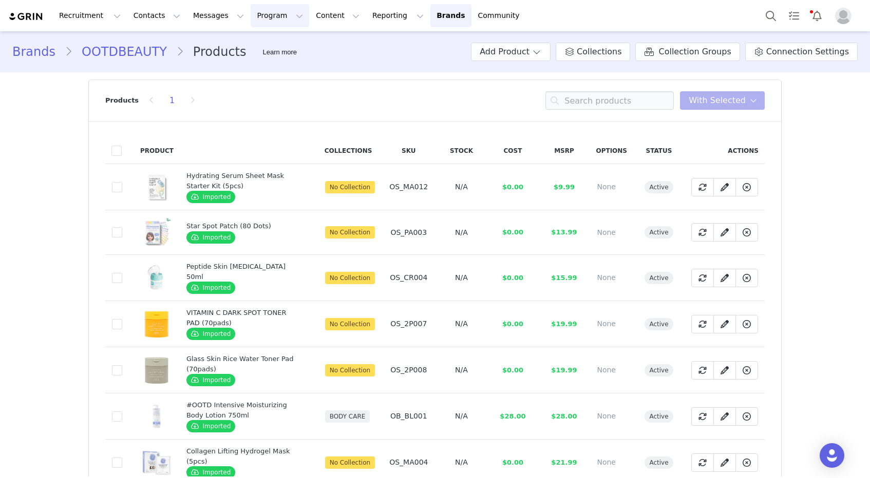
click at [271, 13] on button "Program Program" at bounding box center [280, 15] width 59 height 23
click at [271, 40] on p "Activations" at bounding box center [263, 45] width 40 height 11
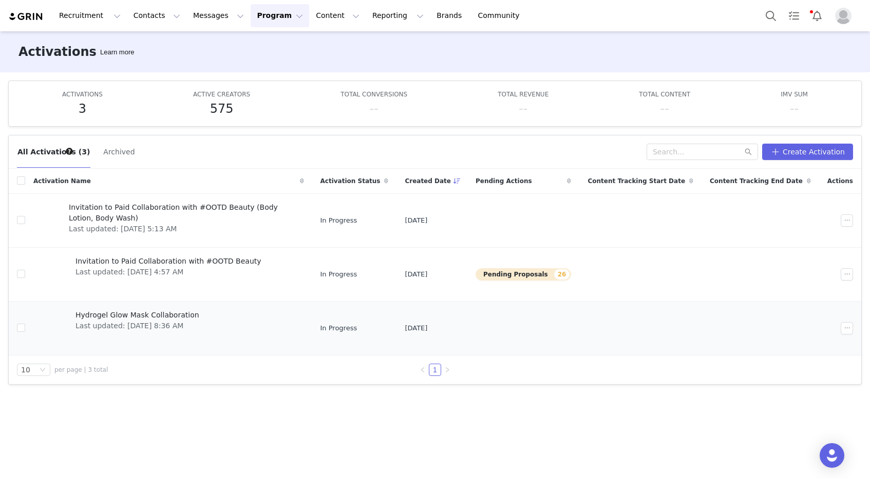
click at [163, 312] on span "Hydrogel Glow Mask Collaboration" at bounding box center [137, 315] width 124 height 11
click at [183, 263] on span "Invitation to Paid Collaboration with #OOTD Beauty" at bounding box center [168, 261] width 186 height 11
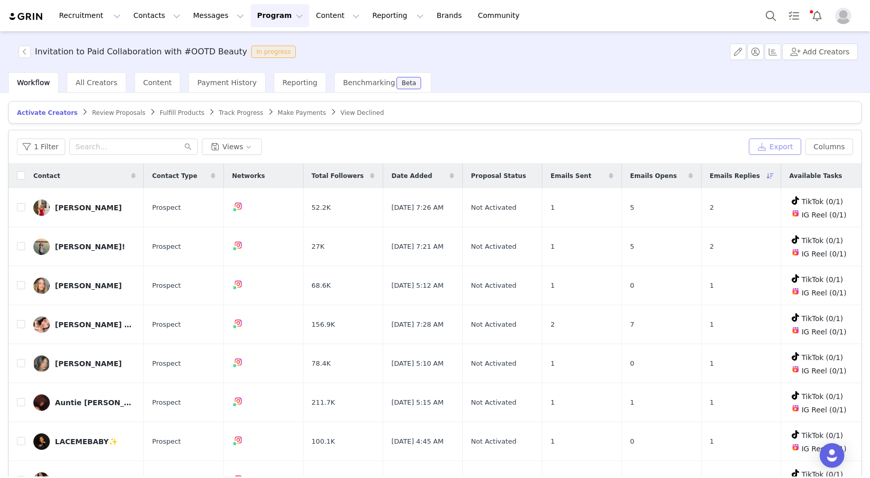
click at [792, 149] on button "Export" at bounding box center [775, 147] width 52 height 16
click at [772, 149] on button "Export" at bounding box center [775, 147] width 52 height 16
click at [845, 152] on button "Columns" at bounding box center [829, 147] width 48 height 16
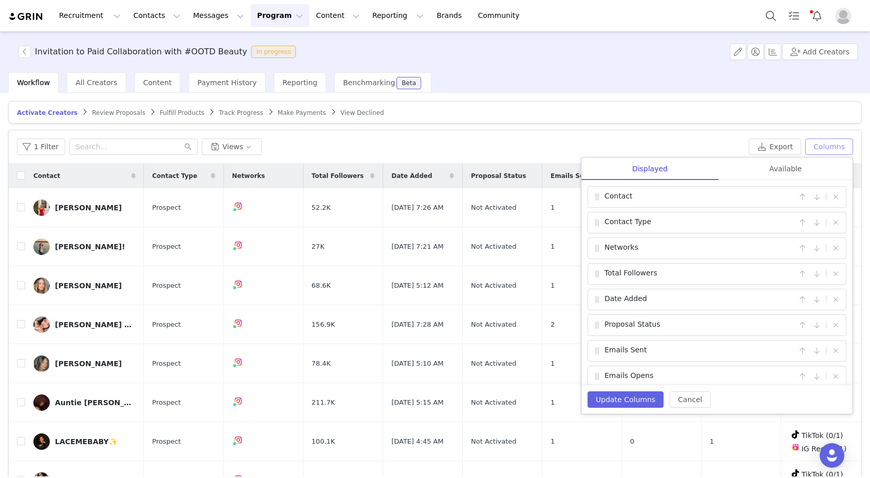
click at [845, 152] on button "Columns" at bounding box center [829, 147] width 48 height 16
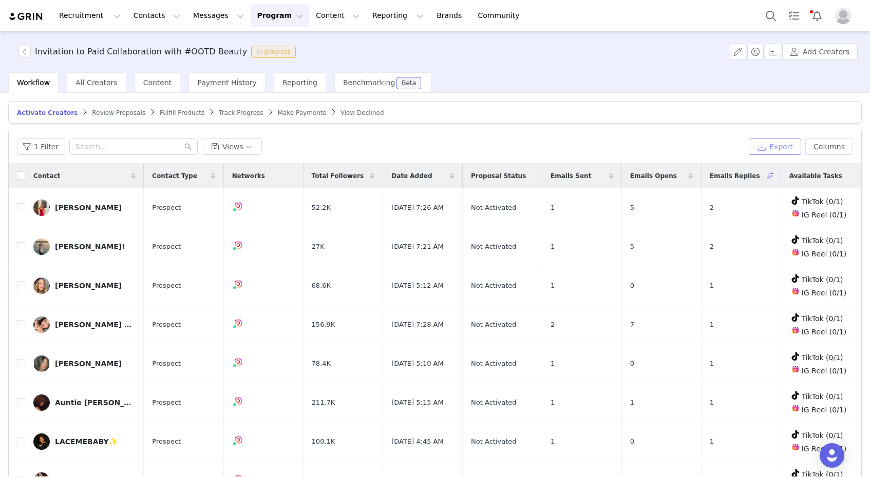
click at [780, 146] on button "Export" at bounding box center [775, 147] width 52 height 16
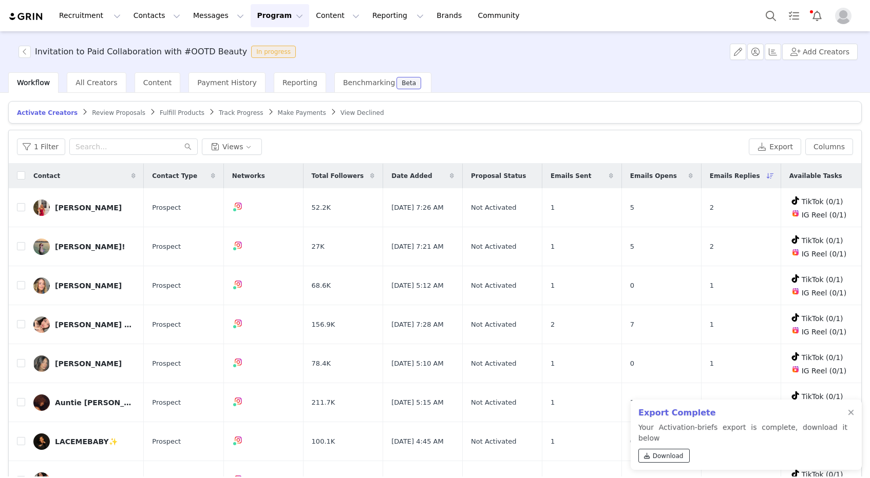
click at [672, 453] on span "Download" at bounding box center [668, 456] width 31 height 9
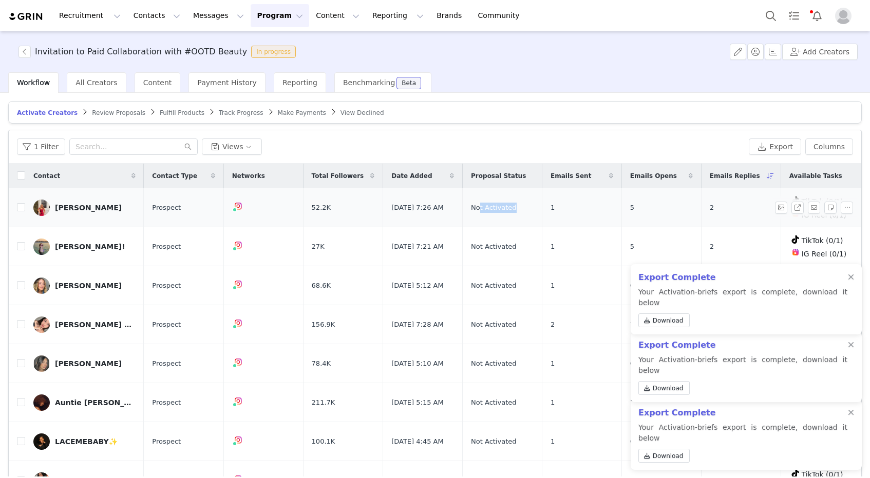
drag, startPoint x: 484, startPoint y: 210, endPoint x: 517, endPoint y: 208, distance: 32.9
click at [516, 208] on span "Not Activated" at bounding box center [493, 208] width 45 height 10
click at [170, 55] on h3 "Invitation to Paid Collaboration with #OOTD Beauty" at bounding box center [141, 52] width 212 height 12
click at [175, 51] on h3 "Invitation to Paid Collaboration with #OOTD Beauty" at bounding box center [141, 52] width 212 height 12
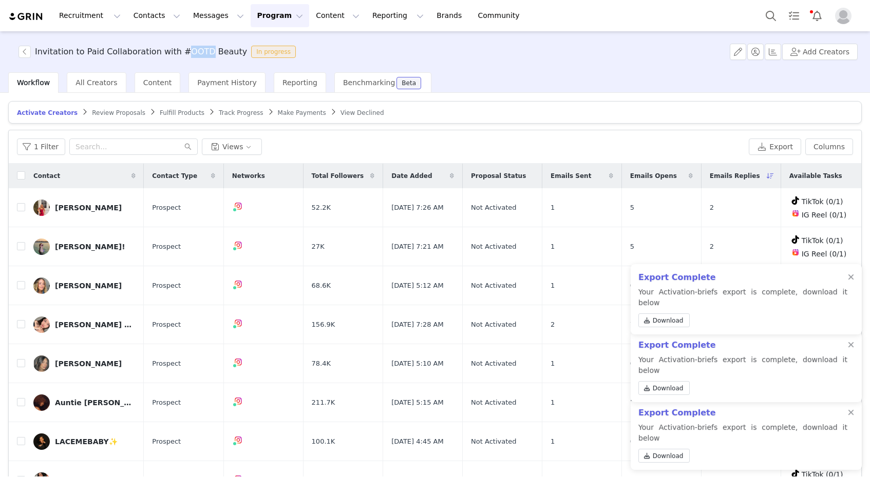
click at [175, 51] on h3 "Invitation to Paid Collaboration with #OOTD Beauty" at bounding box center [141, 52] width 212 height 12
copy h3 "Invitation to Paid Collaboration with #OOTD Beauty"
click at [636, 155] on div "1 Filter Views Export Columns Displayed Available Contact | Contact Type | Netw…" at bounding box center [435, 146] width 852 height 33
click at [251, 11] on button "Program Program" at bounding box center [280, 15] width 59 height 23
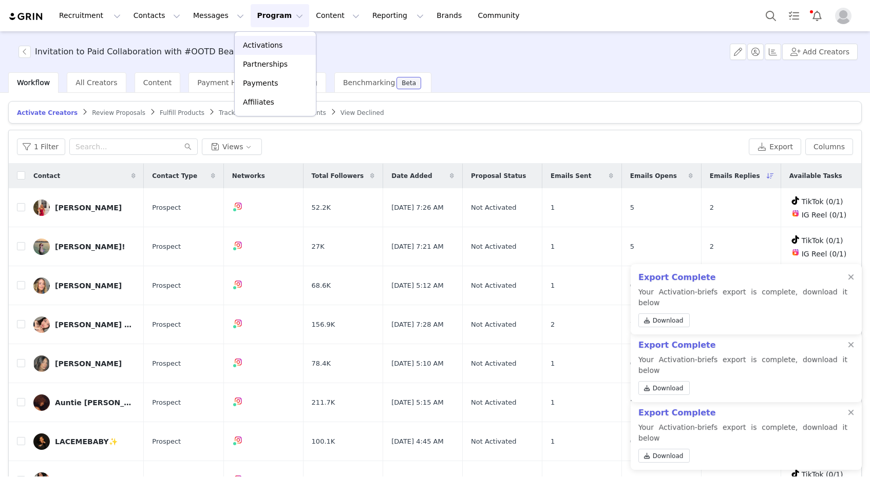
click at [273, 47] on p "Activations" at bounding box center [263, 45] width 40 height 11
